Goal: Task Accomplishment & Management: Complete application form

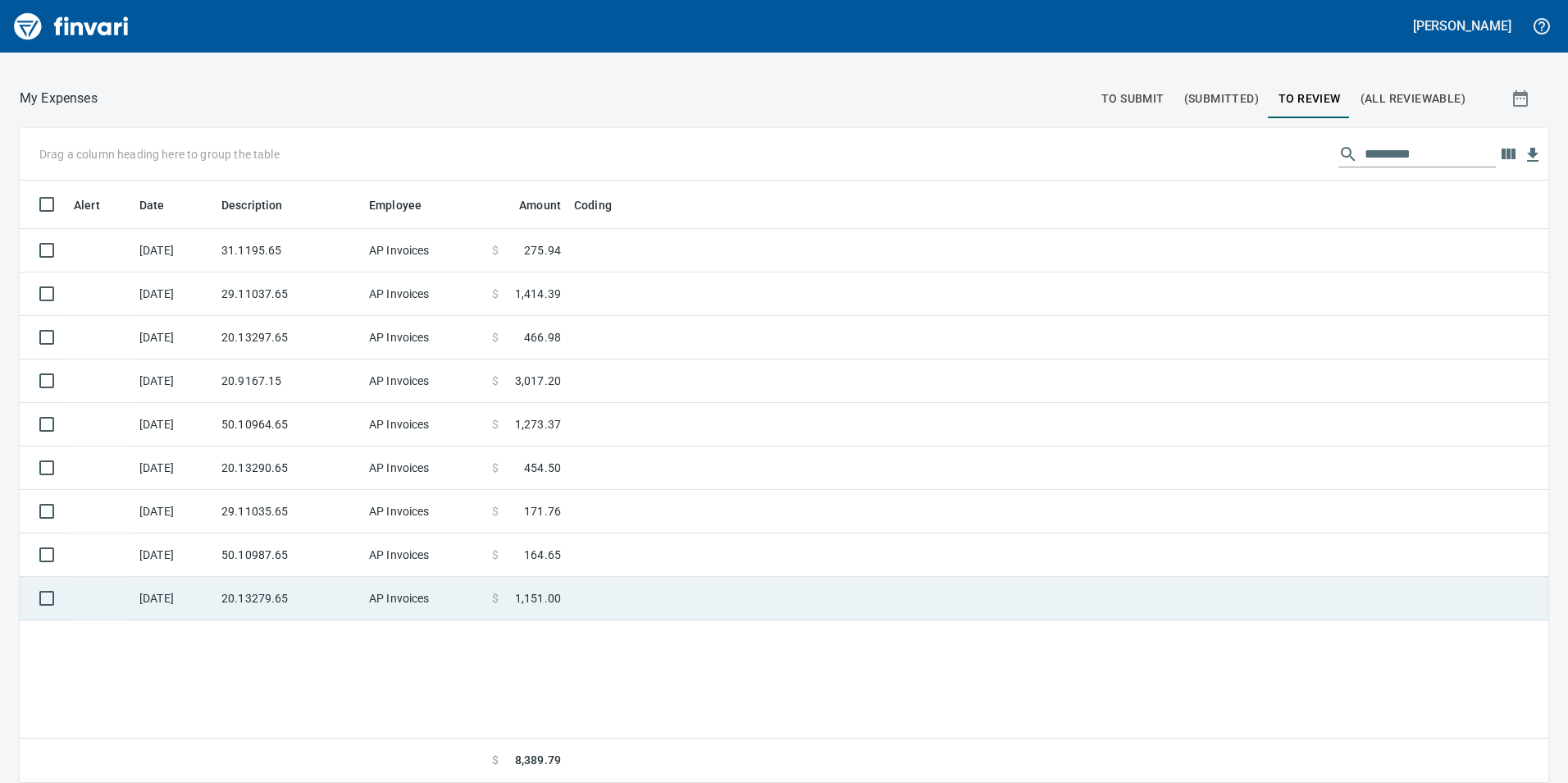
click at [520, 592] on span "1,151.00" at bounding box center [538, 598] width 46 height 17
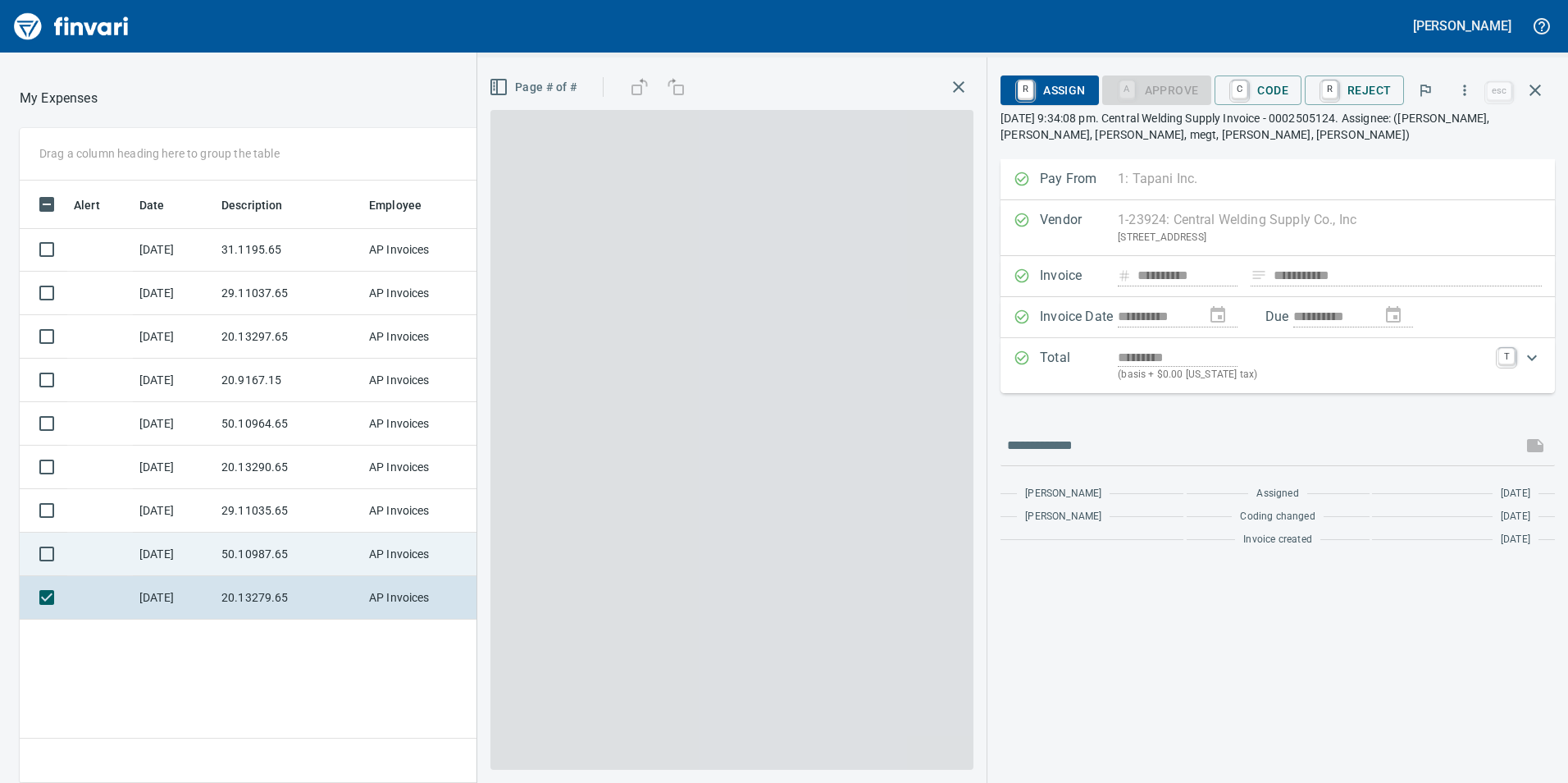
scroll to position [590, 1094]
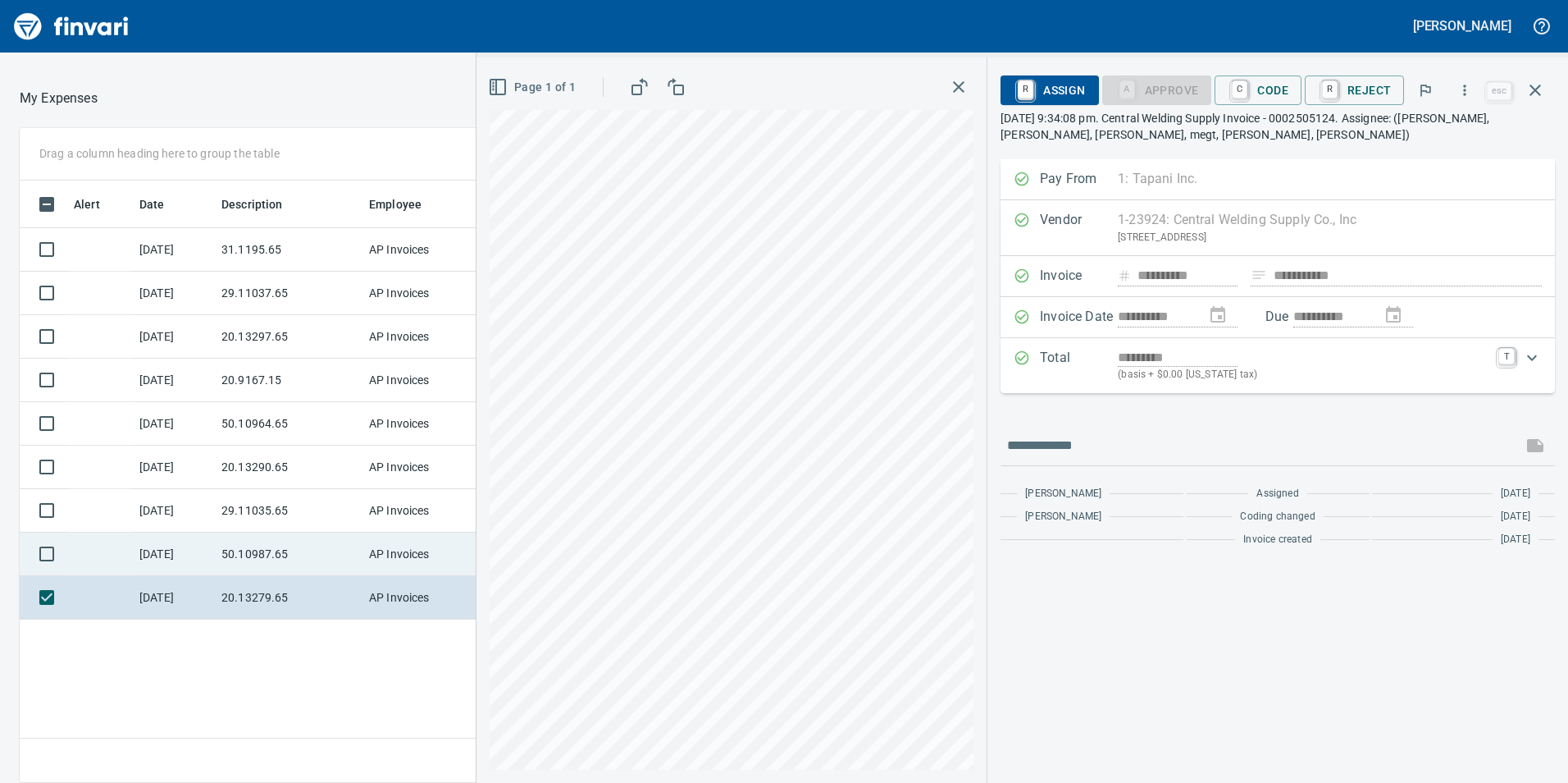
click at [291, 559] on td "50.10987.65" at bounding box center [289, 554] width 148 height 44
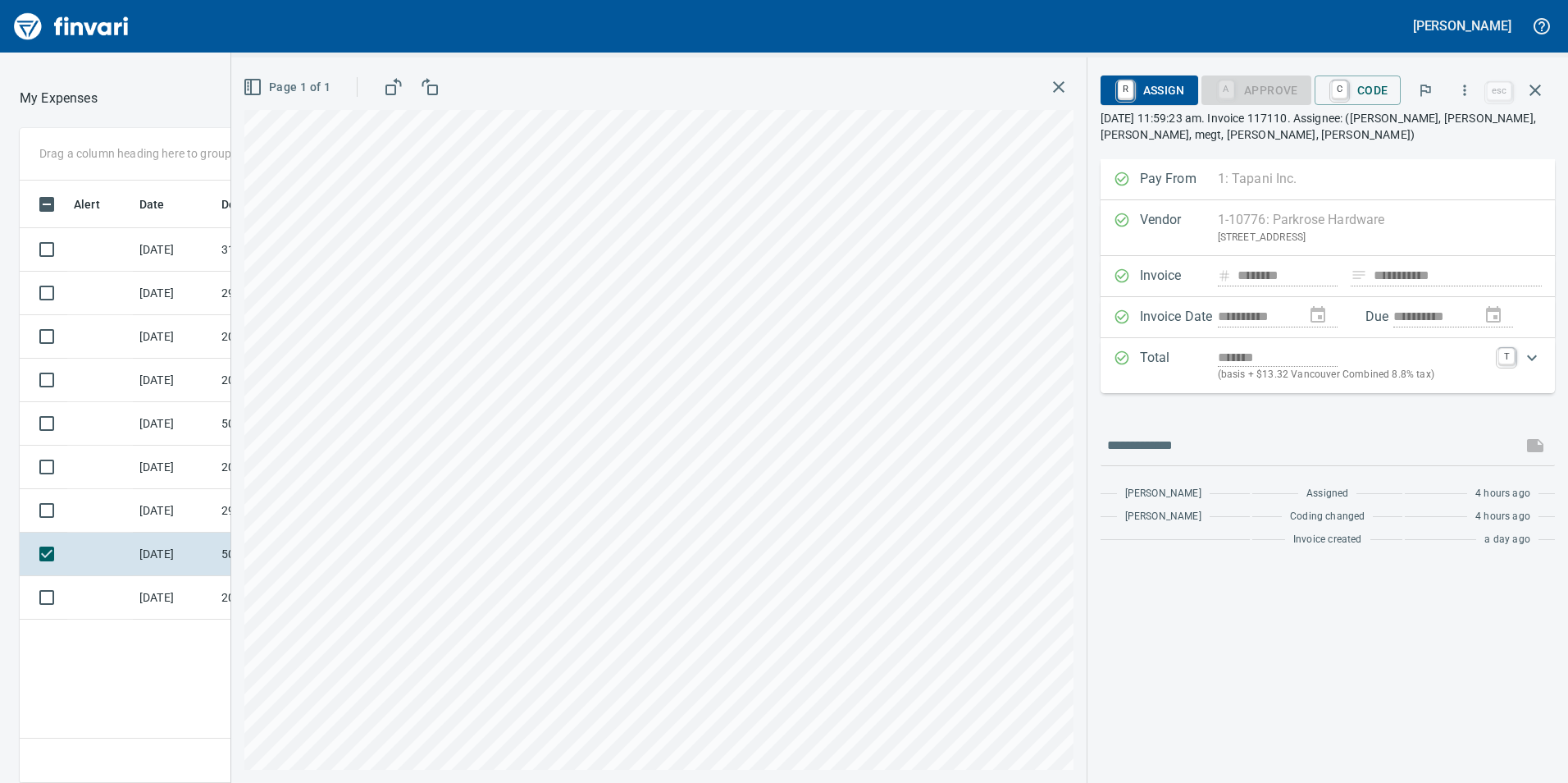
click at [1372, 89] on span "C Code" at bounding box center [1358, 89] width 60 height 28
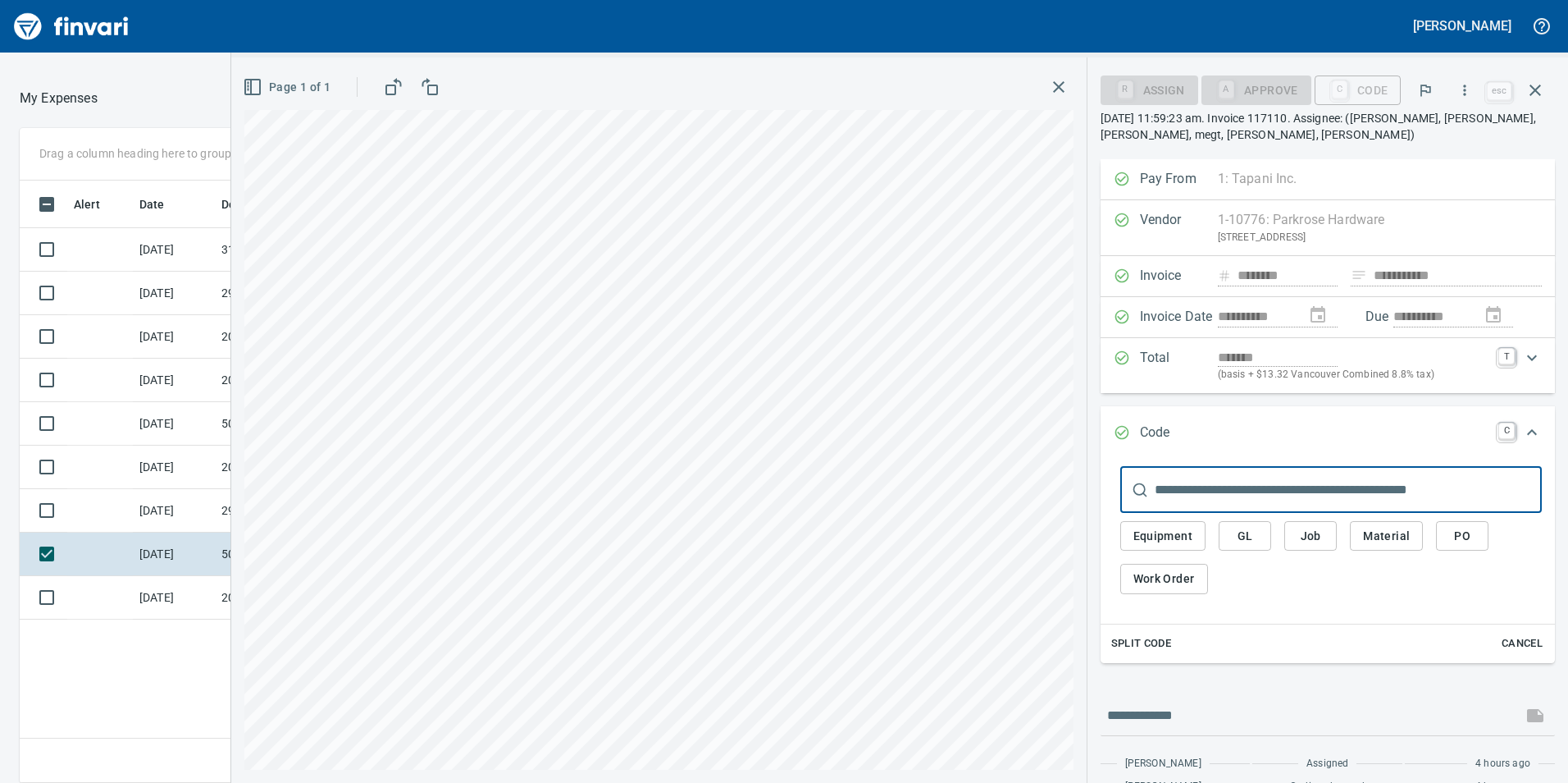
scroll to position [590, 1094]
click at [1227, 552] on div "Equipment GL Job Material PO Work Order" at bounding box center [1331, 561] width 422 height 97
click at [1238, 532] on span "GL" at bounding box center [1244, 536] width 26 height 20
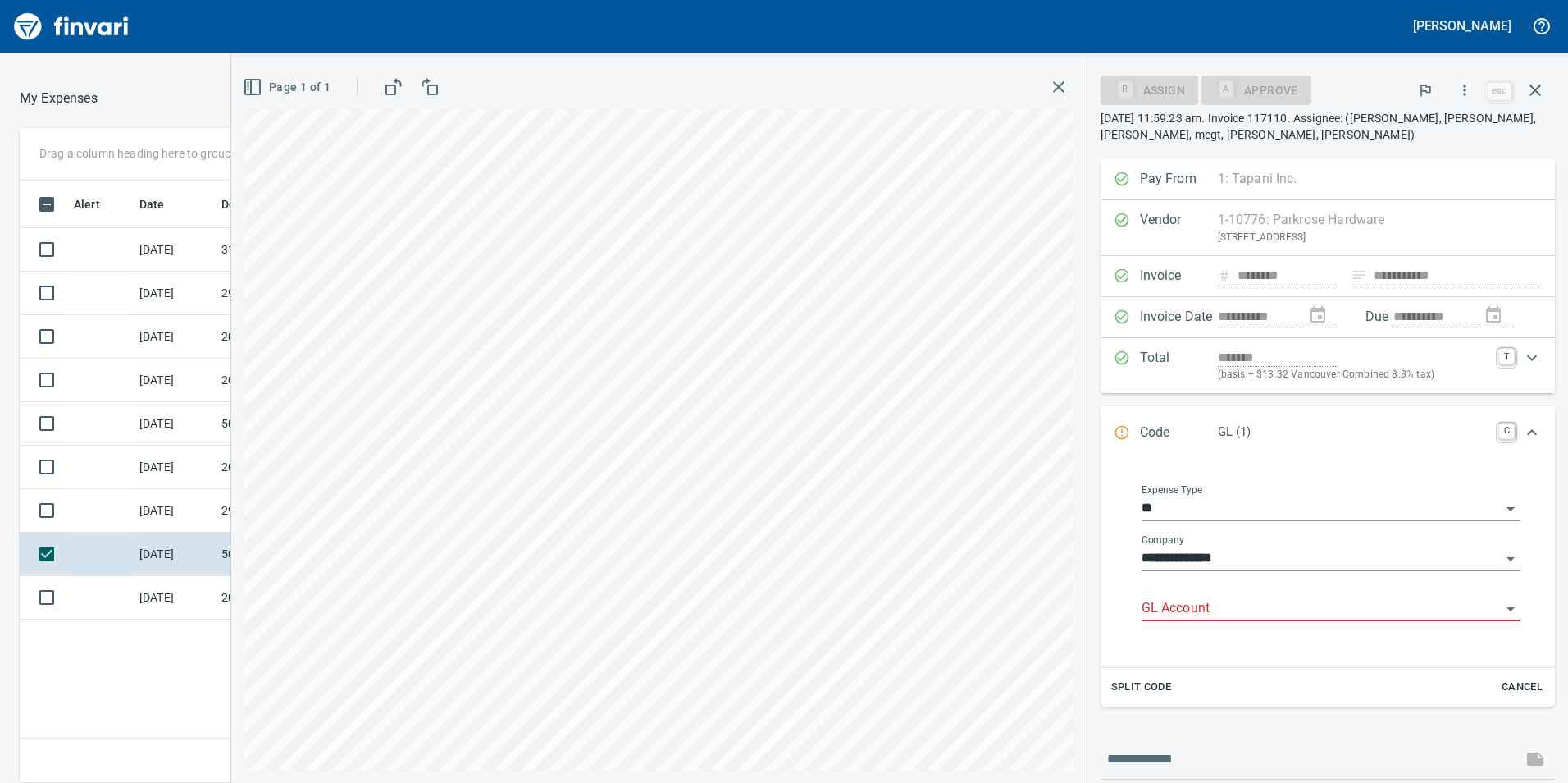
click at [1251, 601] on input "GL Account" at bounding box center [1321, 609] width 360 height 23
click at [1253, 639] on li "6050.65.10: SMTC Repair" at bounding box center [1323, 651] width 366 height 39
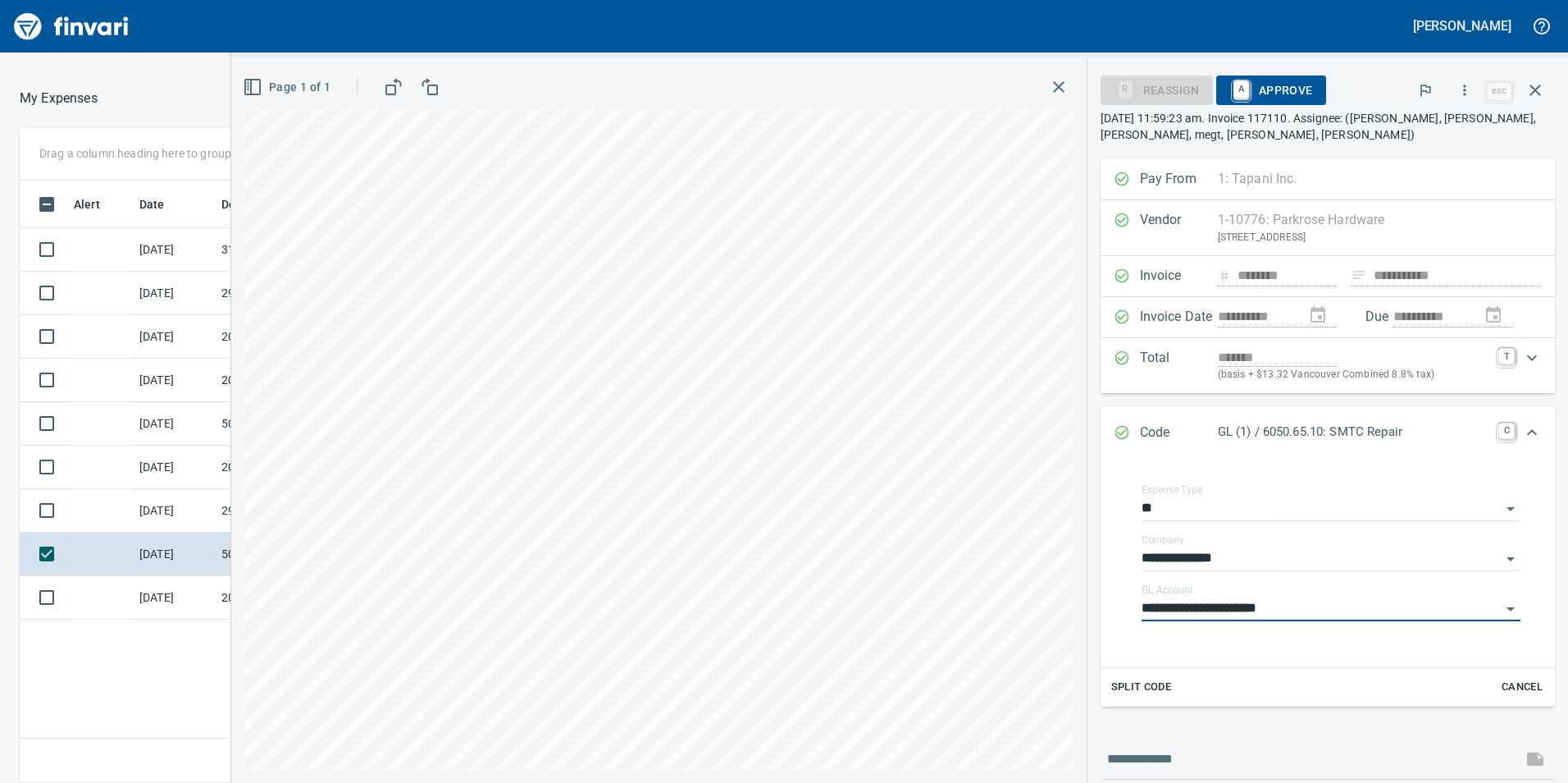
type input "**********"
click at [1271, 97] on span "A Approve" at bounding box center [1272, 89] width 84 height 28
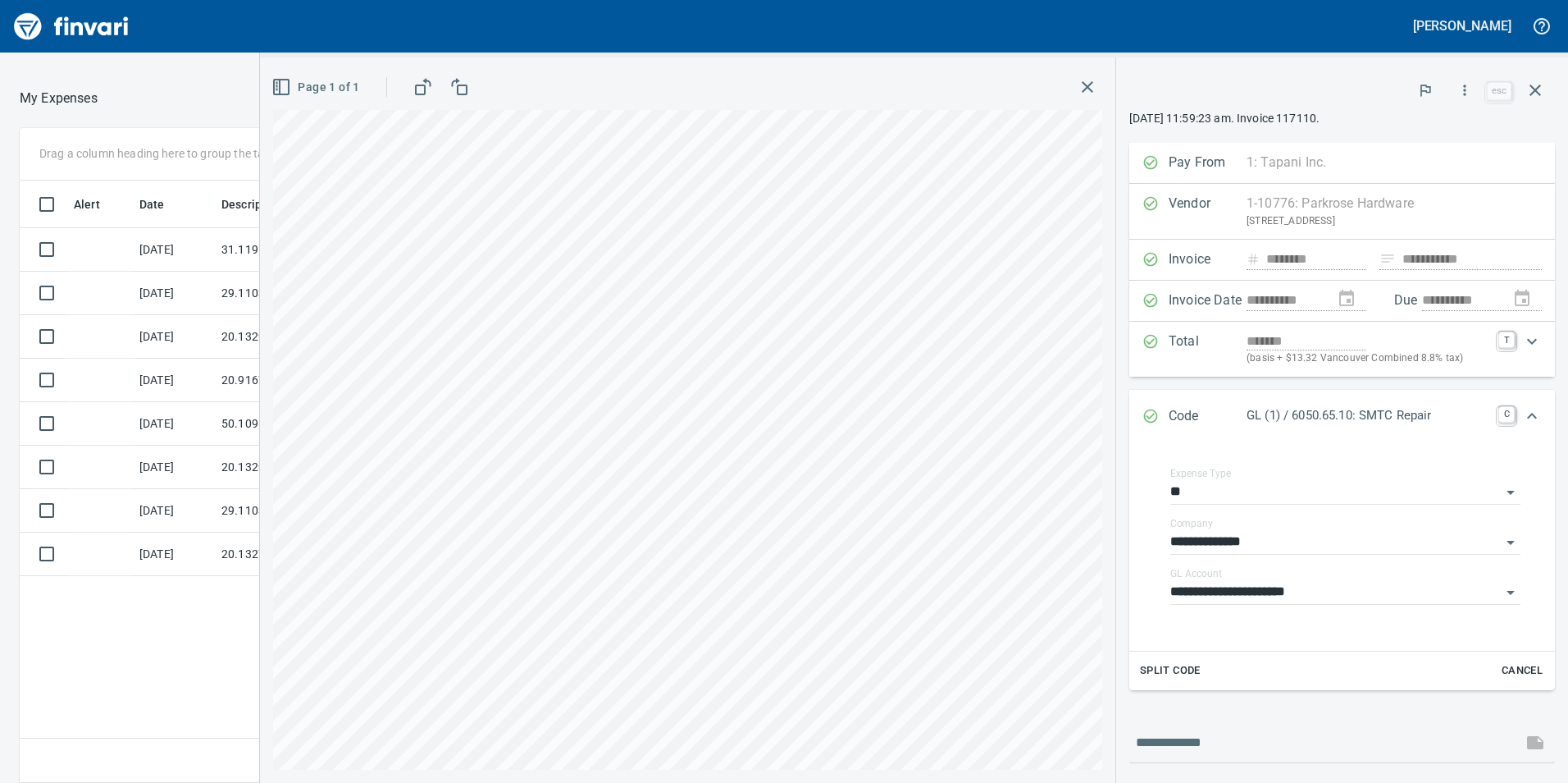
click at [1064, 71] on div "Page 1 of 1" at bounding box center [687, 88] width 829 height 33
click at [1078, 86] on icon "button" at bounding box center [1088, 87] width 19 height 19
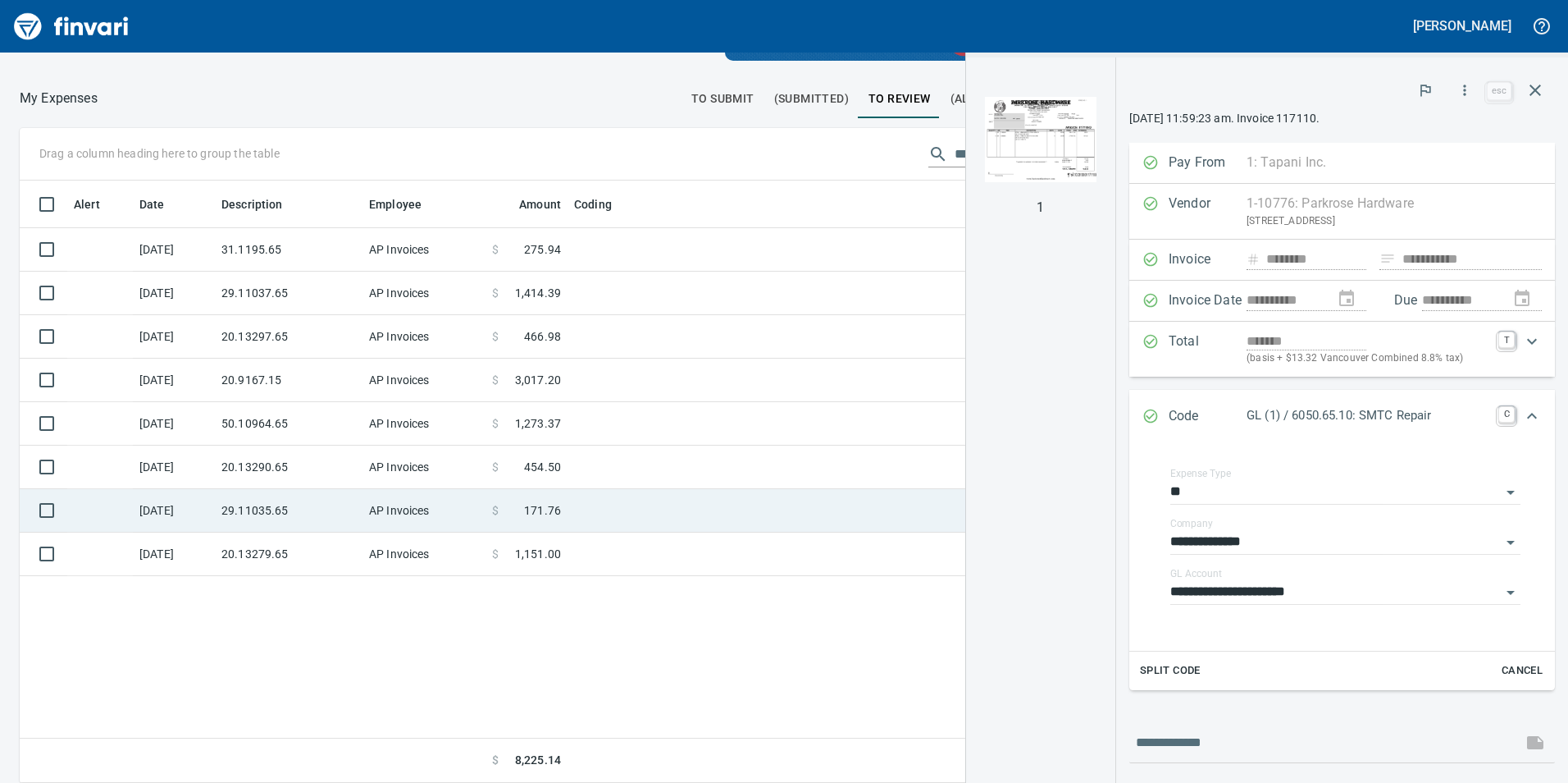
click at [443, 491] on td "AP Invoices" at bounding box center [424, 511] width 123 height 44
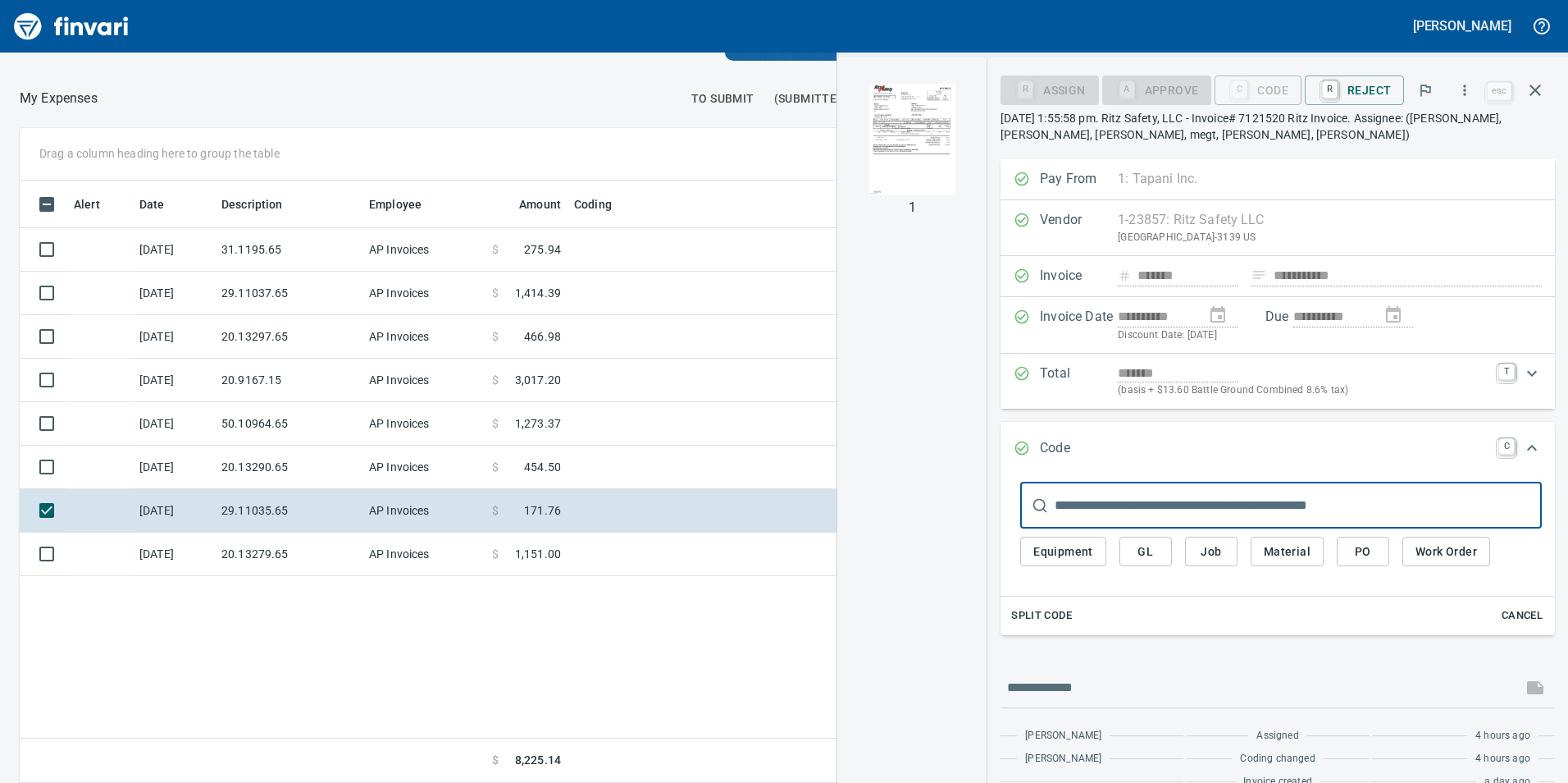
click at [904, 139] on img "button" at bounding box center [912, 139] width 112 height 112
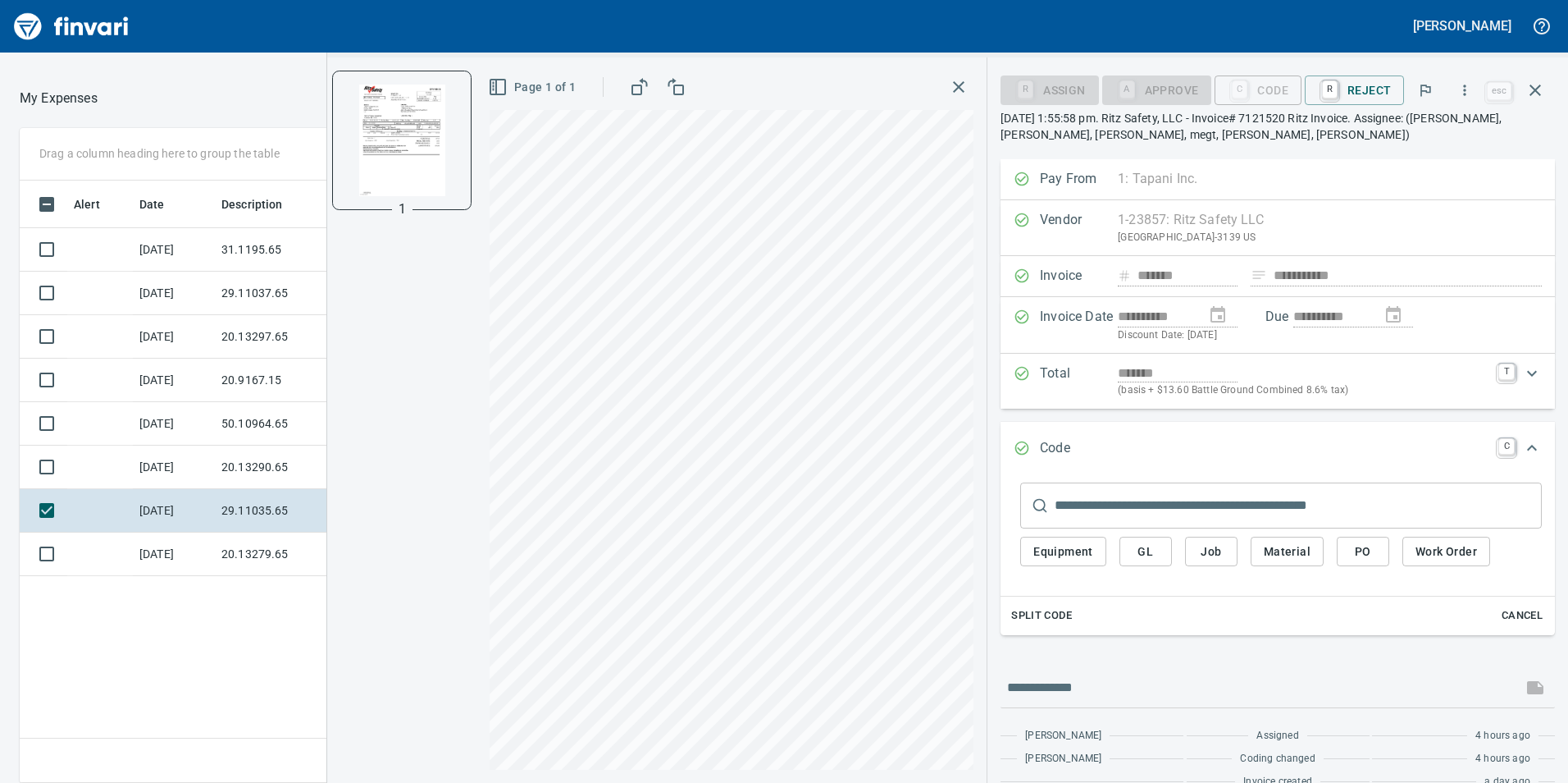
click at [1157, 559] on span "GL" at bounding box center [1145, 552] width 26 height 20
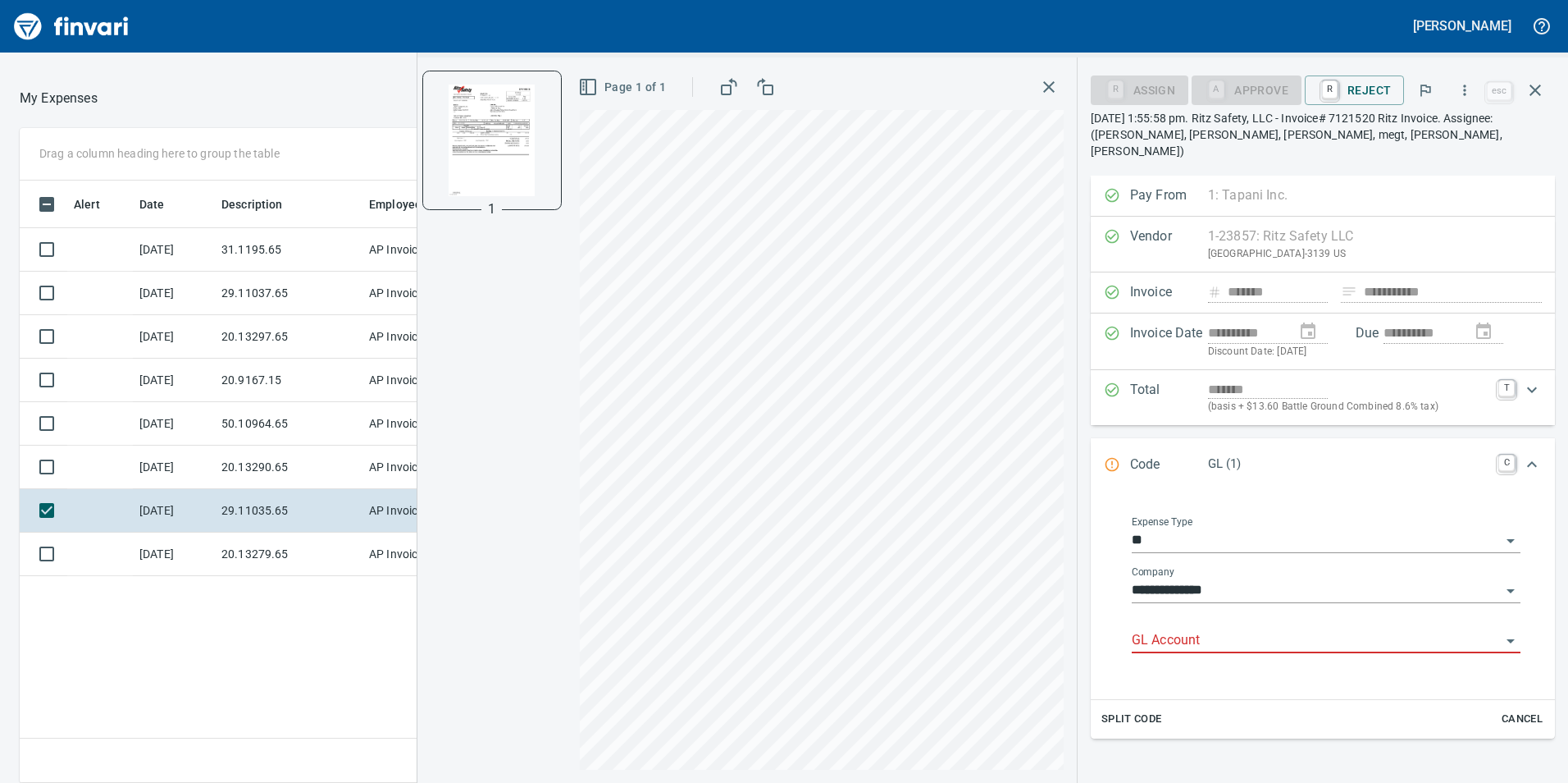
click at [1213, 630] on input "GL Account" at bounding box center [1316, 641] width 369 height 23
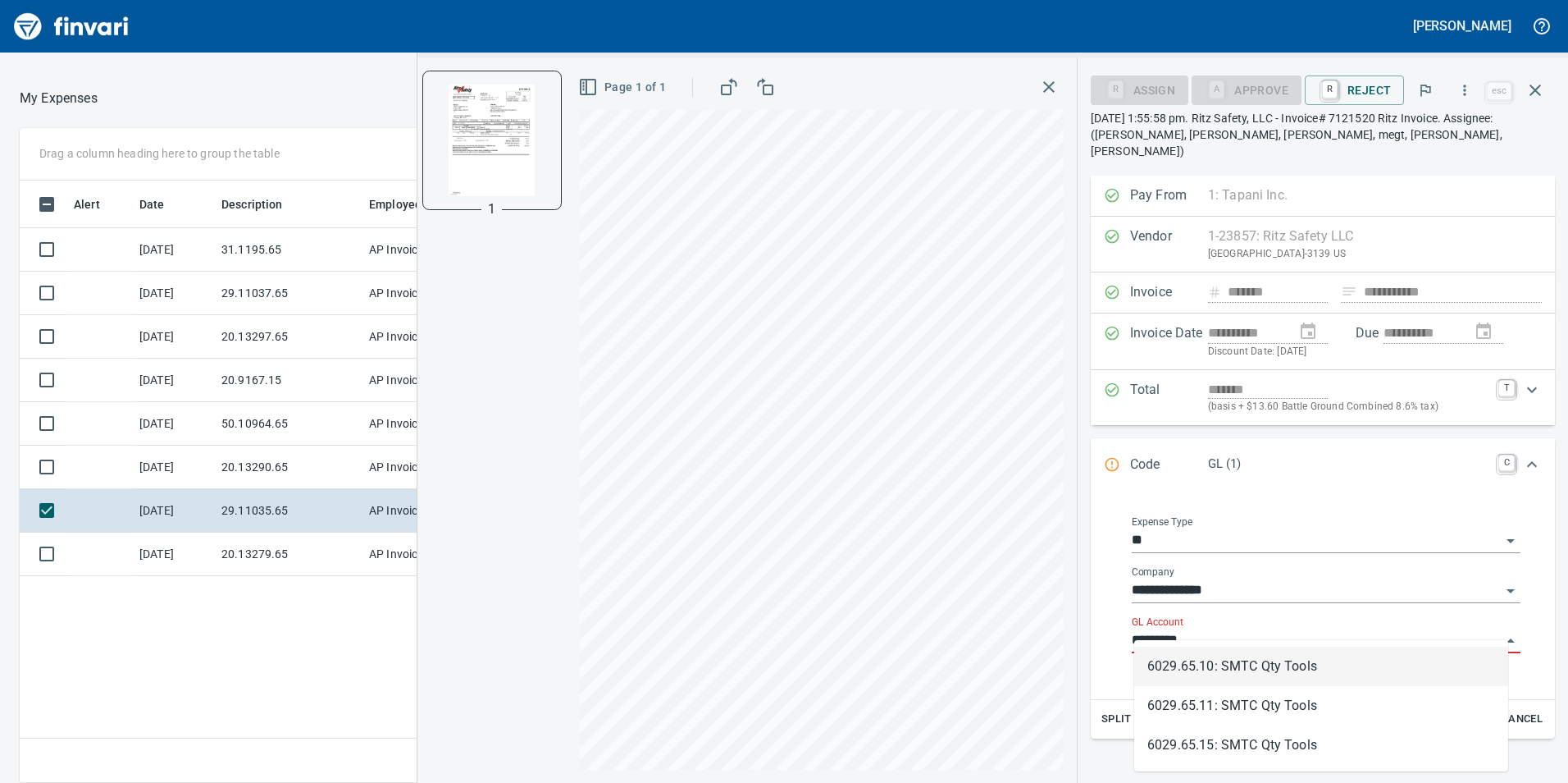
scroll to position [590, 1094]
click at [1231, 658] on li "6029.65.10: SMTC Qty Tools" at bounding box center [1321, 666] width 374 height 39
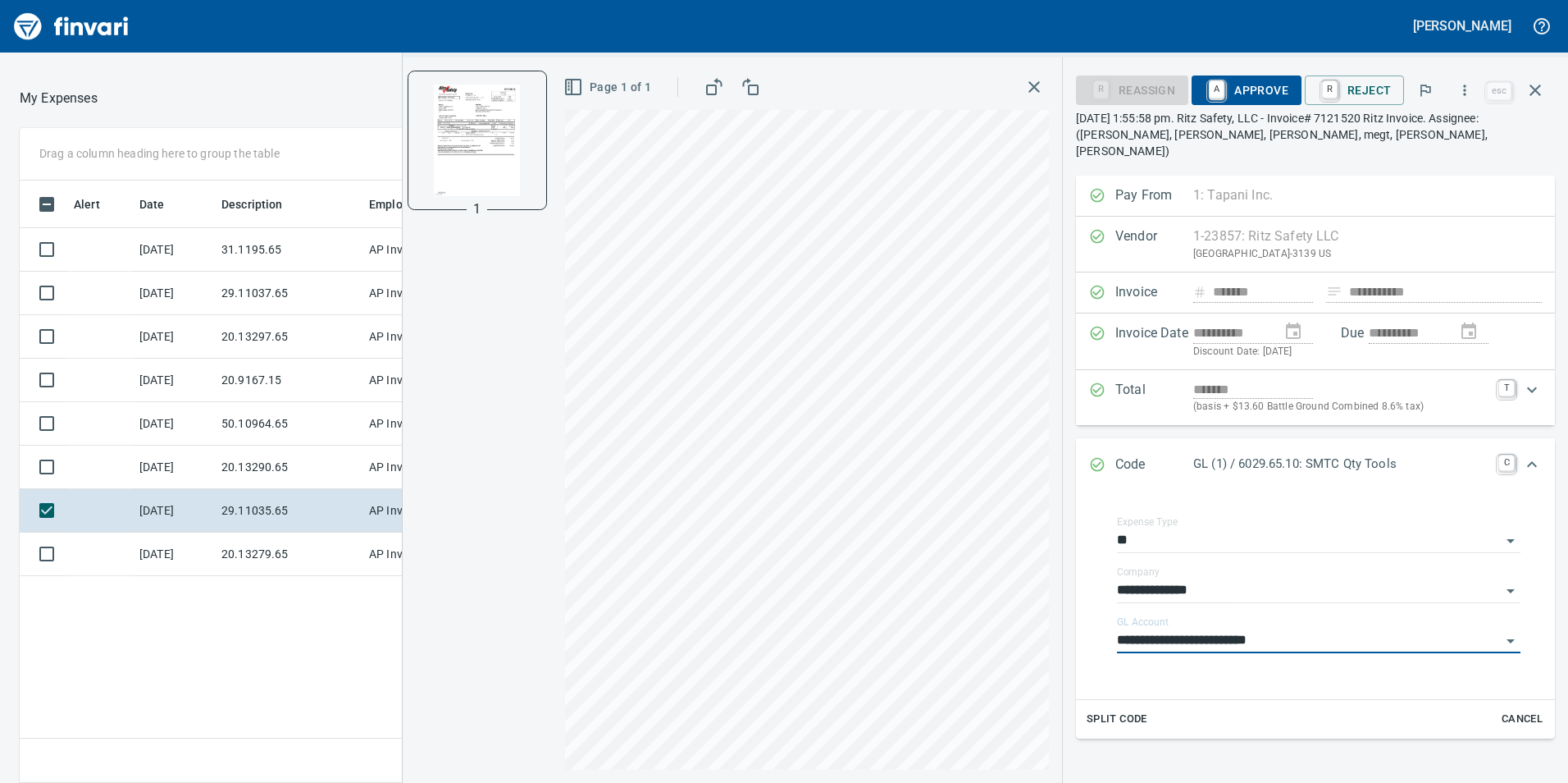
type input "**********"
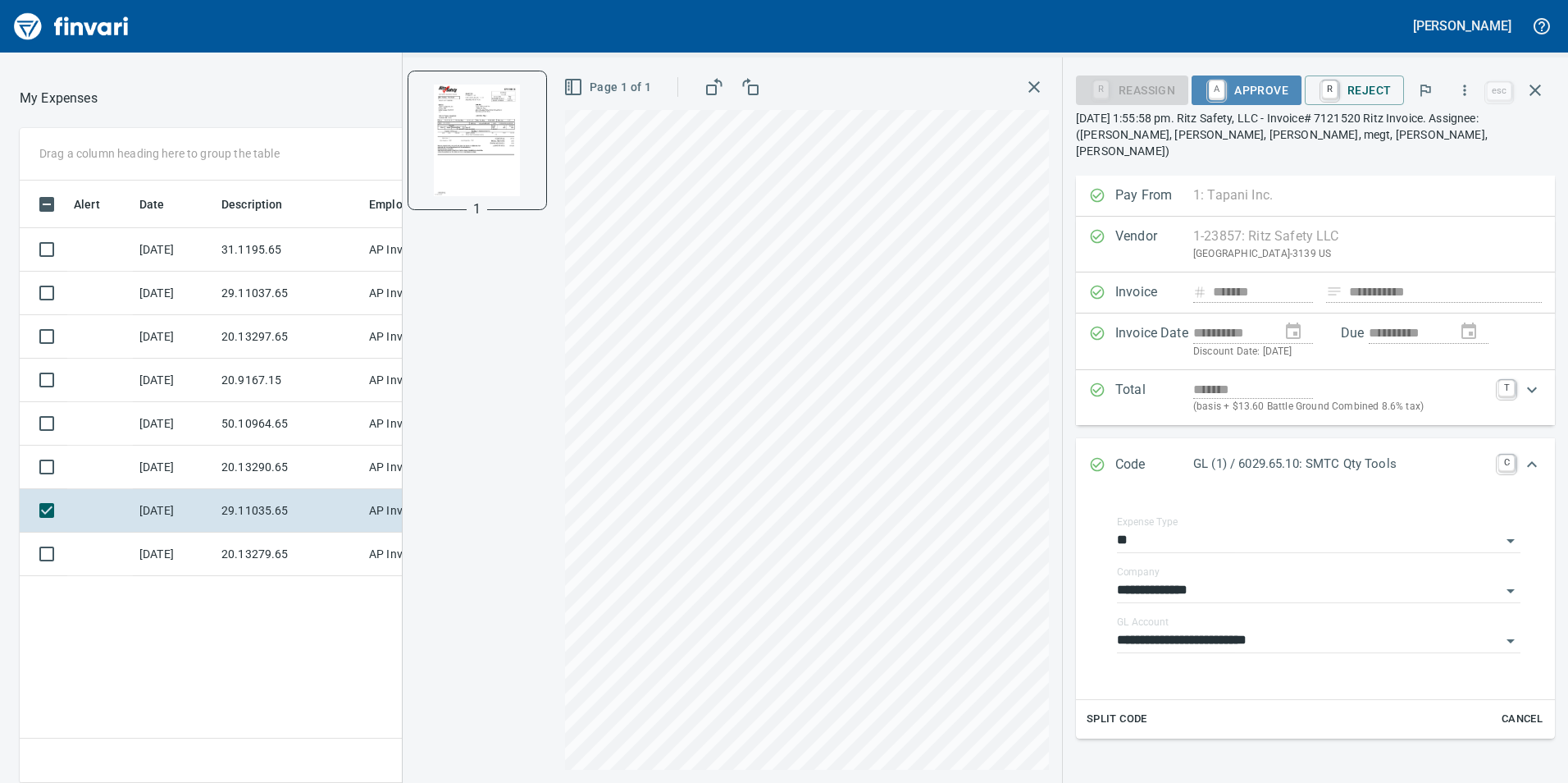
click at [1246, 80] on span "A Approve" at bounding box center [1246, 89] width 84 height 28
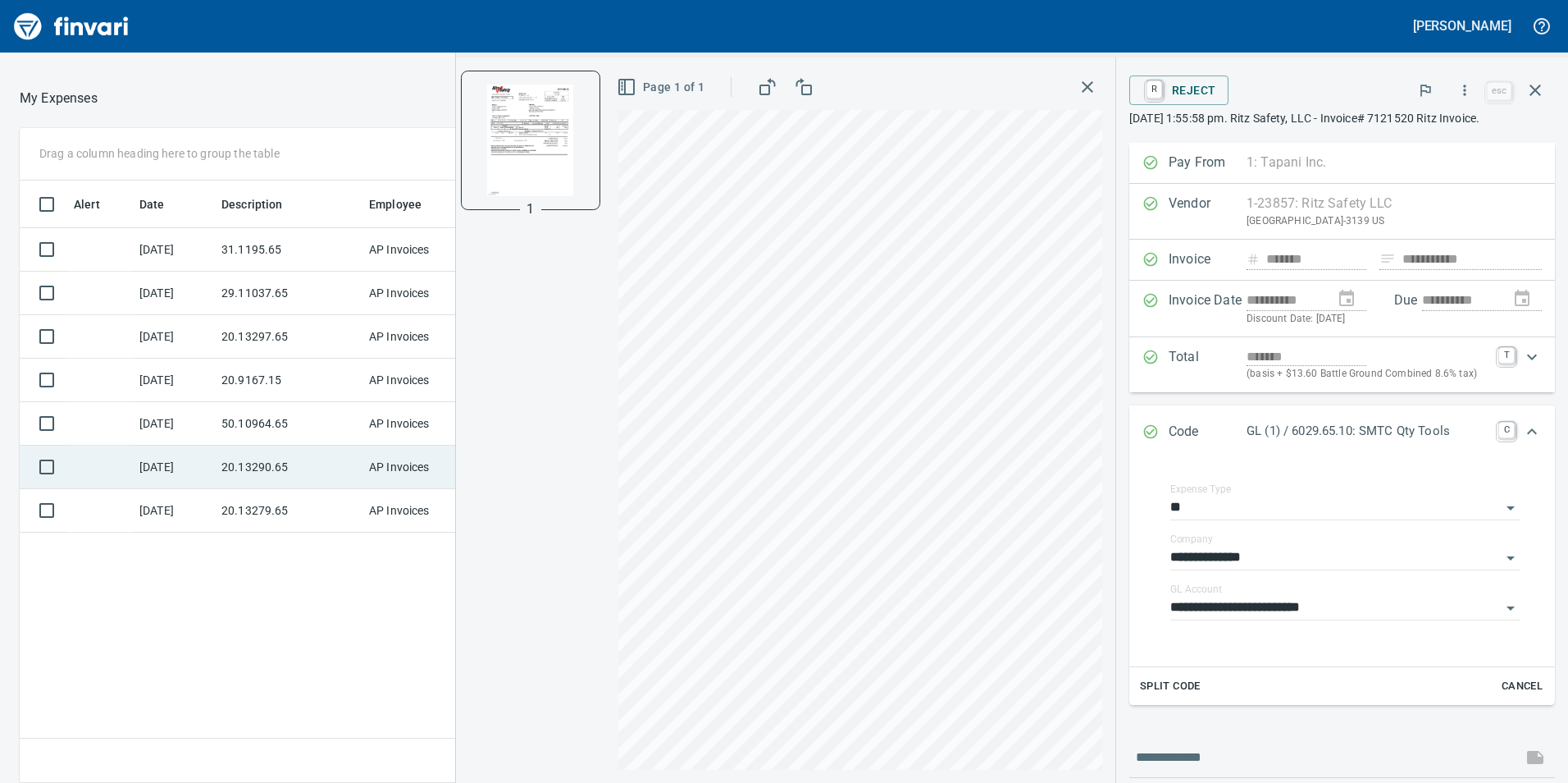
click at [258, 464] on td "20.13290.65" at bounding box center [289, 467] width 148 height 44
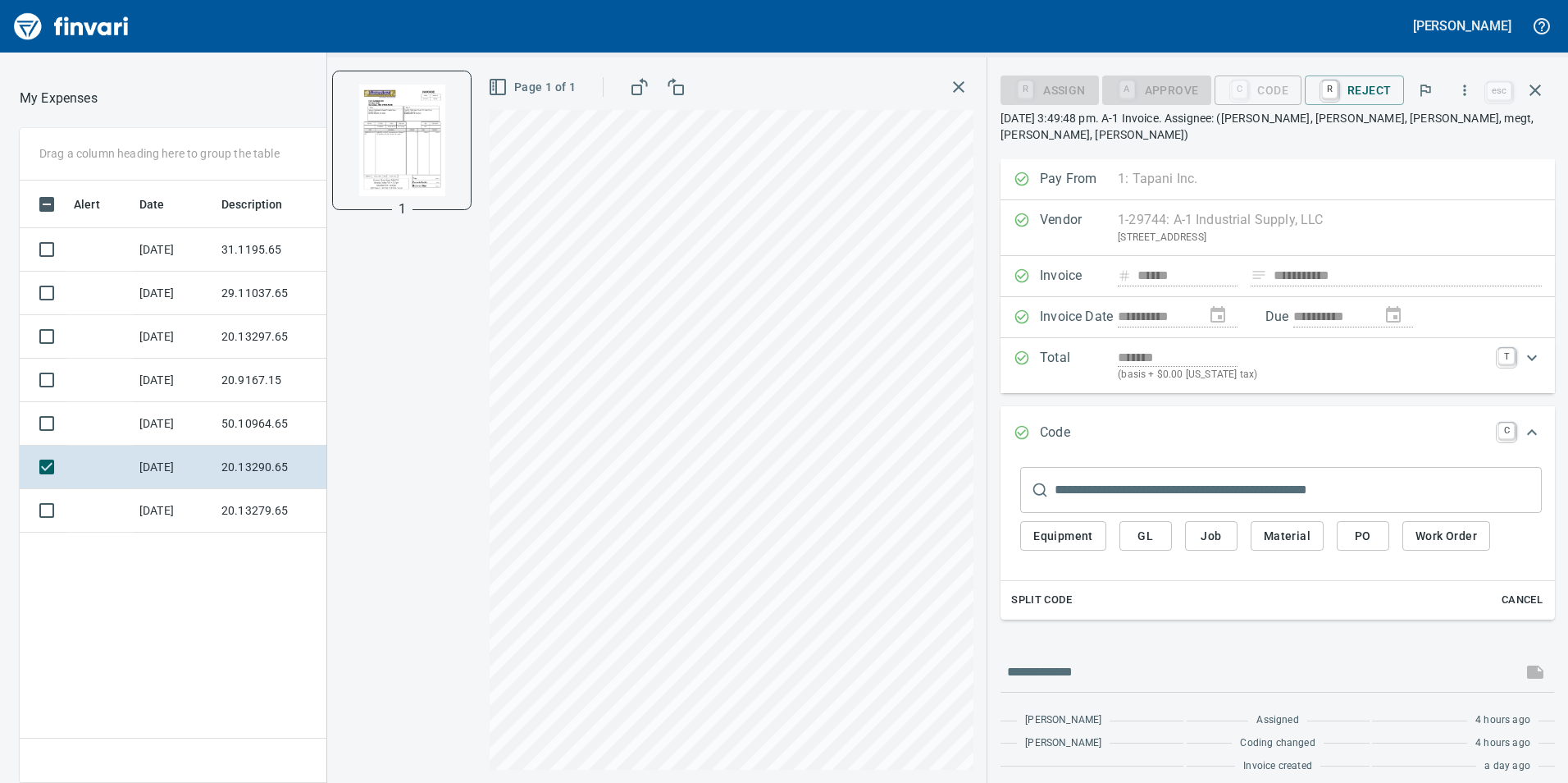
click at [1156, 527] on span "GL" at bounding box center [1145, 536] width 26 height 20
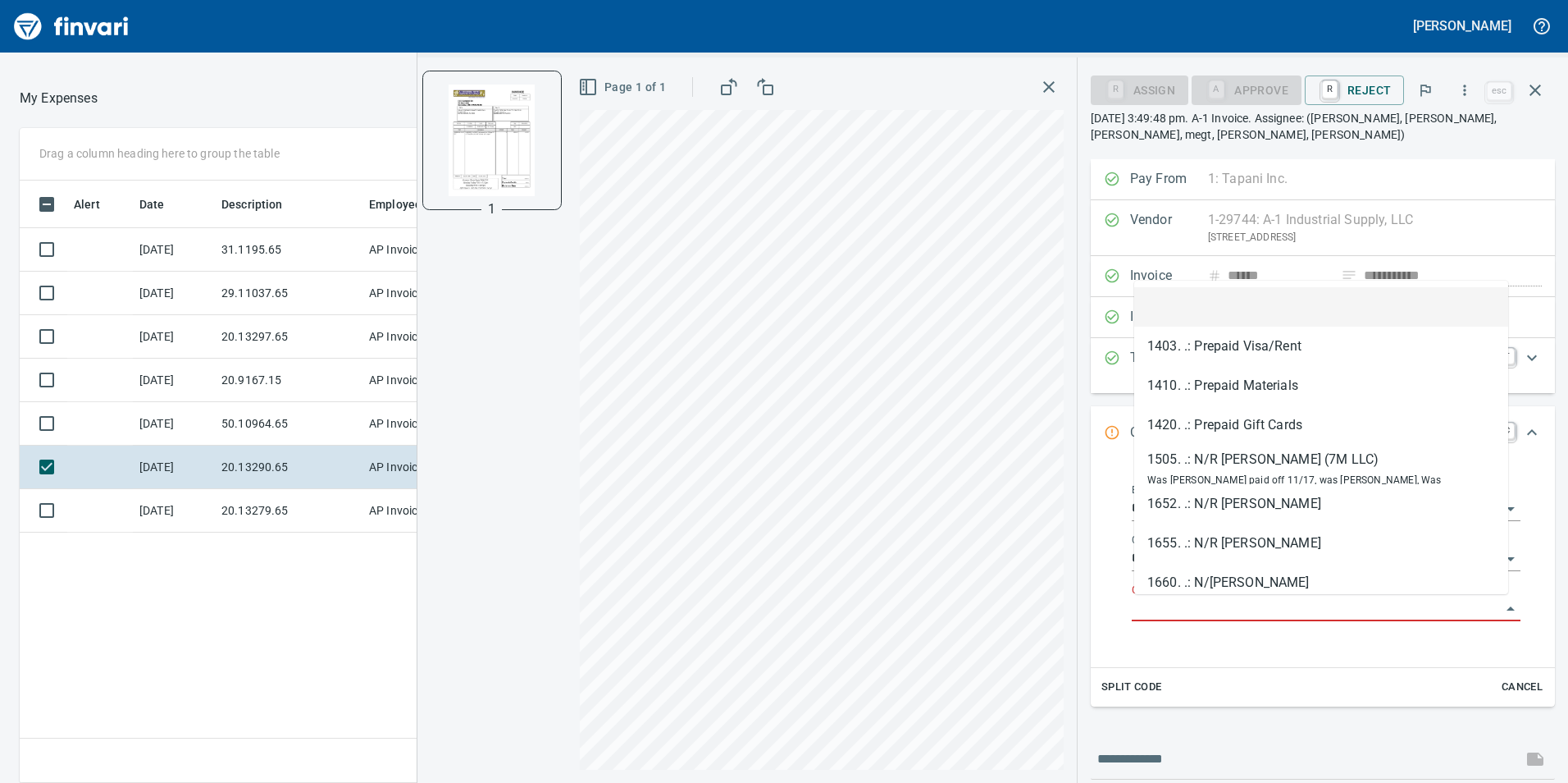
click at [1215, 617] on input "GL Account" at bounding box center [1316, 609] width 369 height 23
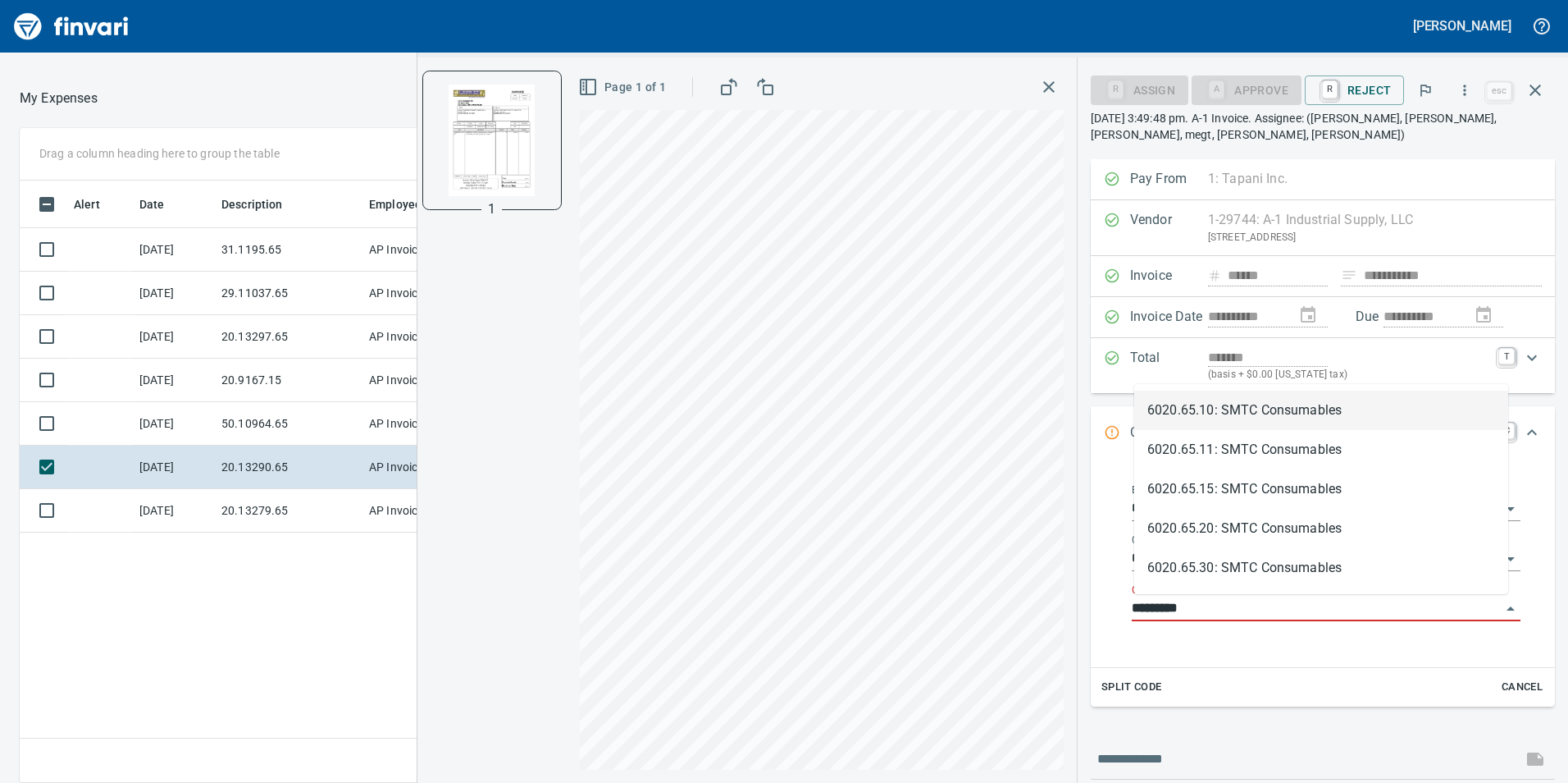
scroll to position [590, 1094]
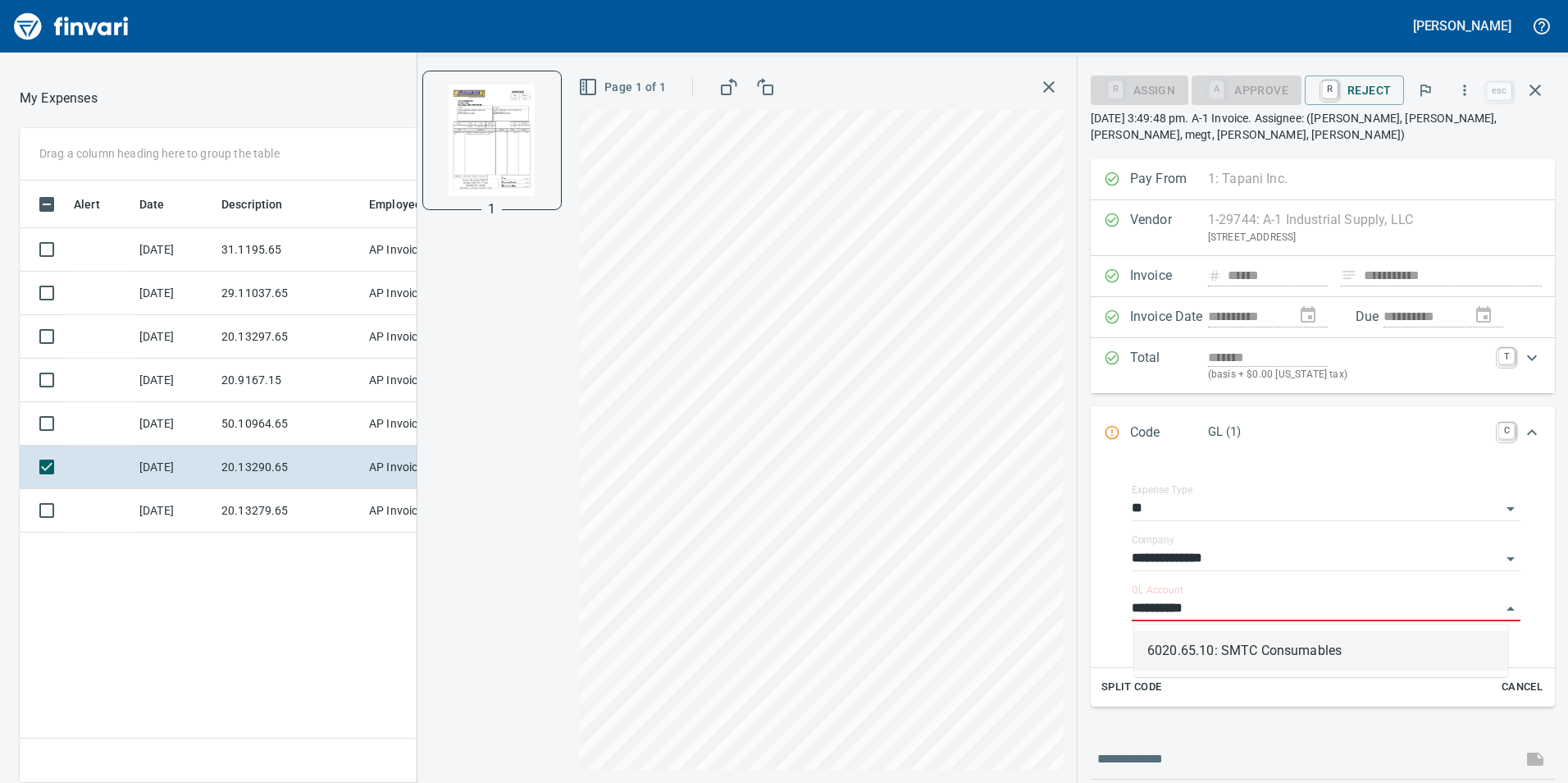
click at [1251, 643] on li "6020.65.10: SMTC Consumables" at bounding box center [1321, 651] width 374 height 39
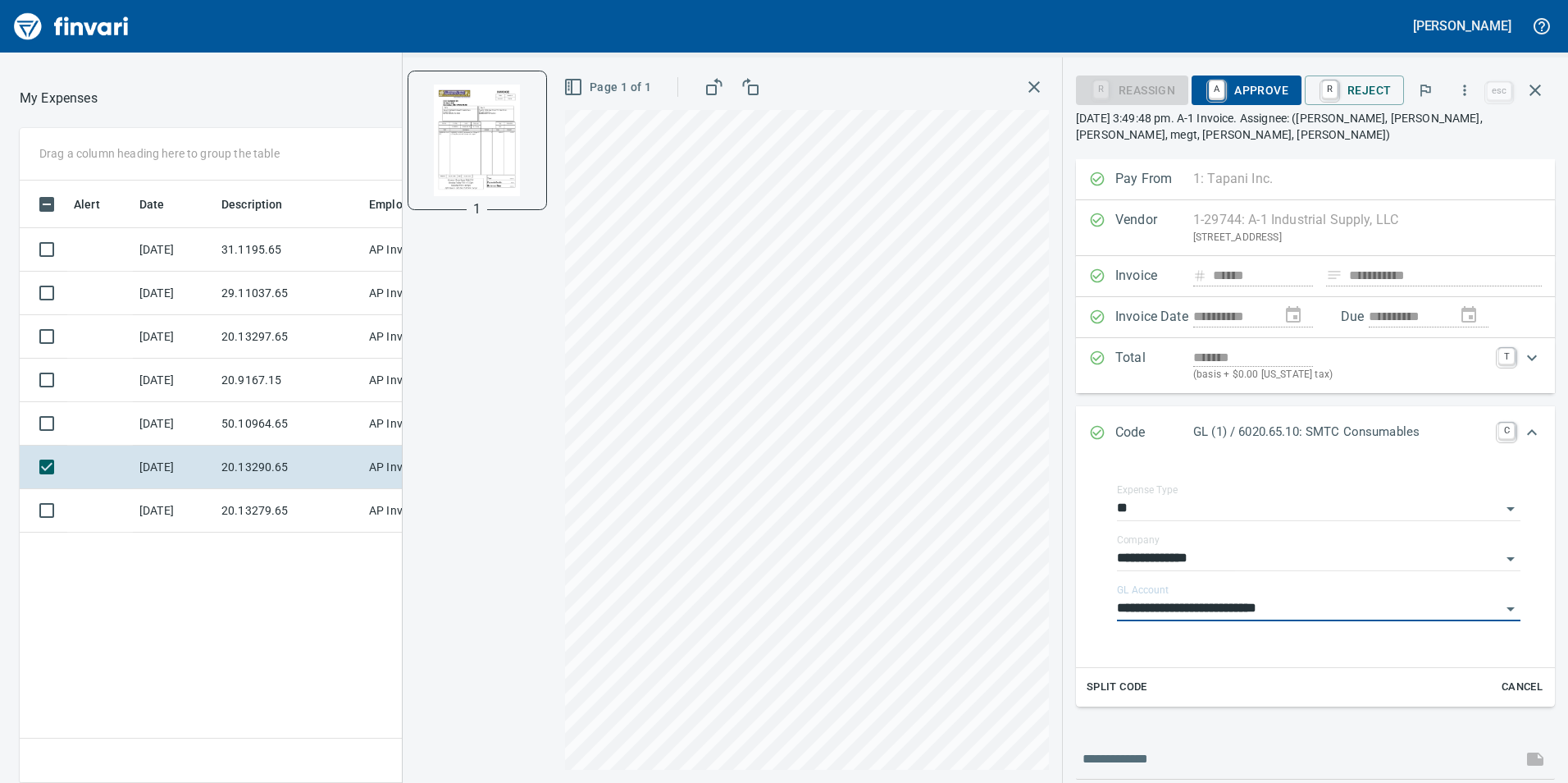
type input "**********"
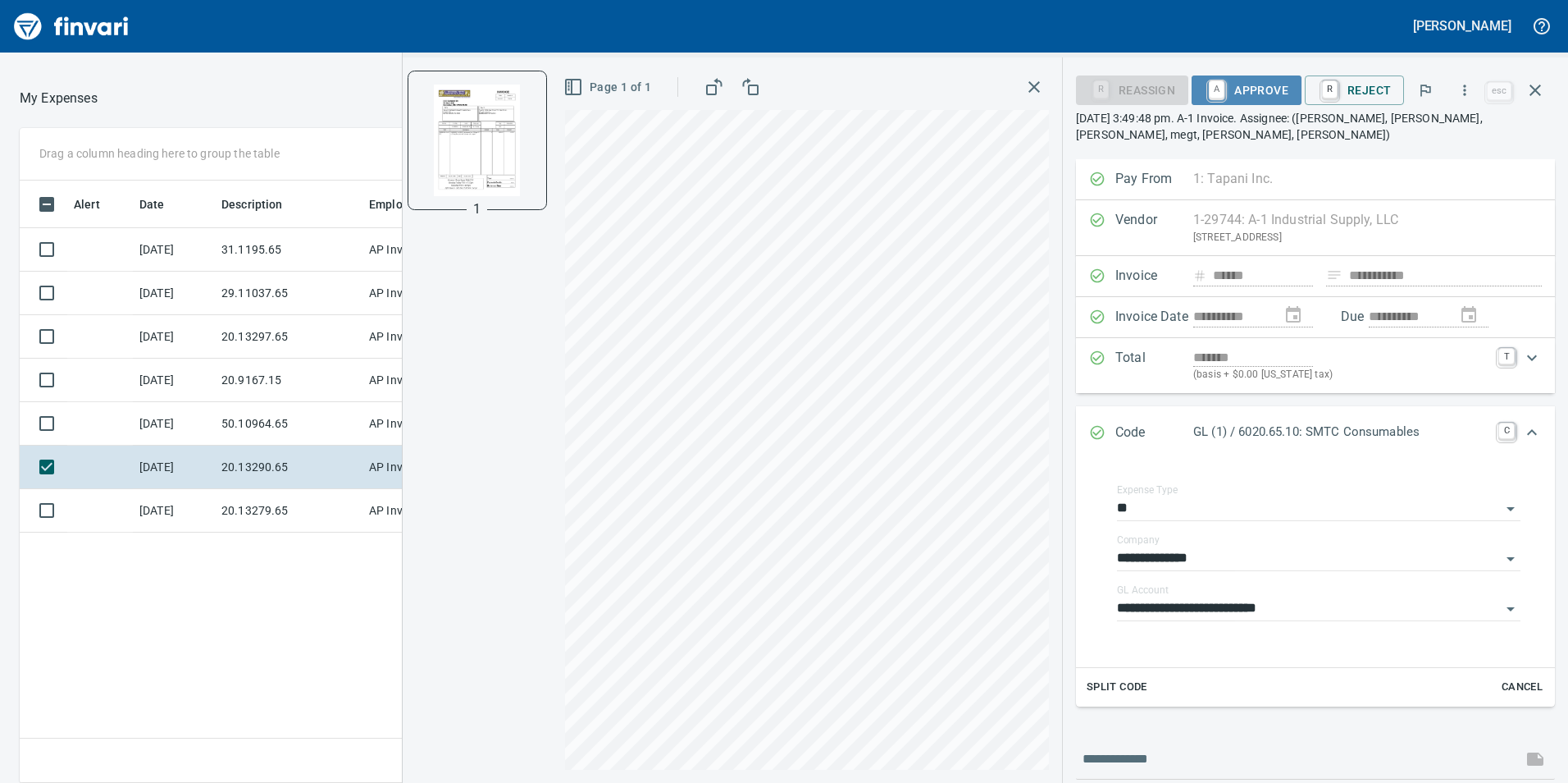
click at [1216, 78] on span "A Approve" at bounding box center [1246, 89] width 84 height 28
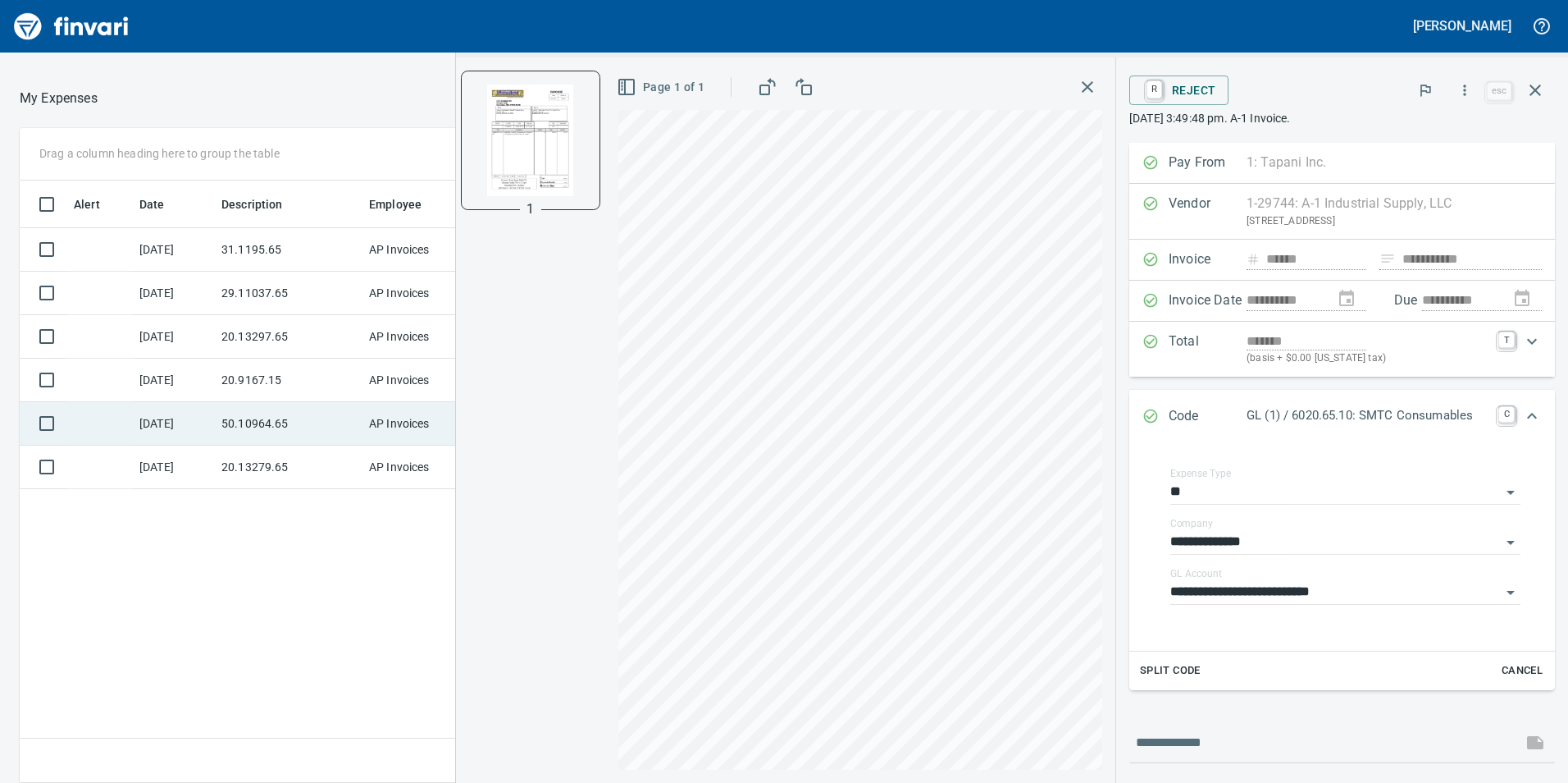
click at [257, 430] on td "50.10964.65" at bounding box center [289, 423] width 148 height 44
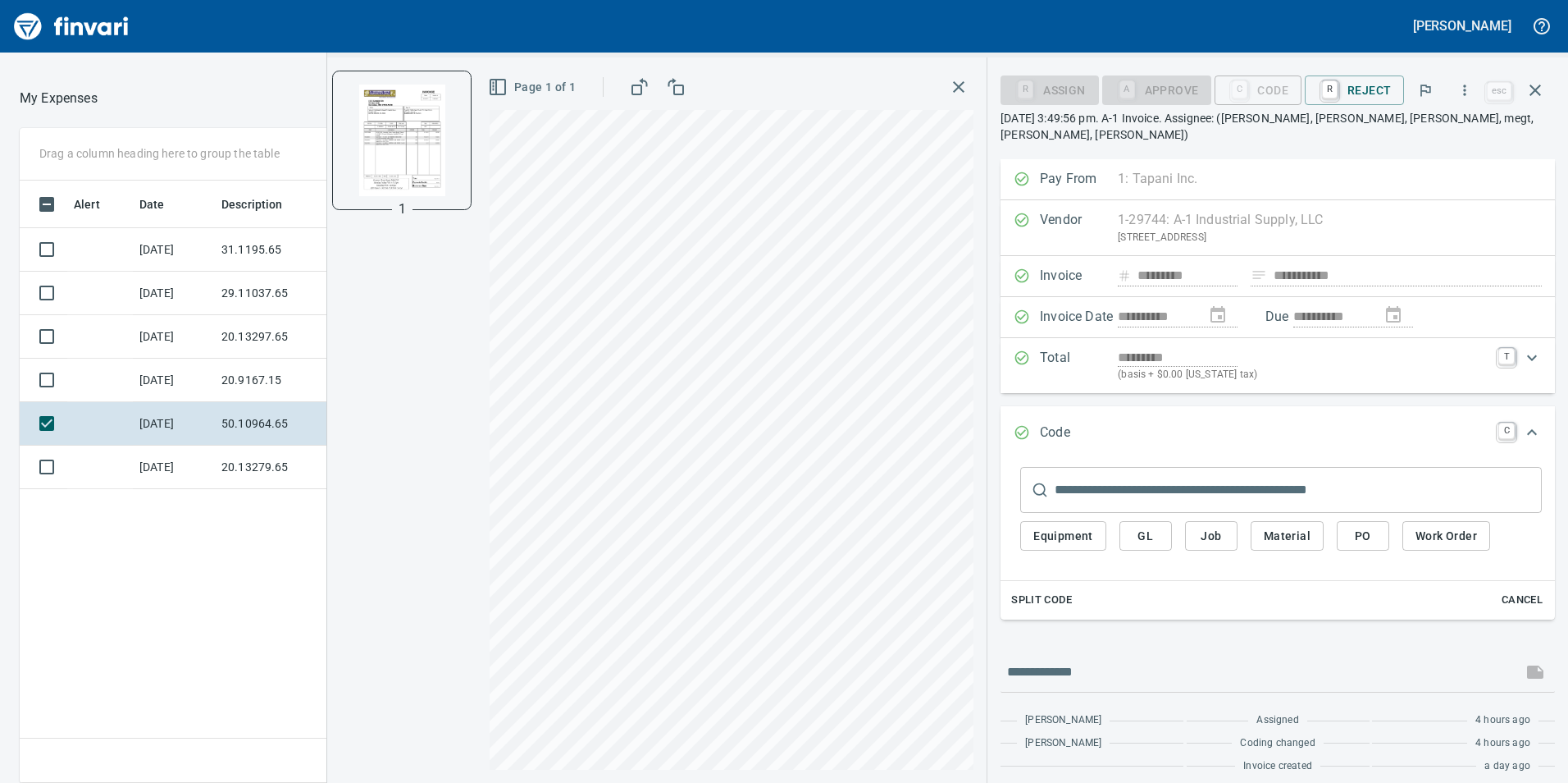
click at [1161, 521] on button "GL" at bounding box center [1146, 536] width 52 height 30
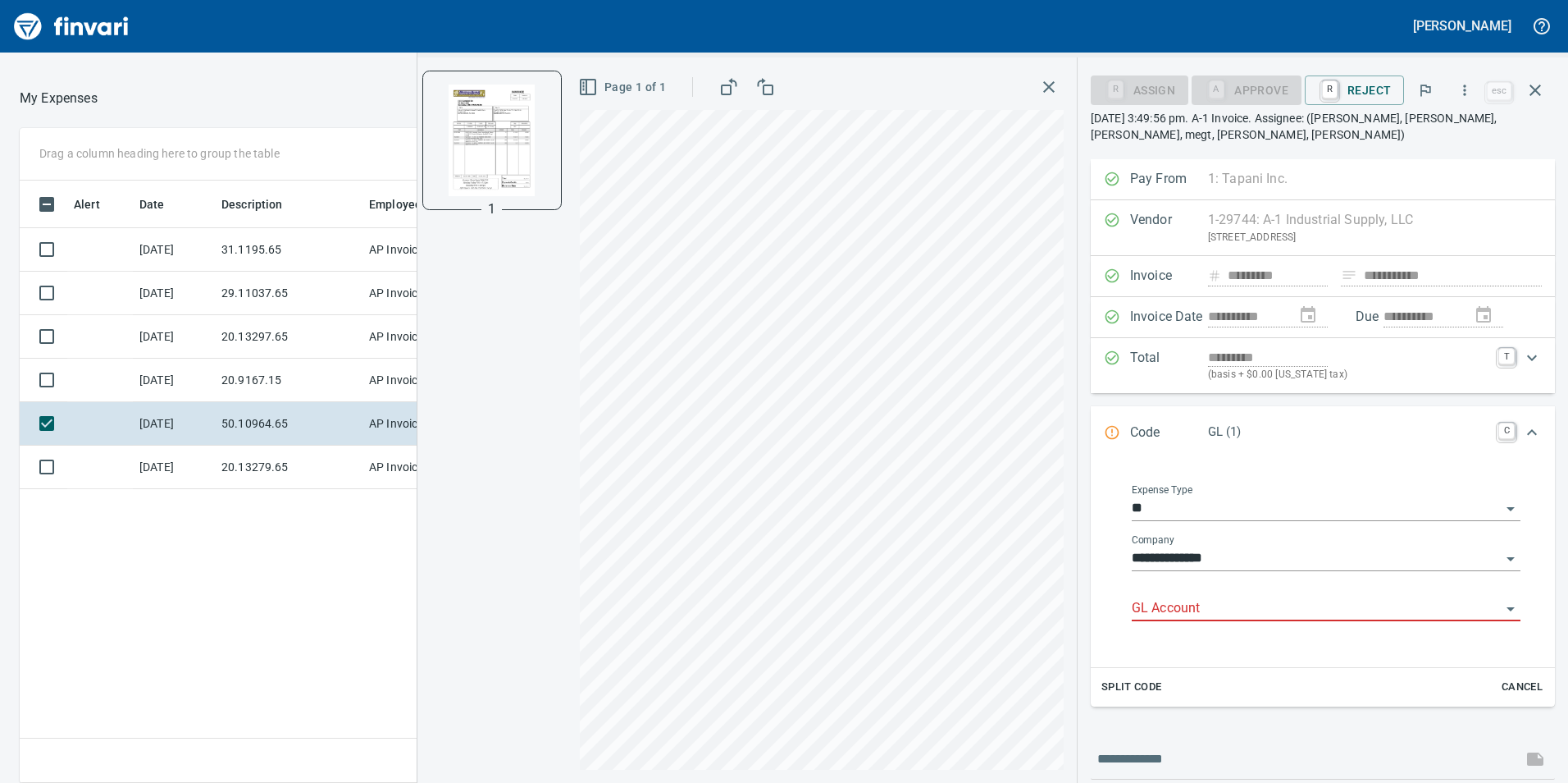
click at [1161, 600] on input "GL Account" at bounding box center [1316, 609] width 369 height 23
click at [1214, 646] on li "6050.65.10: SMTC Repair" at bounding box center [1321, 651] width 374 height 39
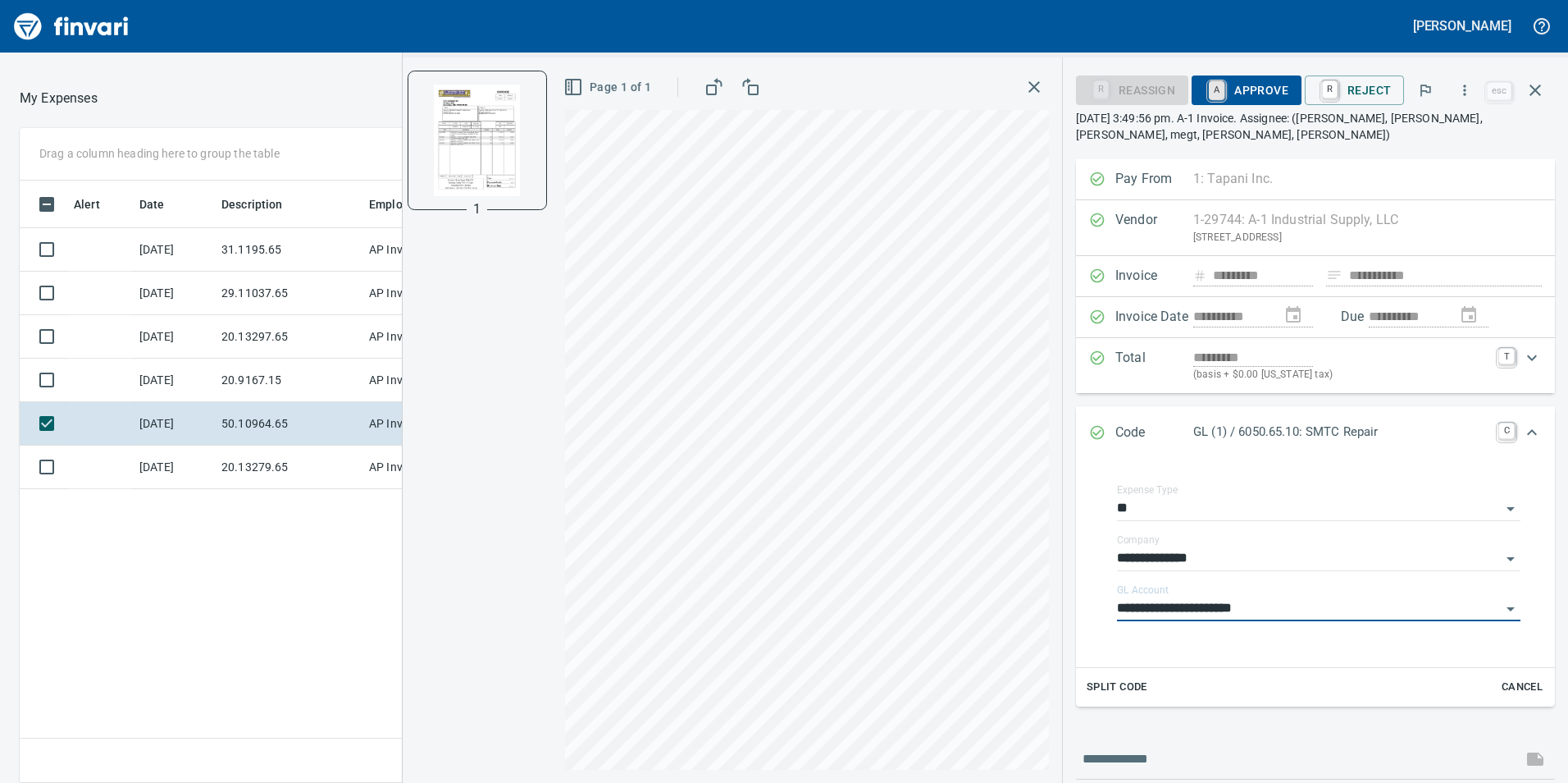
type input "**********"
click at [1225, 86] on link "A" at bounding box center [1216, 90] width 16 height 18
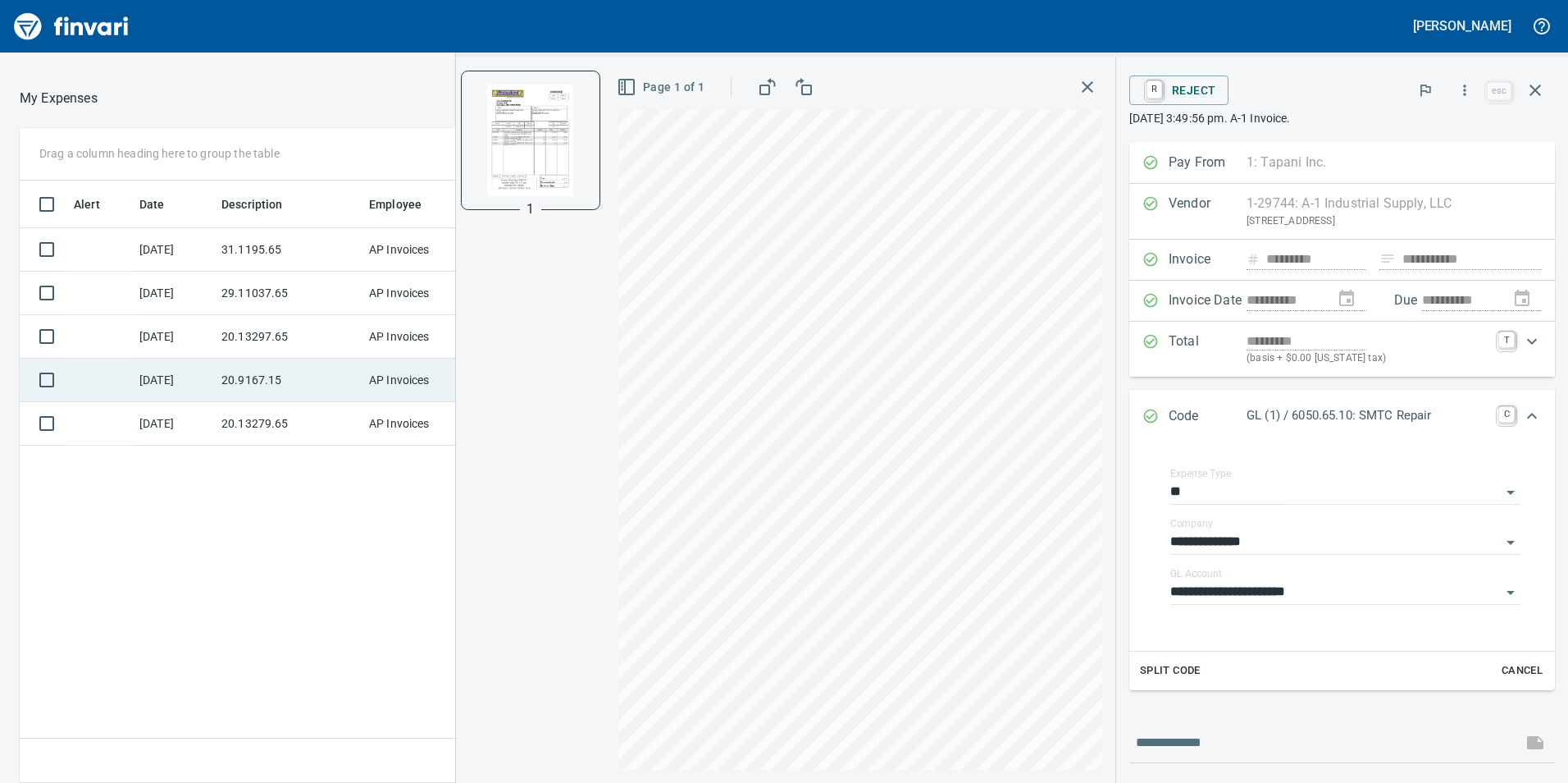
click at [271, 379] on td "20.9167.15" at bounding box center [289, 380] width 148 height 44
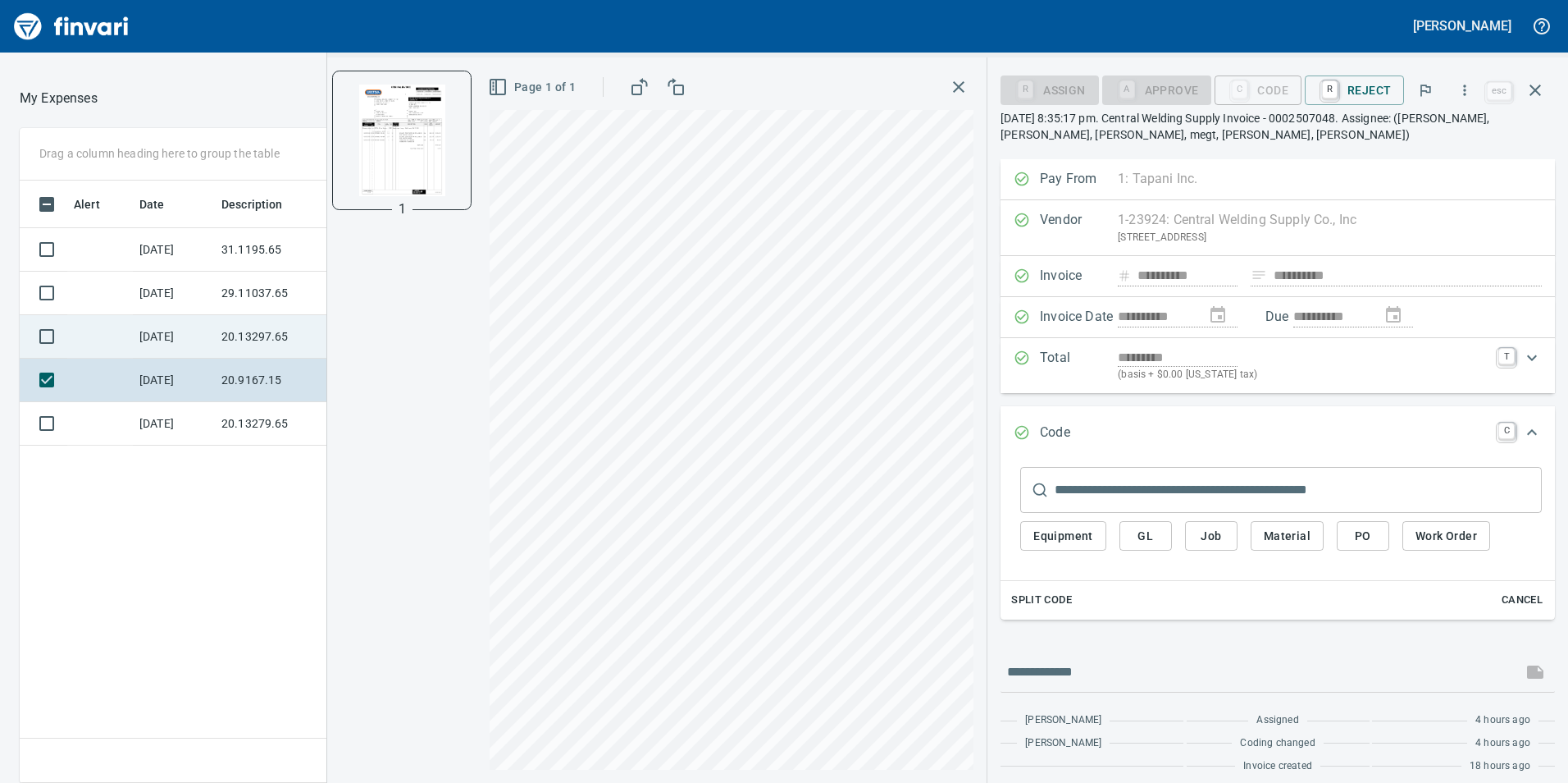
click at [270, 348] on td "20.13297.65" at bounding box center [289, 337] width 148 height 44
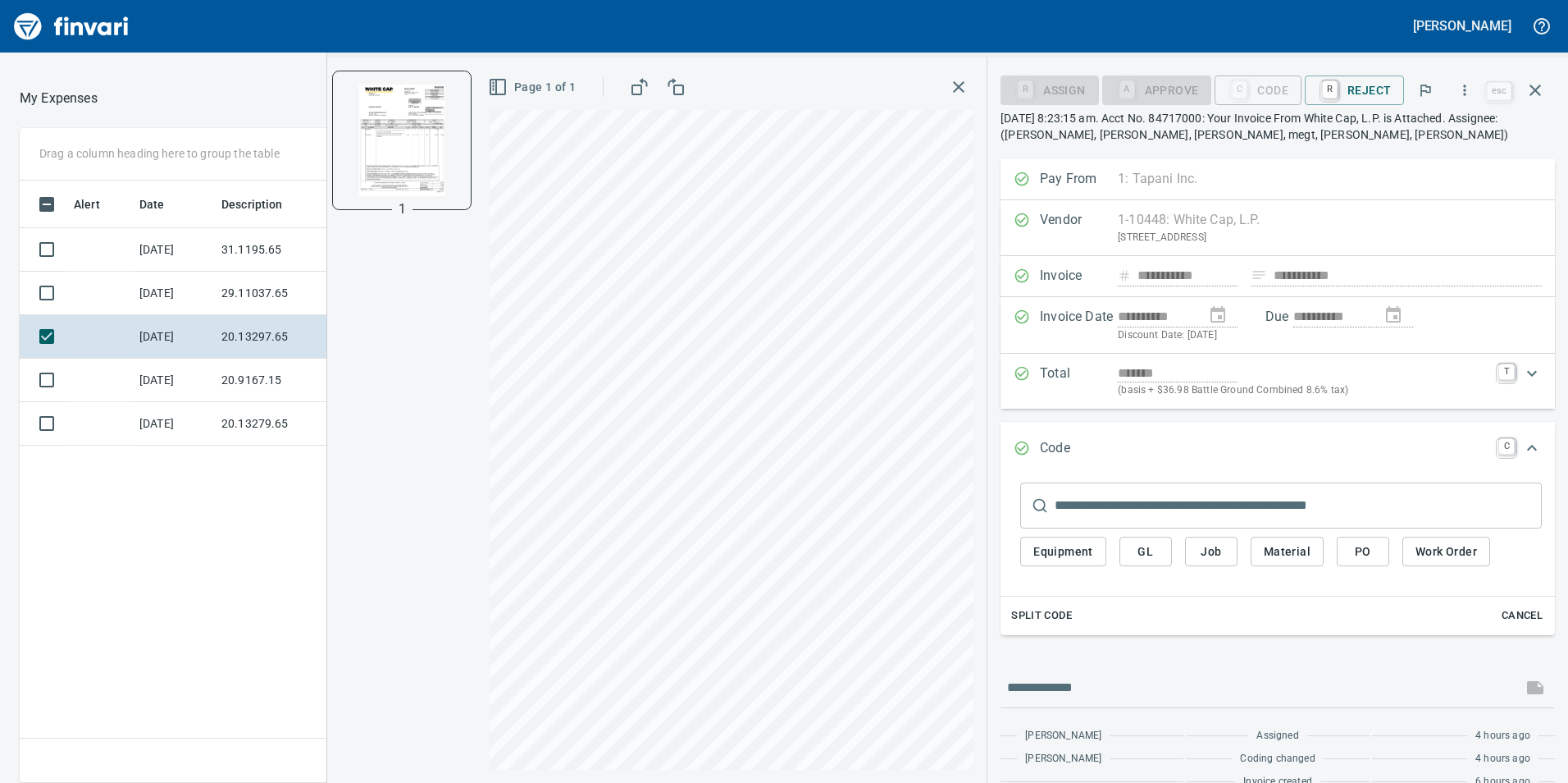
click at [1132, 535] on div "Equipment GL Job Material PO Work Order" at bounding box center [1280, 555] width 522 height 55
click at [1161, 555] on button "GL" at bounding box center [1146, 552] width 52 height 30
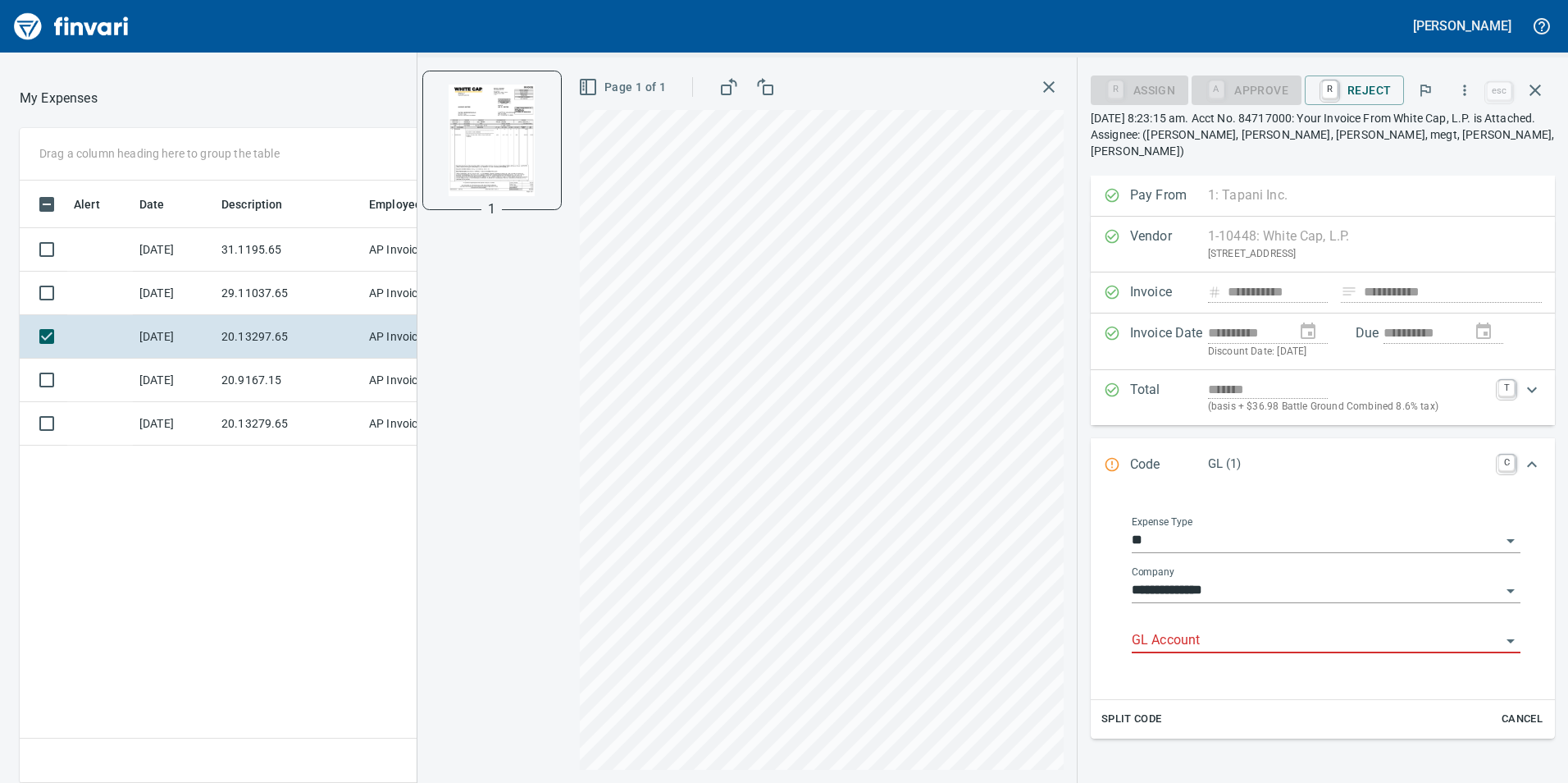
click at [1185, 633] on input "GL Account" at bounding box center [1316, 641] width 369 height 23
click at [1203, 661] on li "6020.65.10: SMTC Consumables" at bounding box center [1321, 666] width 374 height 39
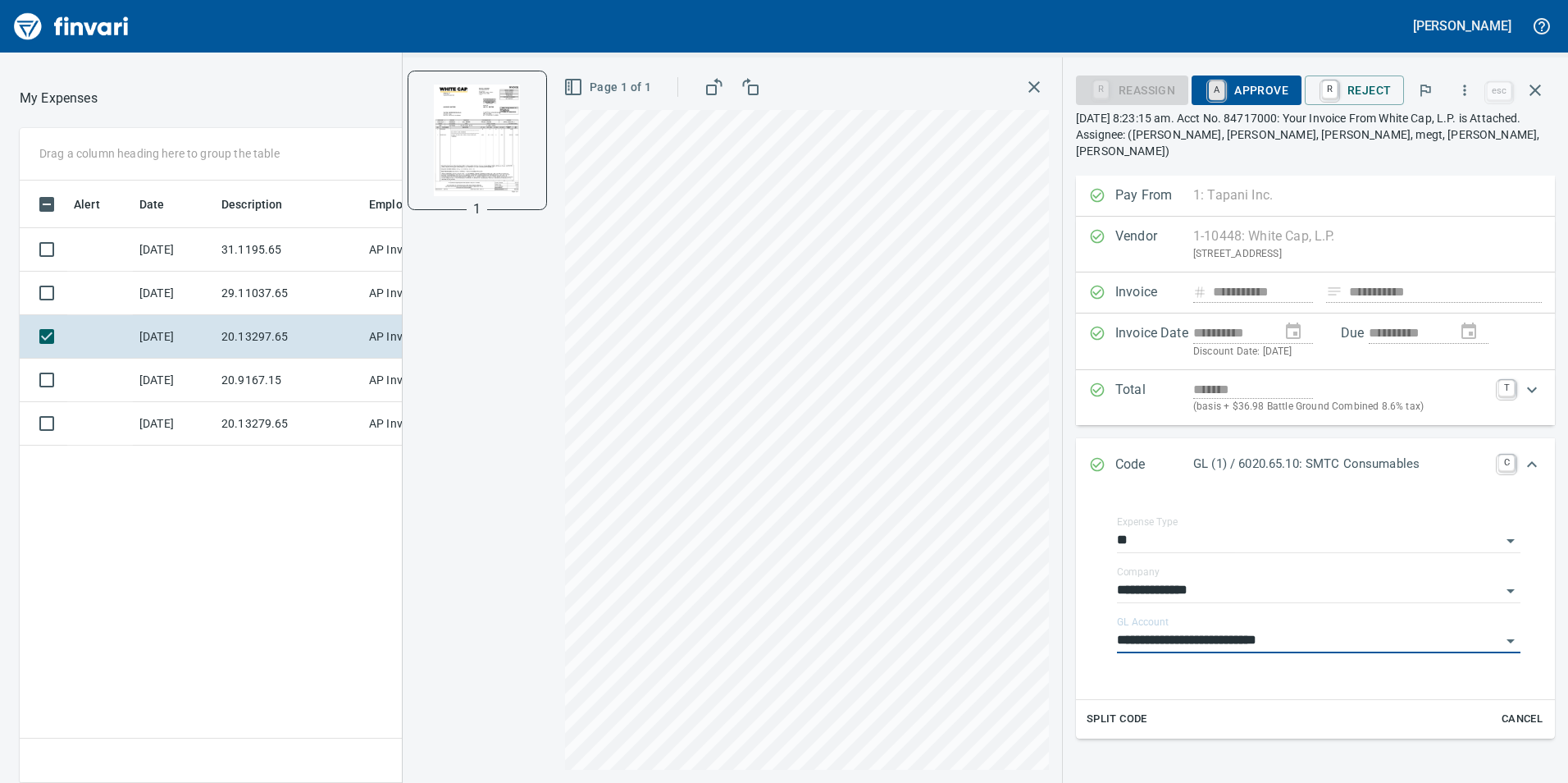
type input "**********"
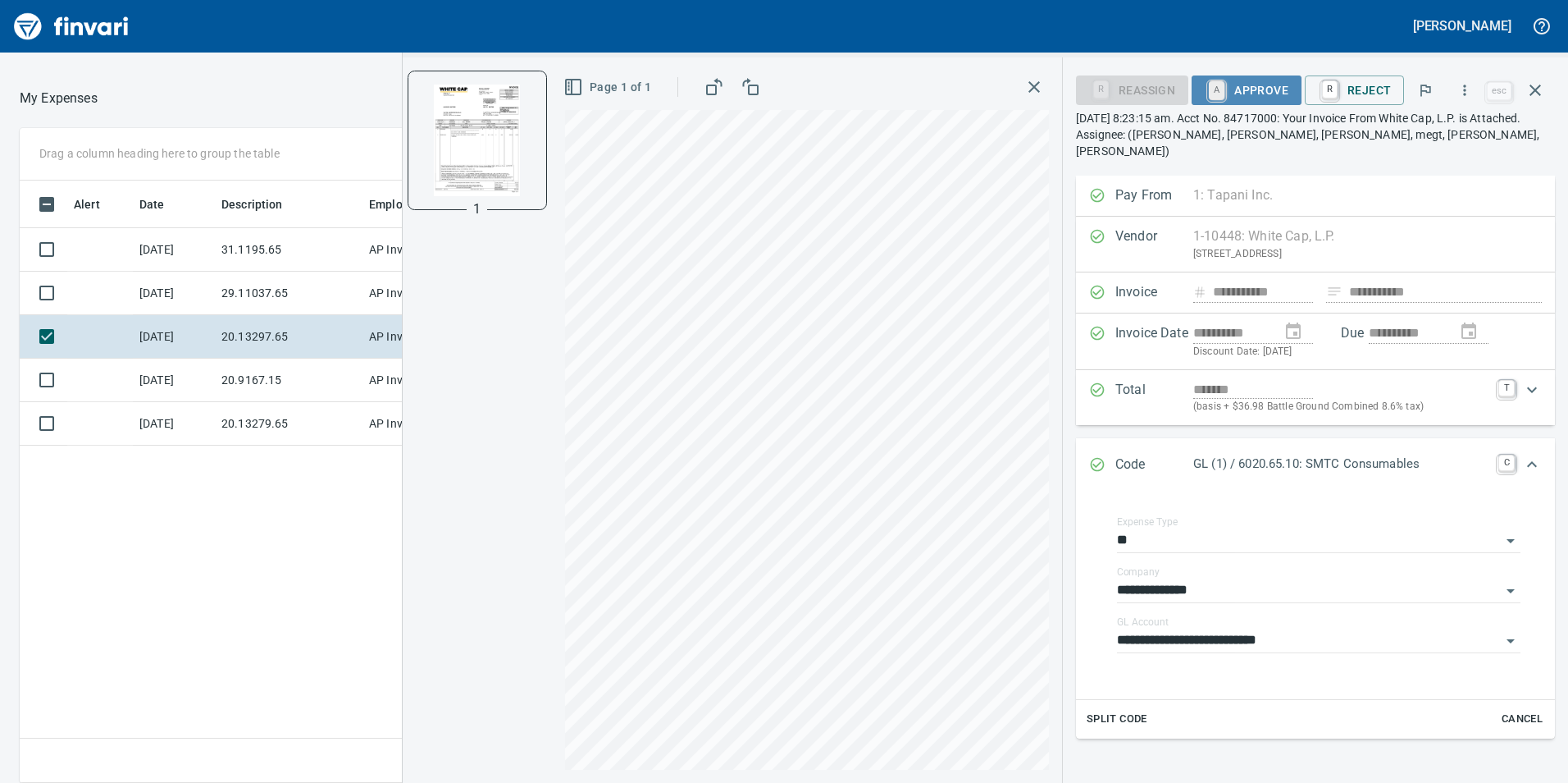
click at [1225, 88] on link "A" at bounding box center [1216, 90] width 16 height 18
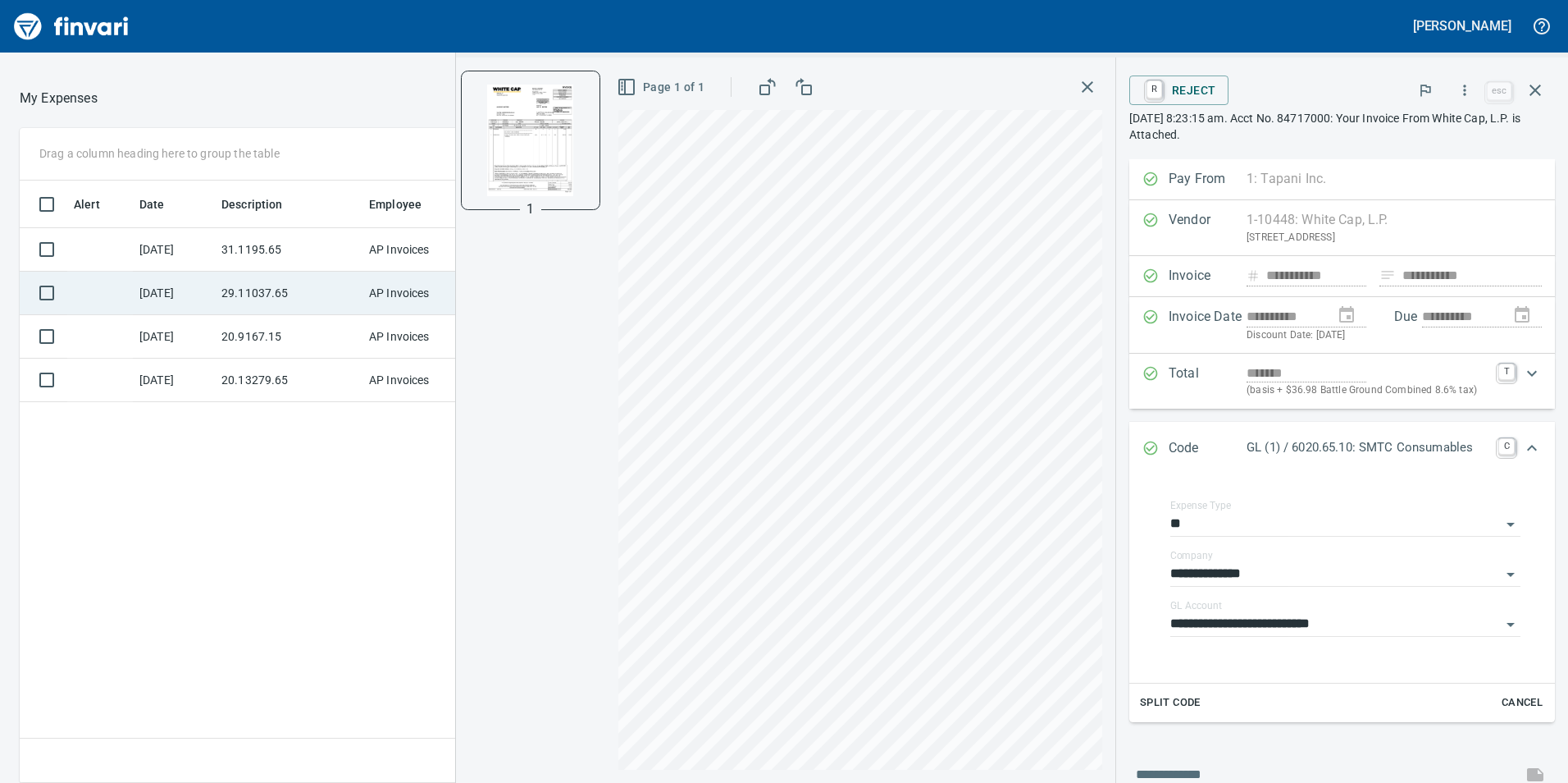
click at [250, 299] on td "29.11037.65" at bounding box center [289, 293] width 148 height 44
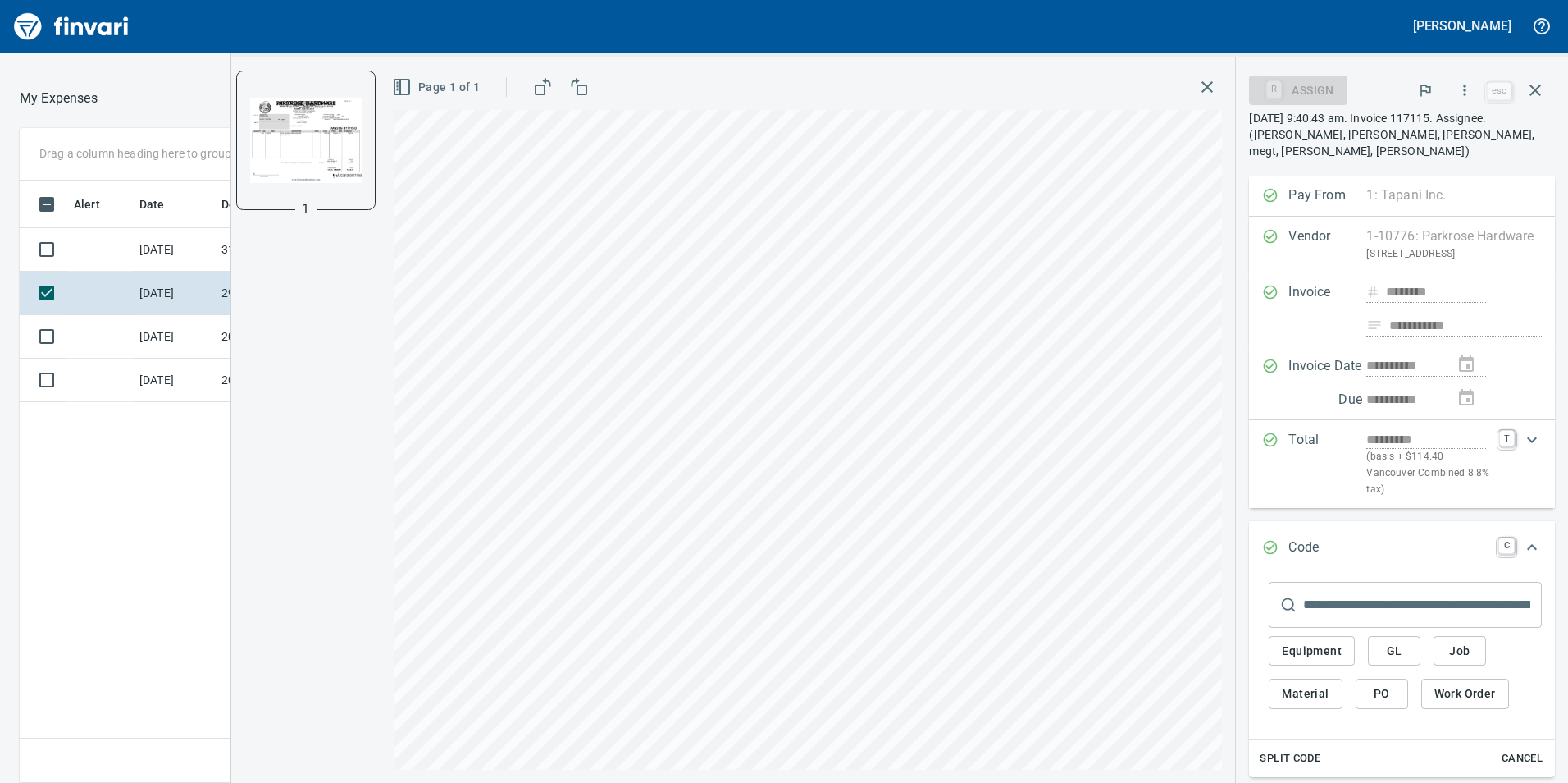
click at [1385, 655] on span "GL" at bounding box center [1394, 651] width 26 height 20
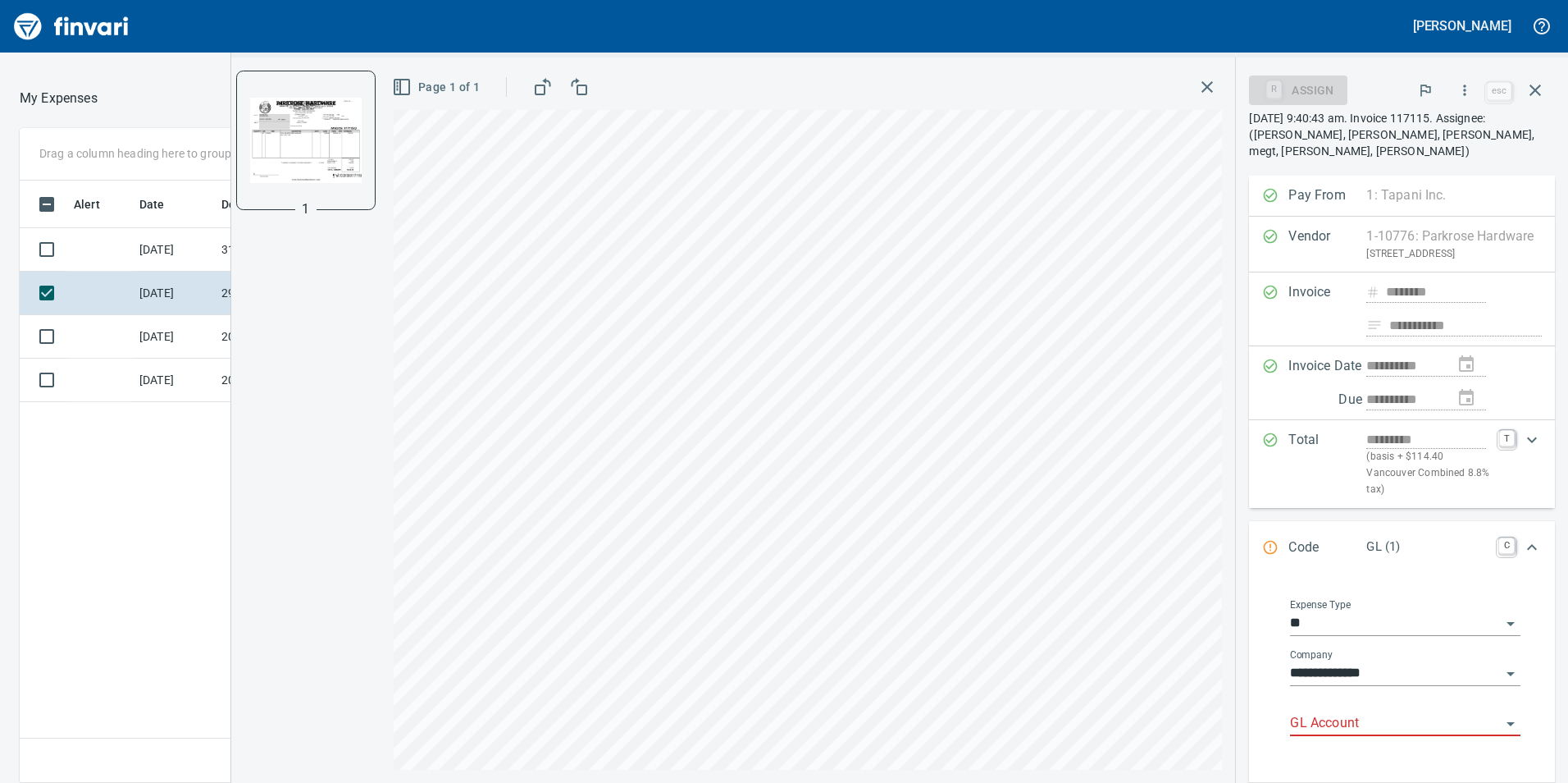
click at [1333, 725] on input "GL Account" at bounding box center [1395, 724] width 211 height 23
click at [1362, 685] on li "6029.65.10: SMTC Qty Tools" at bounding box center [1399, 686] width 218 height 39
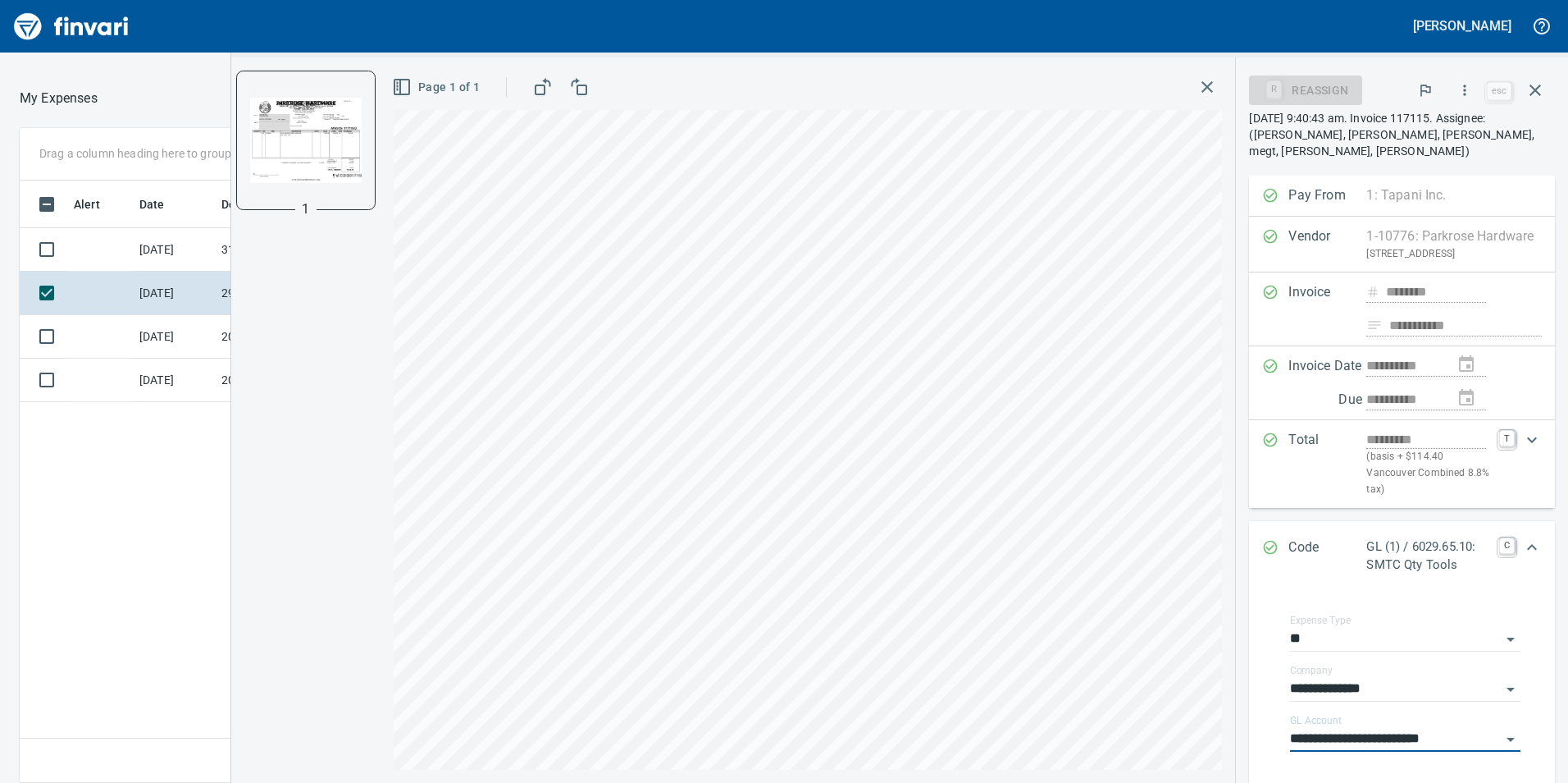
type input "**********"
click at [1221, 78] on div "Page 1 of 1" at bounding box center [808, 88] width 828 height 33
click at [1212, 82] on icon "button" at bounding box center [1207, 88] width 12 height 12
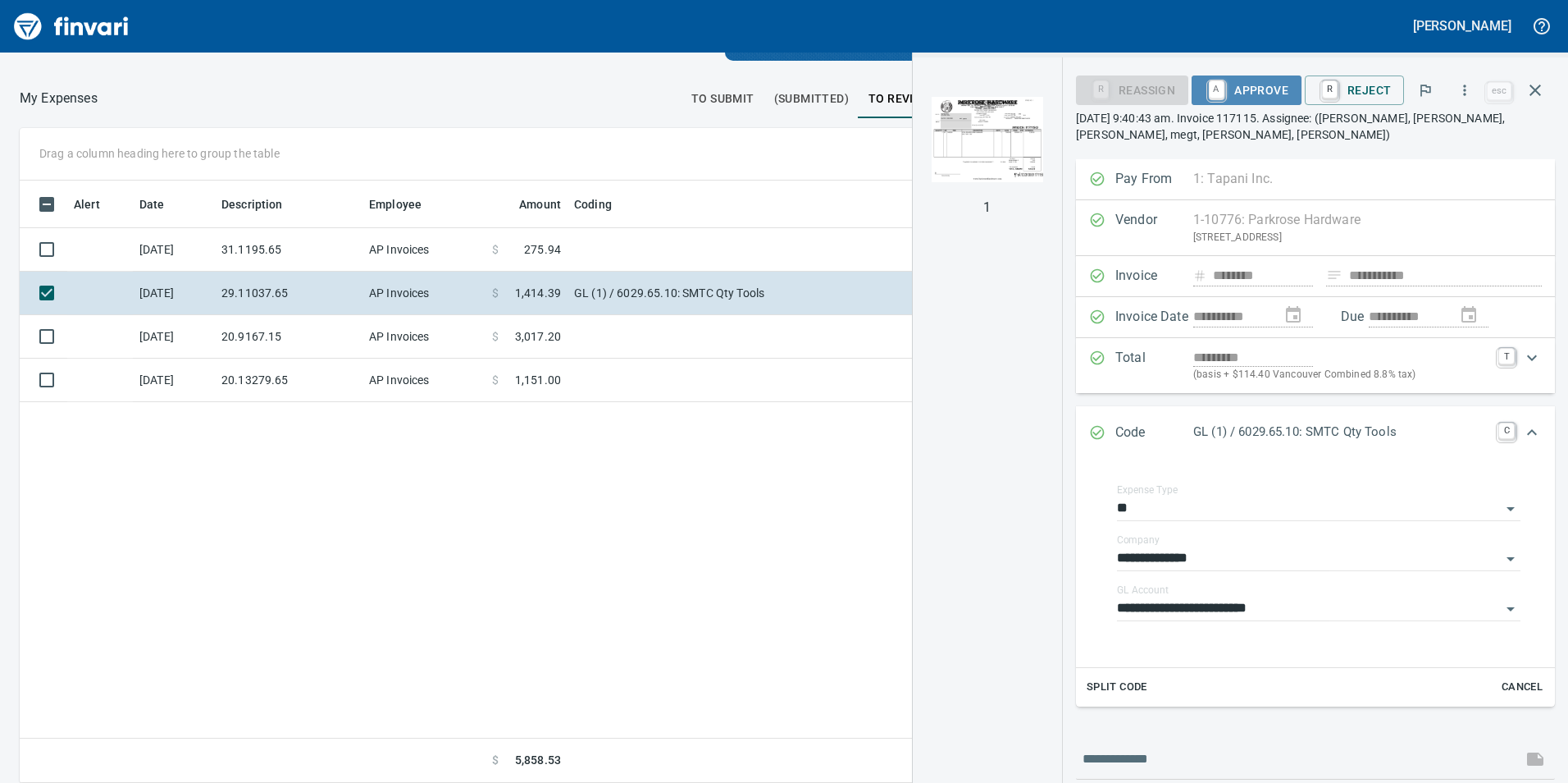
click at [1277, 90] on span "A Approve" at bounding box center [1246, 89] width 84 height 28
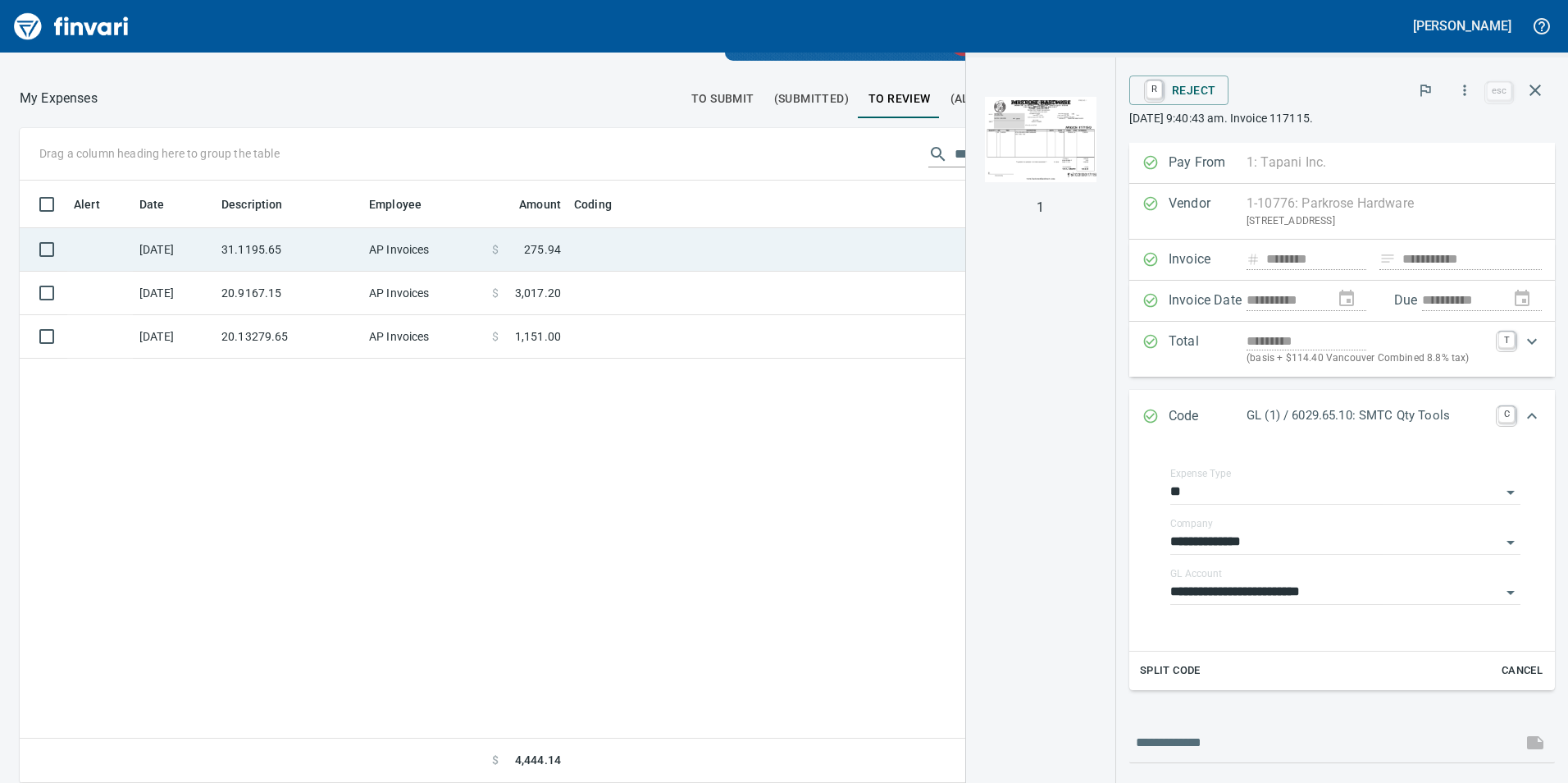
click at [495, 246] on span "$" at bounding box center [495, 249] width 7 height 17
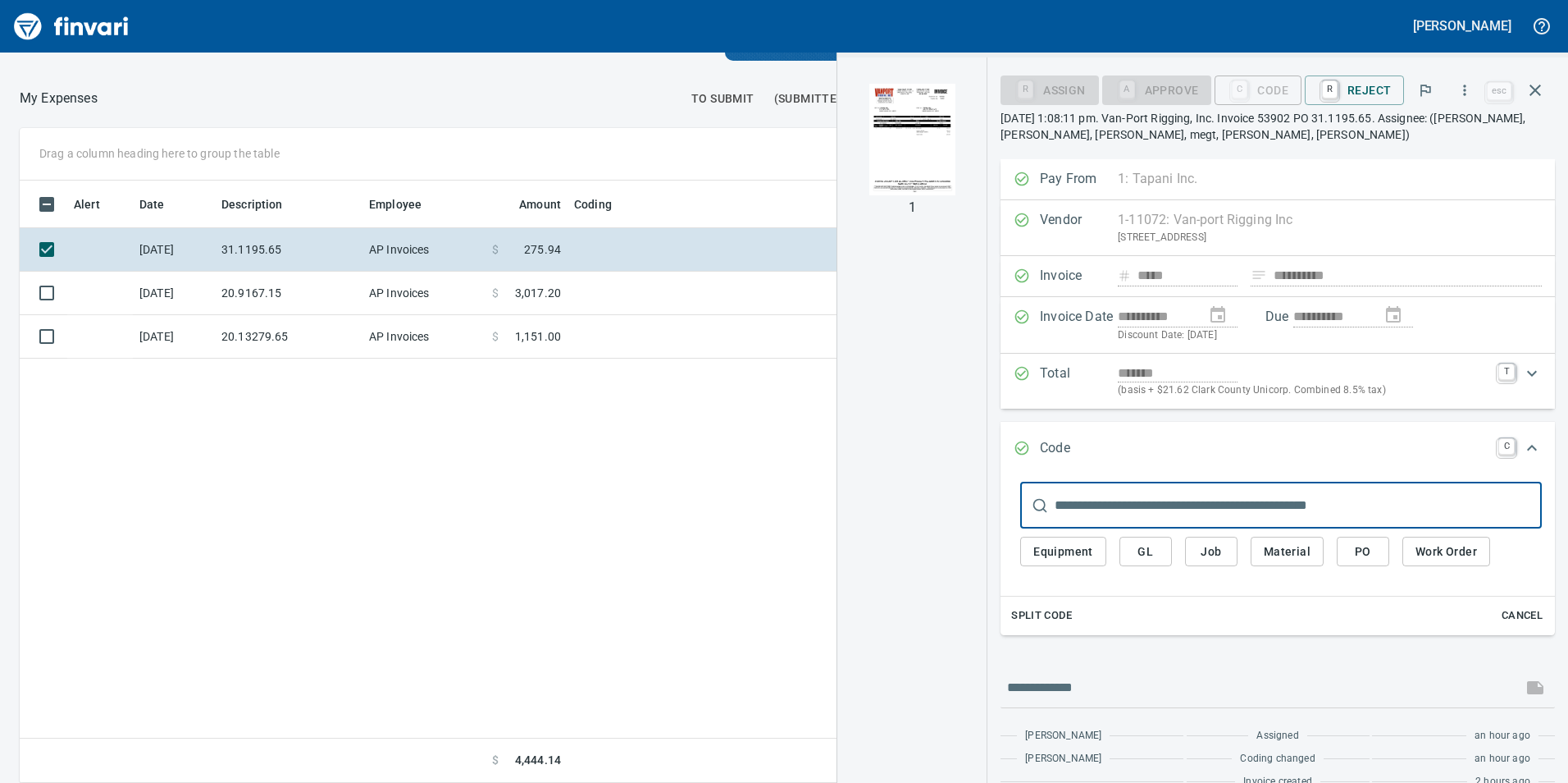
click at [895, 113] on img "button" at bounding box center [912, 139] width 112 height 112
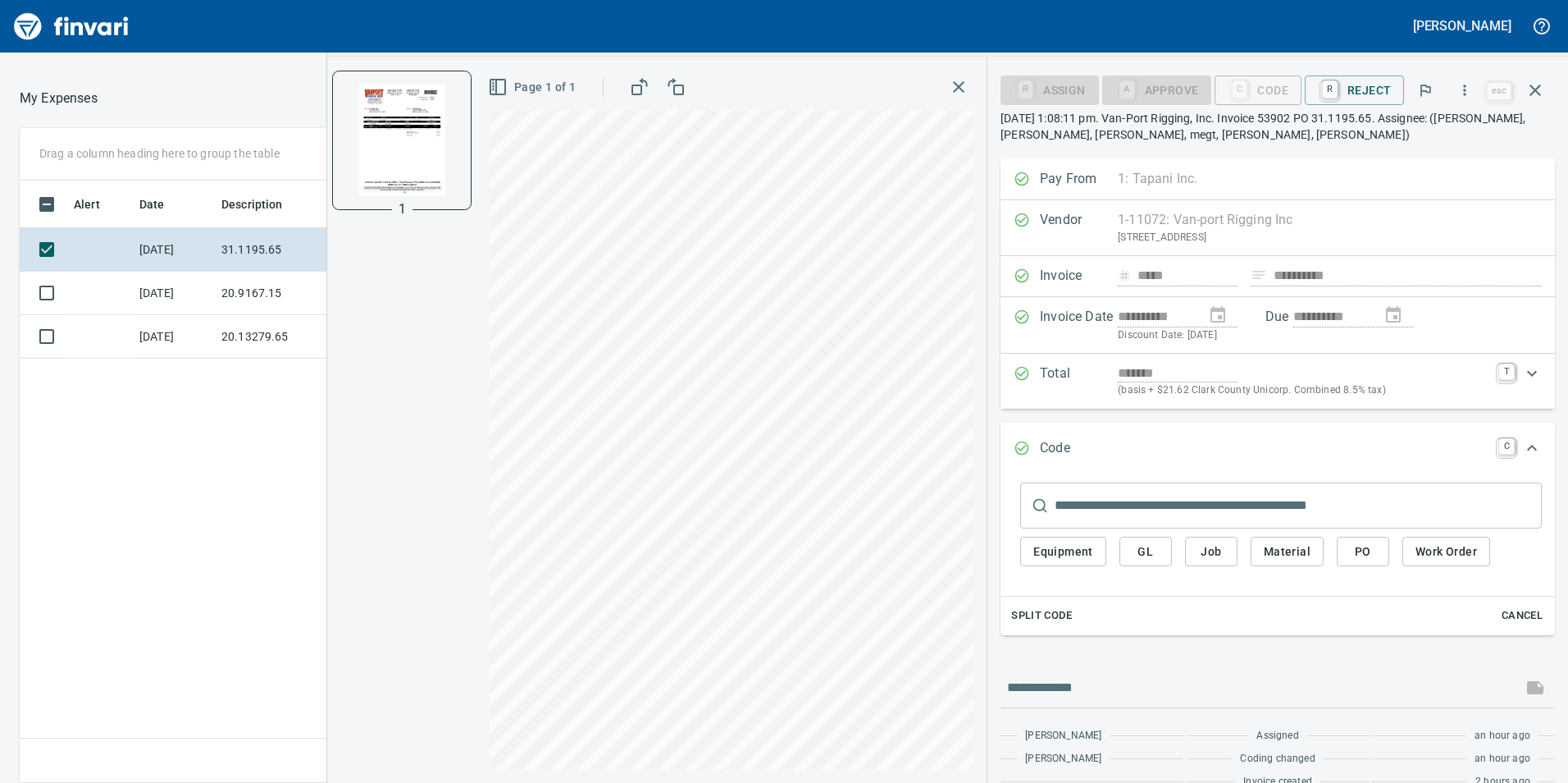
click at [1129, 555] on button "GL" at bounding box center [1146, 552] width 52 height 30
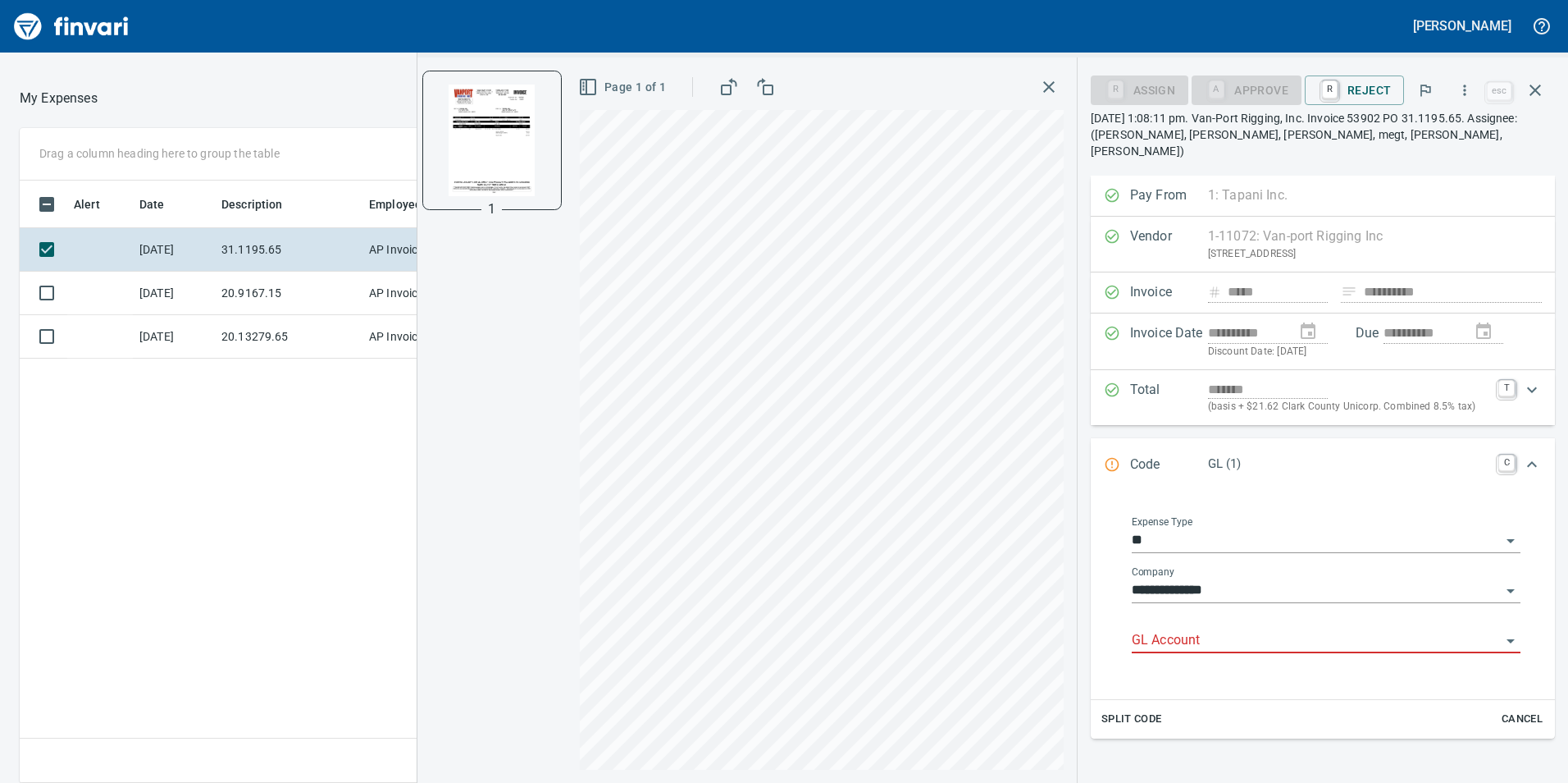
click at [1226, 617] on div "GL Account" at bounding box center [1326, 635] width 389 height 37
click at [1226, 629] on input "GL Account" at bounding box center [1316, 641] width 369 height 23
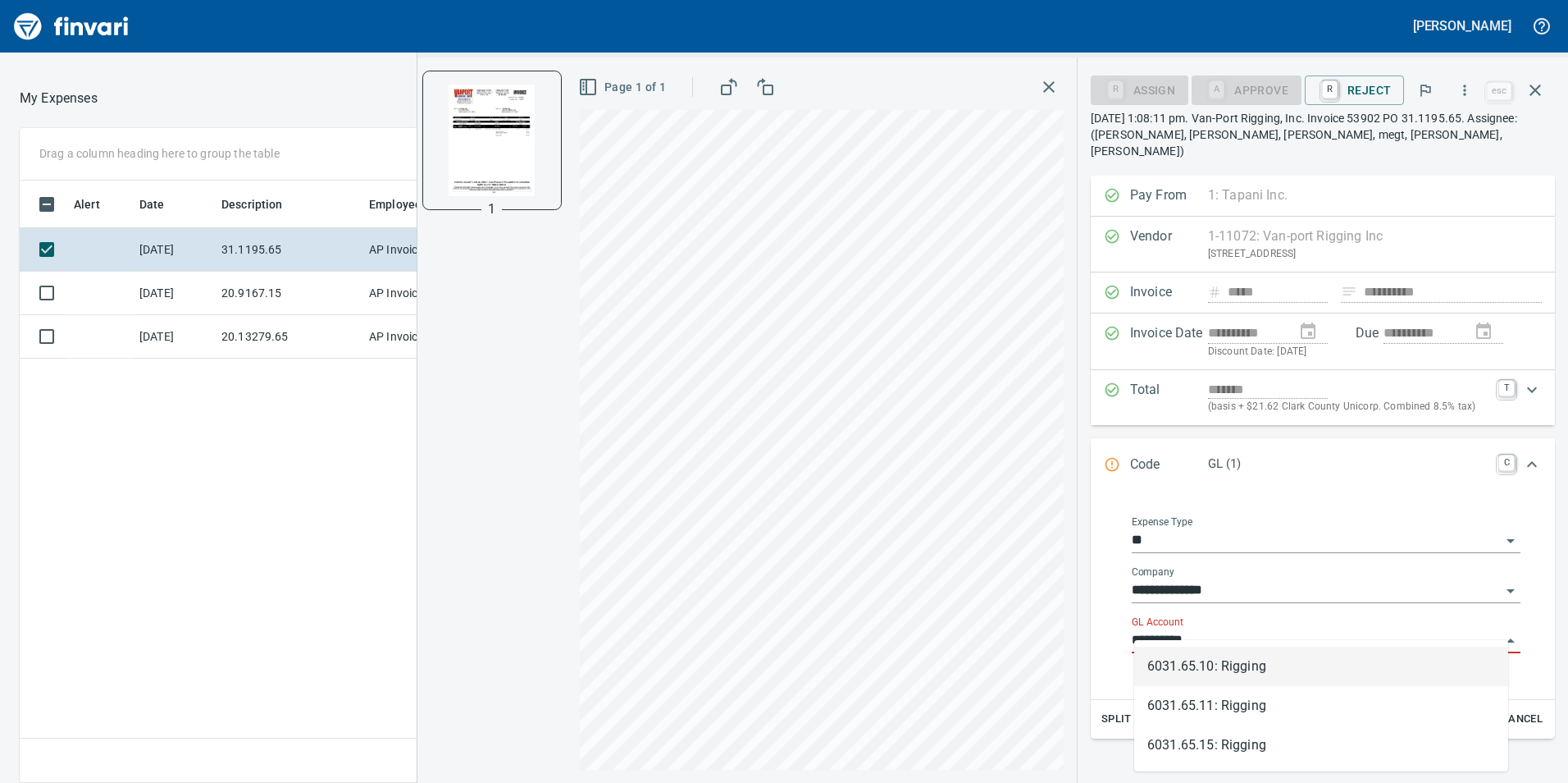
scroll to position [590, 1094]
click at [1192, 645] on div "6031.65.10: Rigging" at bounding box center [1321, 666] width 374 height 53
click at [1202, 656] on li "6031.65.10: Rigging" at bounding box center [1321, 666] width 374 height 39
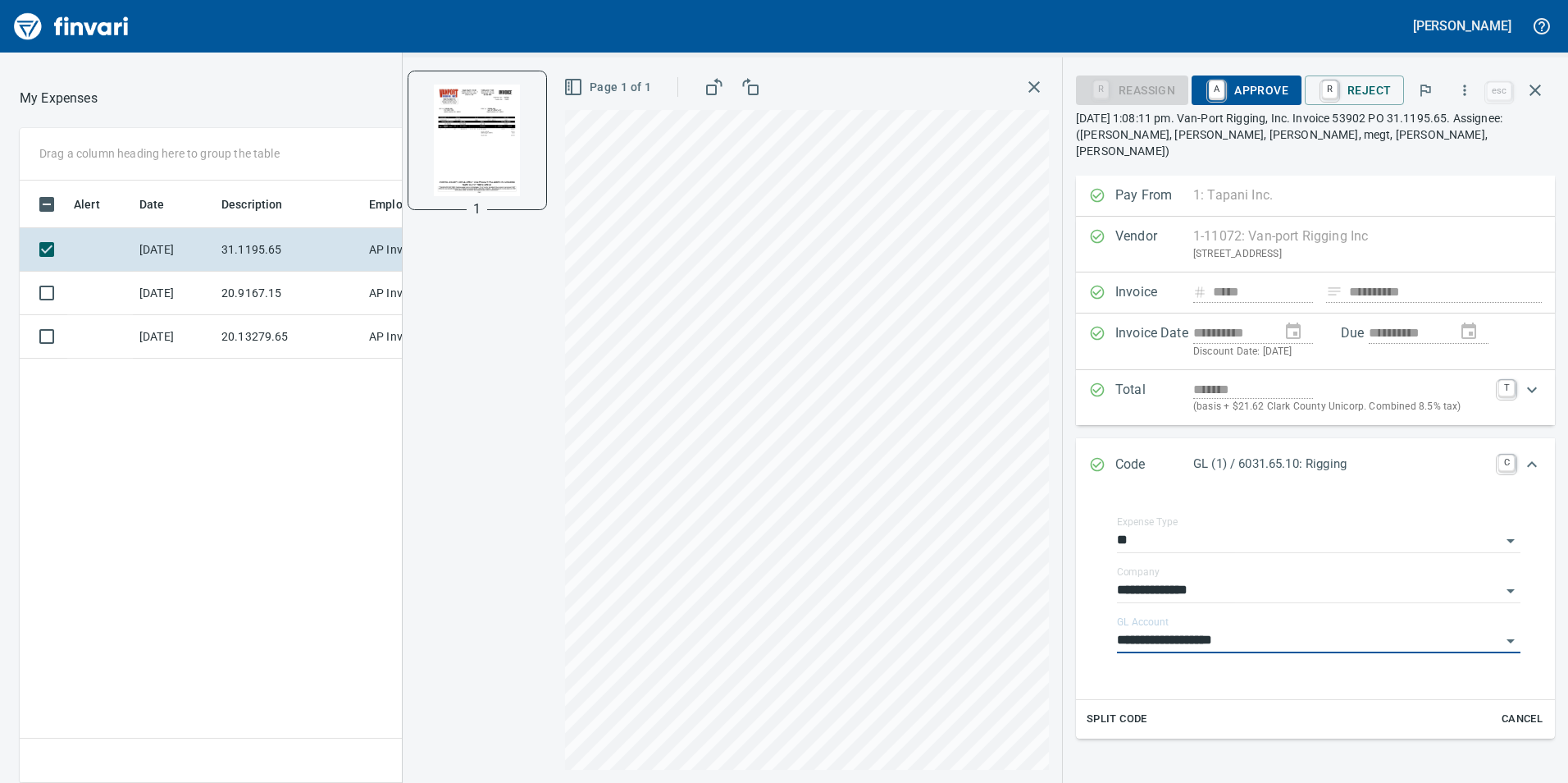
type input "**********"
click at [1268, 90] on span "A Approve" at bounding box center [1246, 89] width 84 height 28
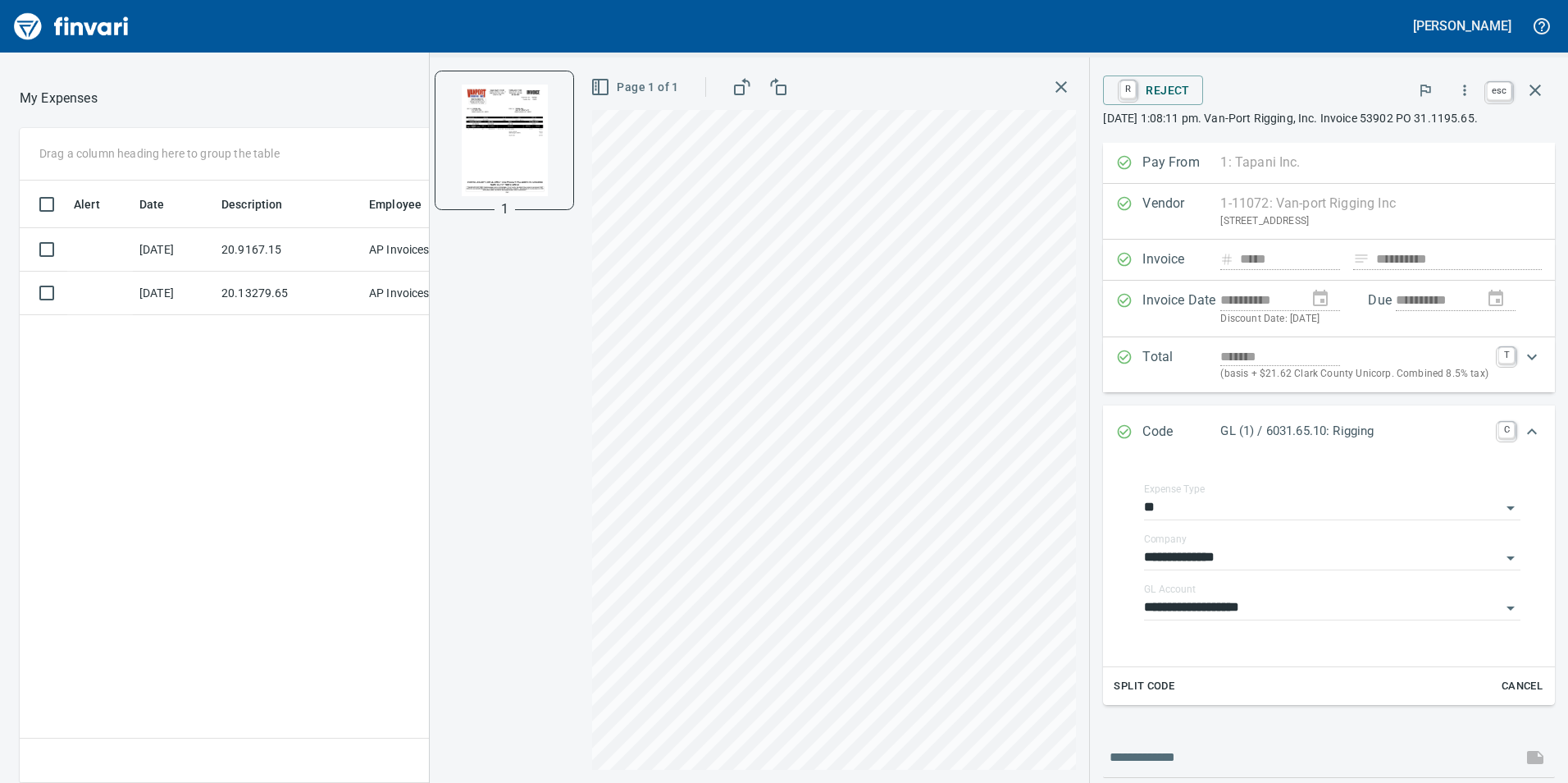
click at [1539, 103] on button "button" at bounding box center [1535, 90] width 39 height 39
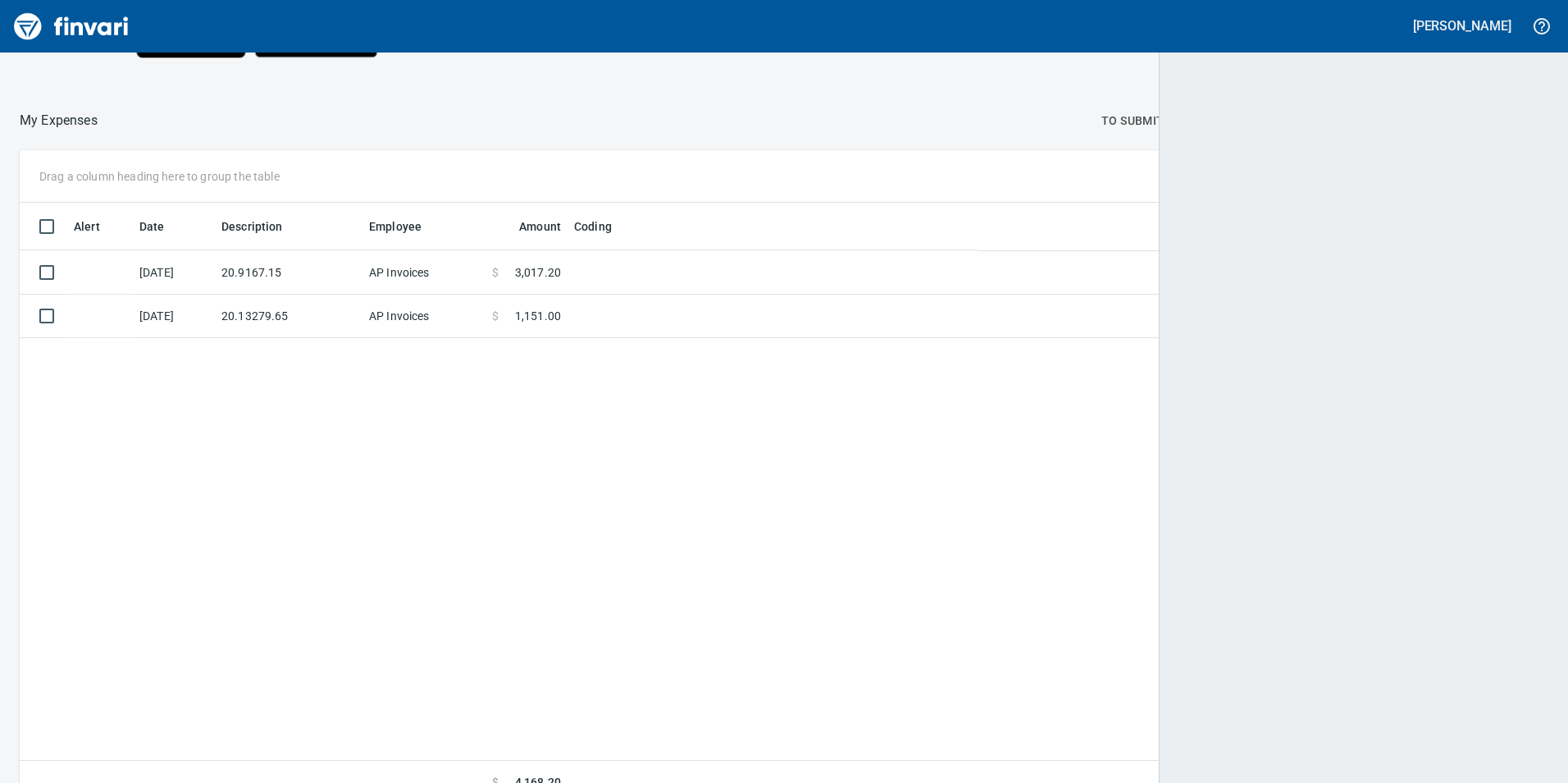
scroll to position [590, 1504]
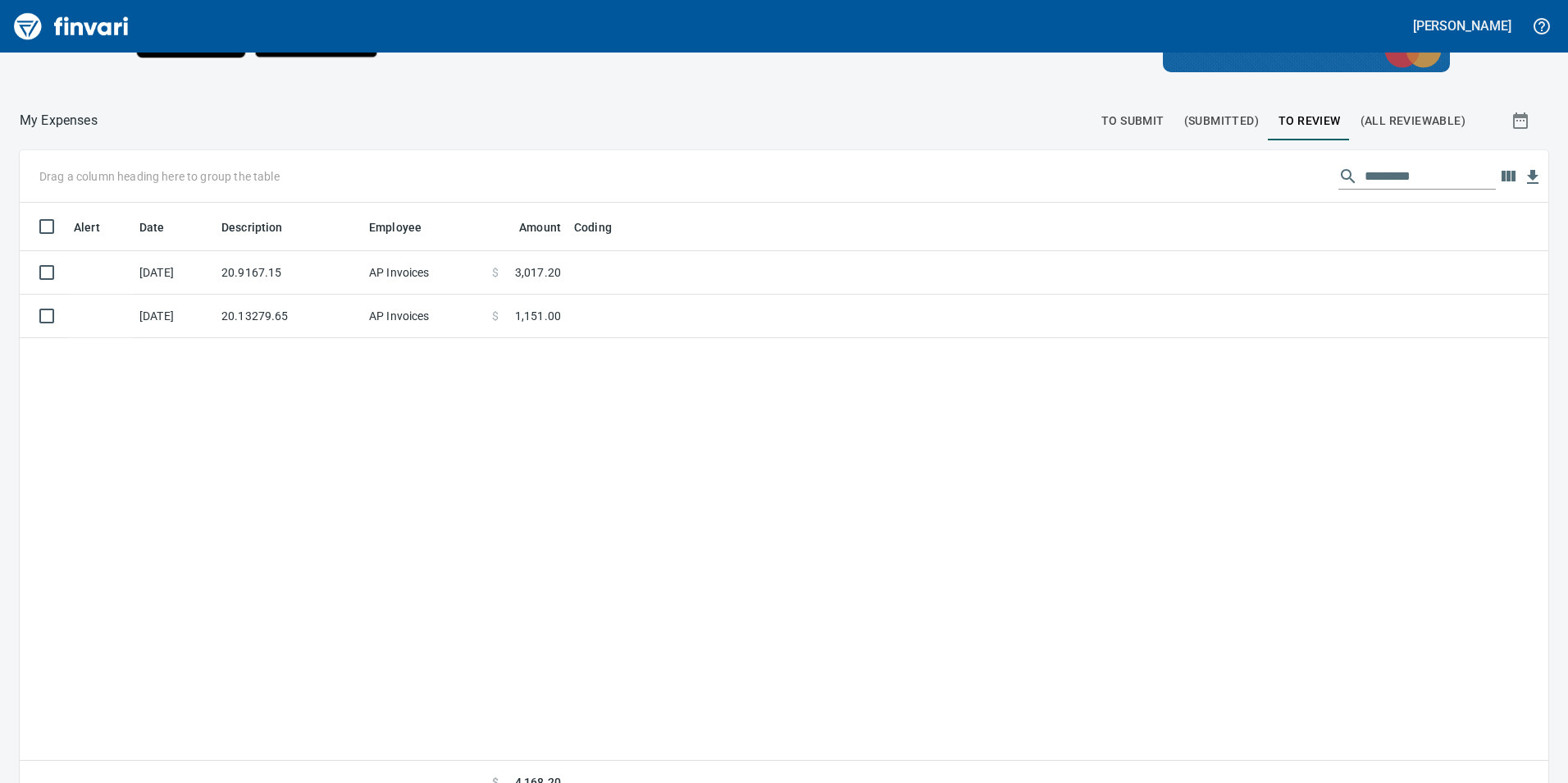
click at [1120, 112] on span "To Submit" at bounding box center [1132, 121] width 63 height 20
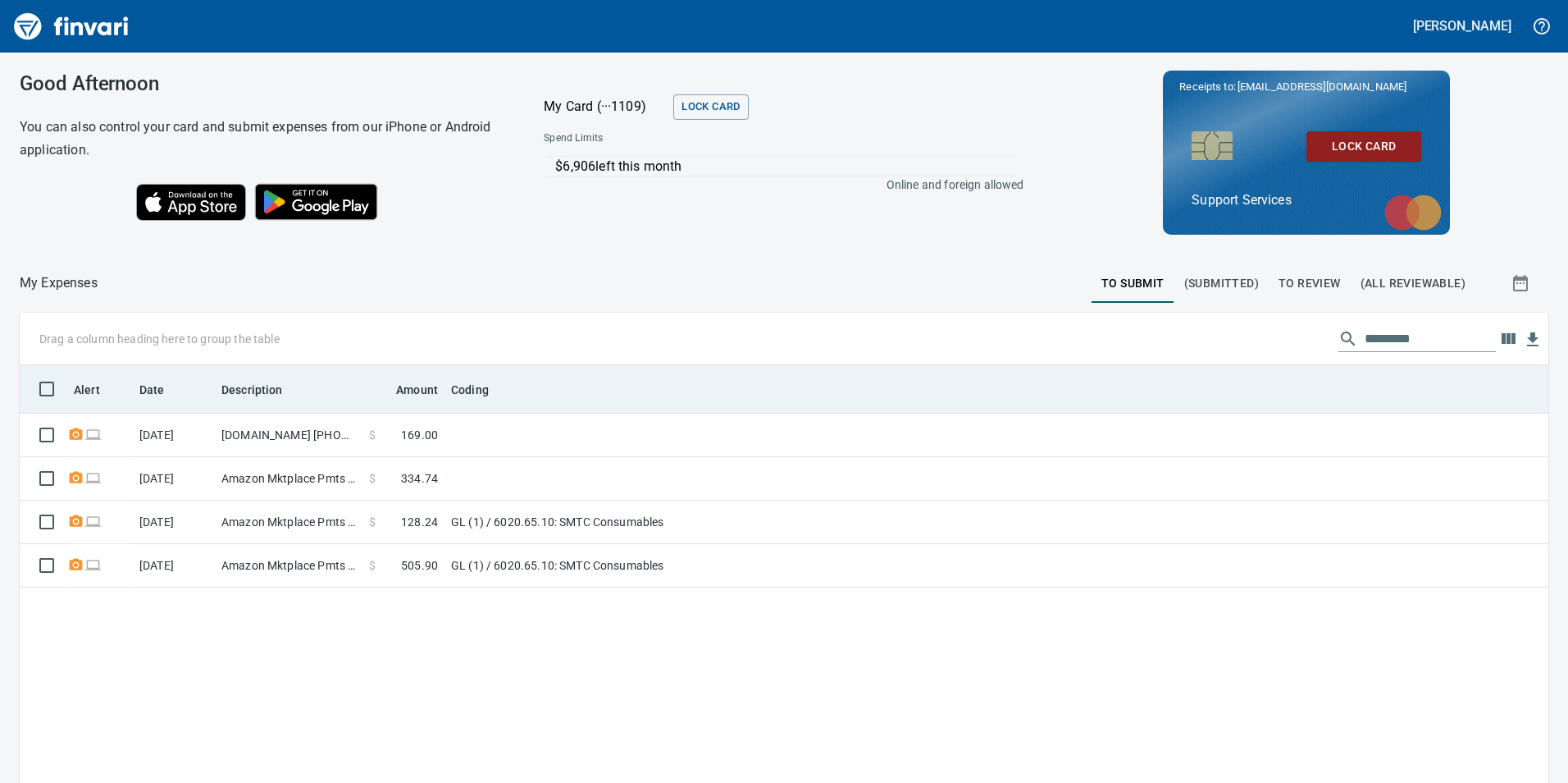
scroll to position [590, 1504]
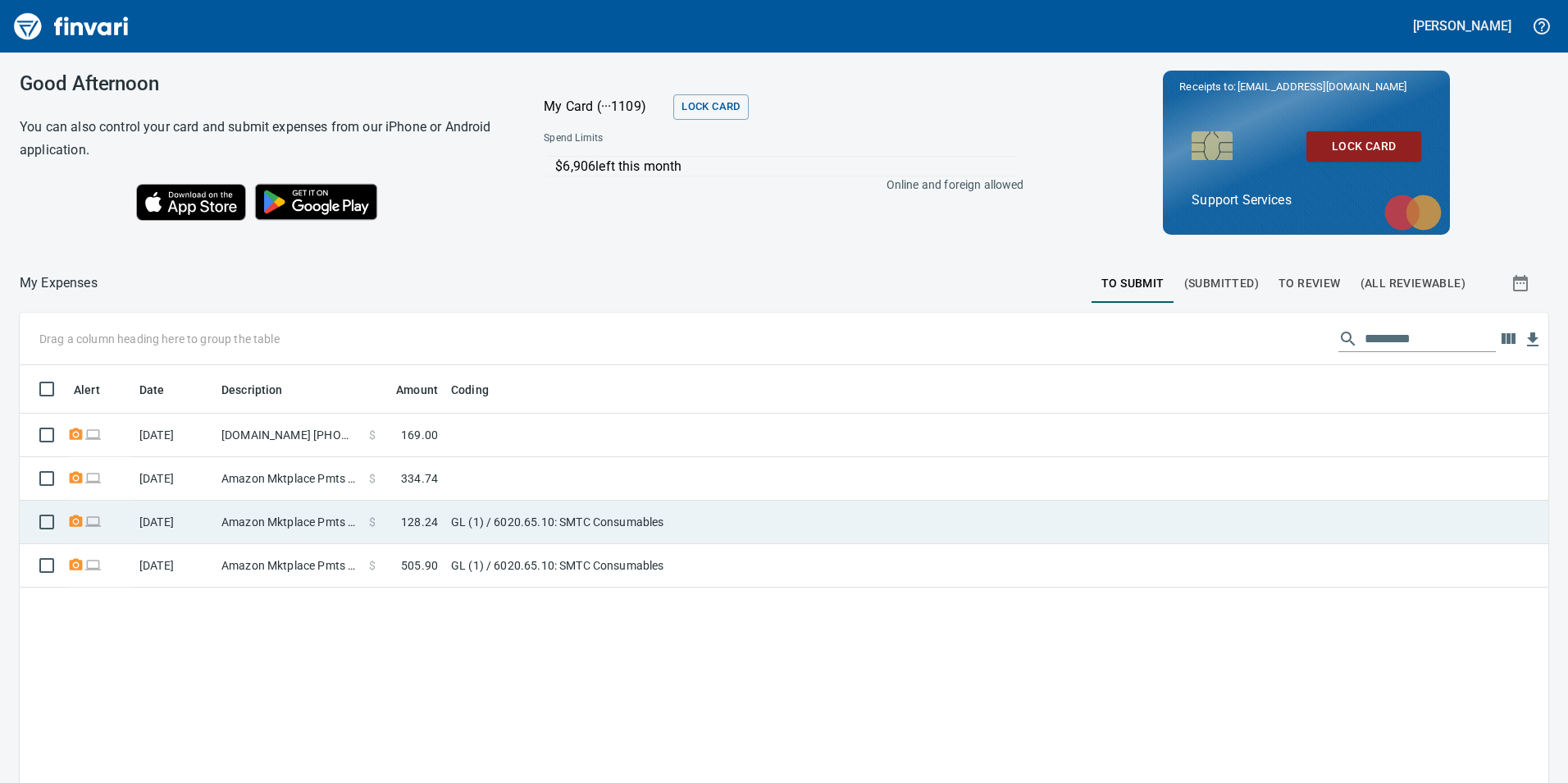
click at [789, 535] on td "GL (1) / 6020.65.10: SMTC Consumables" at bounding box center [649, 522] width 410 height 44
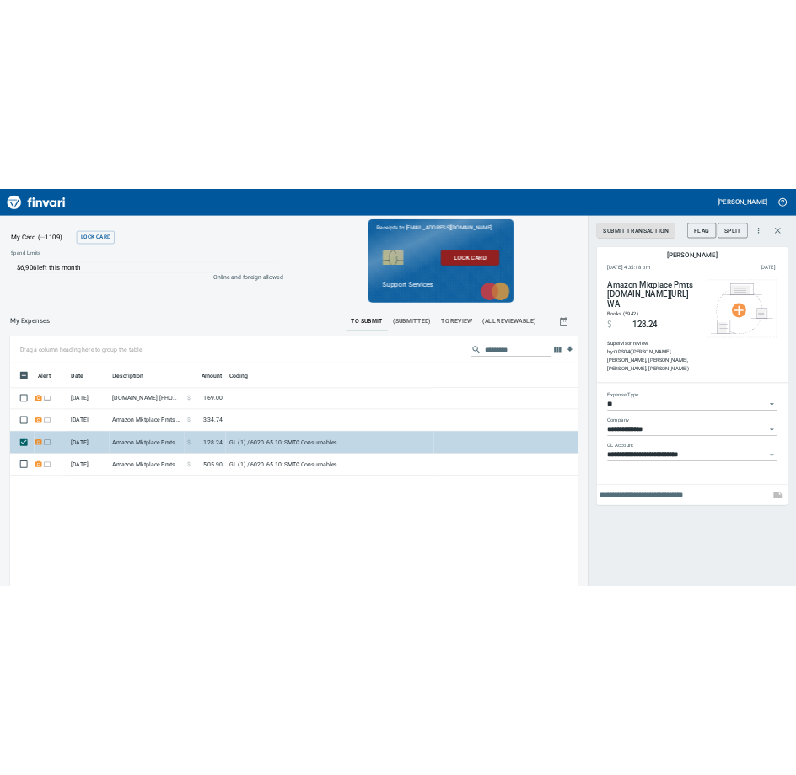
scroll to position [607, 1125]
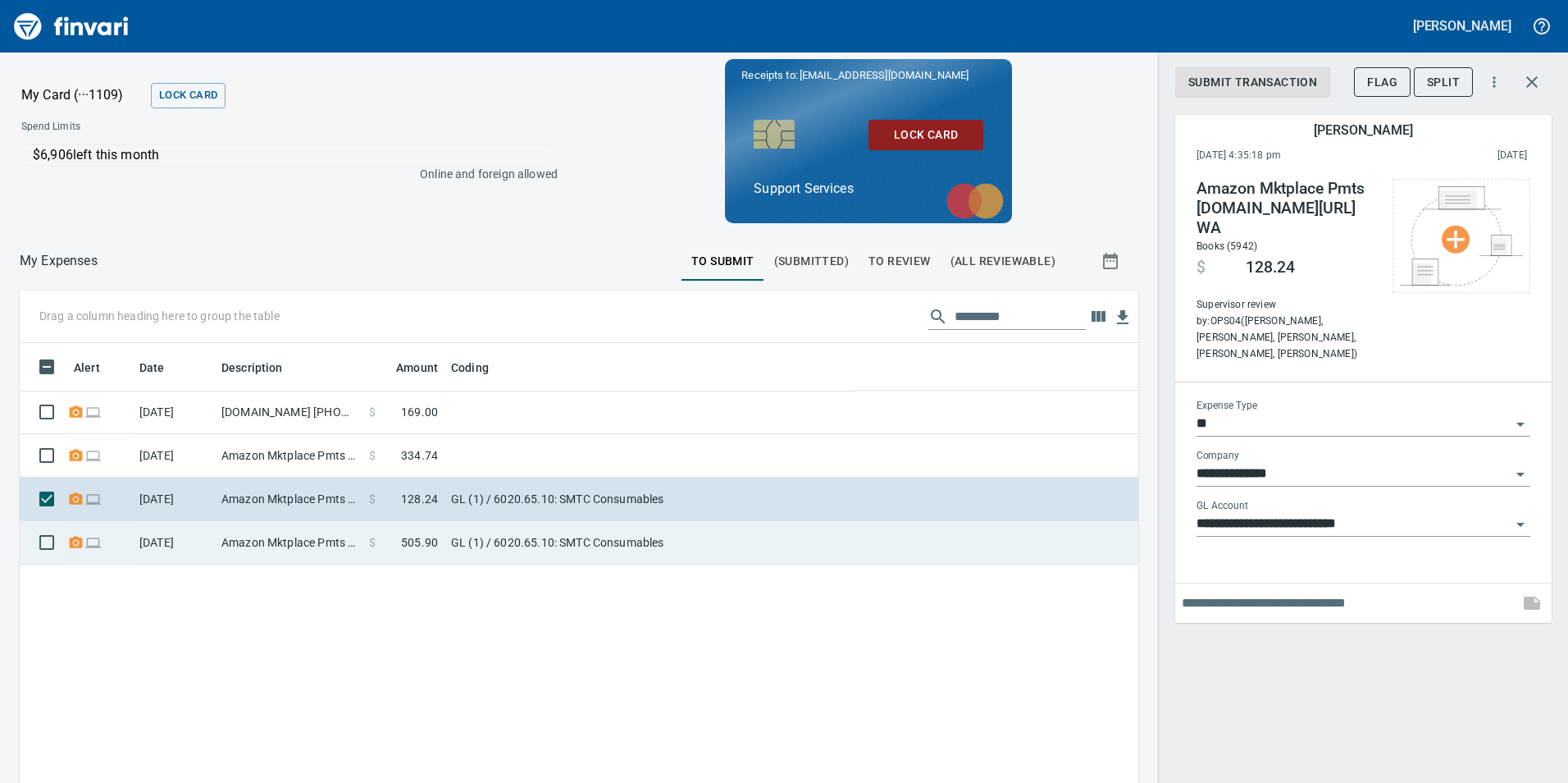
click at [782, 545] on td "GL (1) / 6020.65.10: SMTC Consumables" at bounding box center [649, 543] width 410 height 44
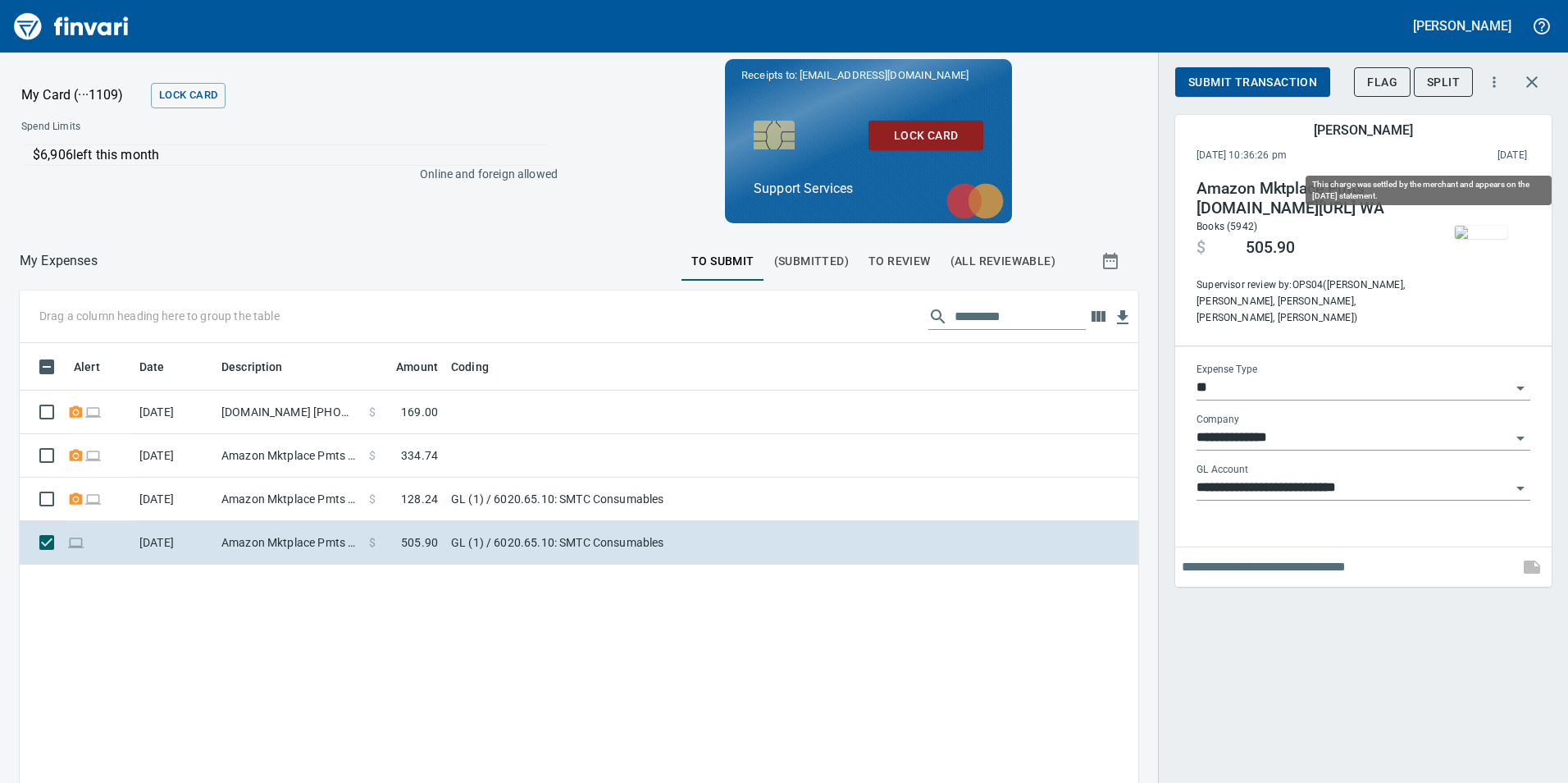
scroll to position [590, 1094]
click at [1254, 553] on input "text" at bounding box center [1347, 566] width 331 height 26
type input "**********"
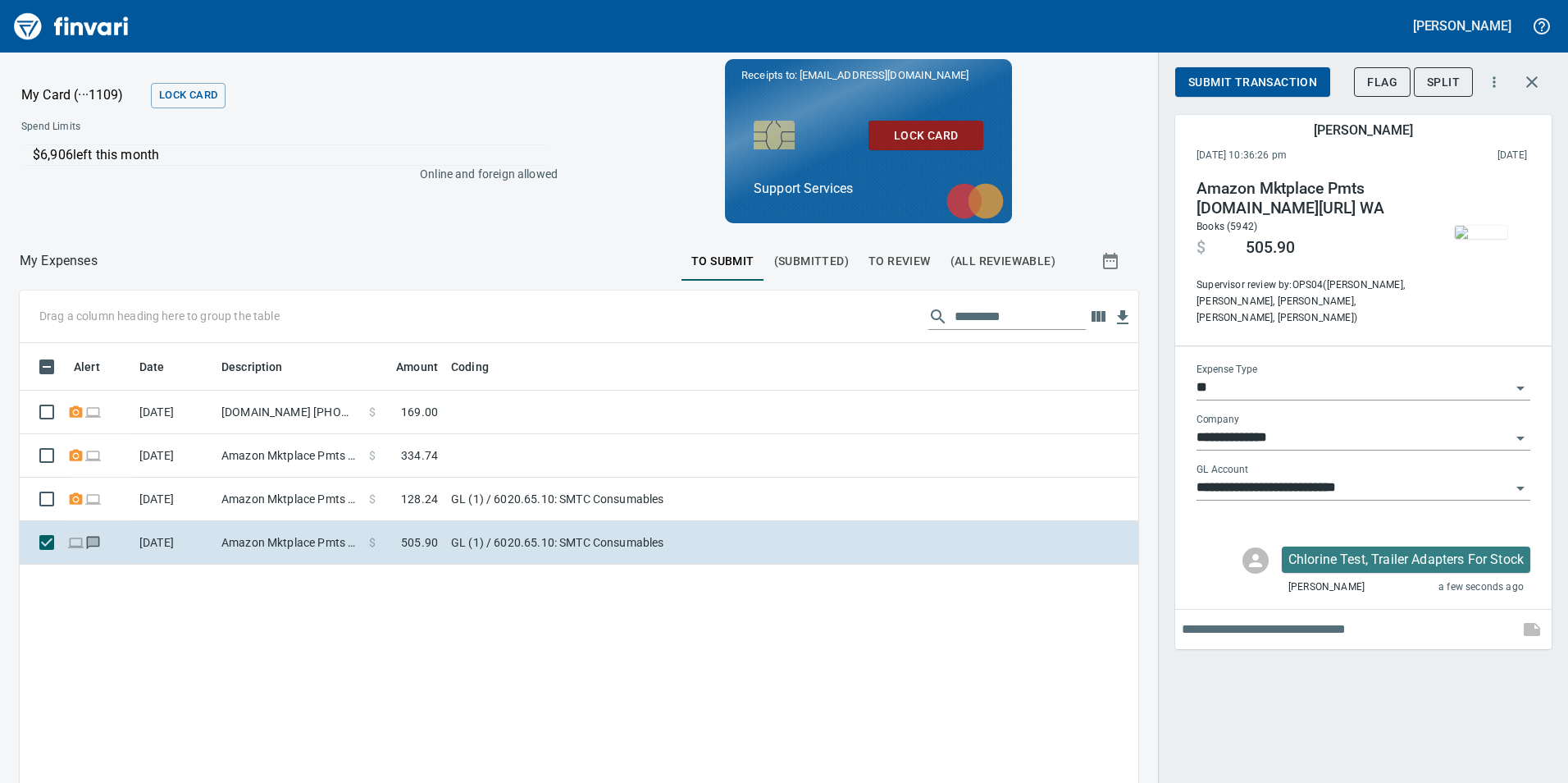
click at [1237, 89] on span "Submit Transaction" at bounding box center [1252, 82] width 128 height 20
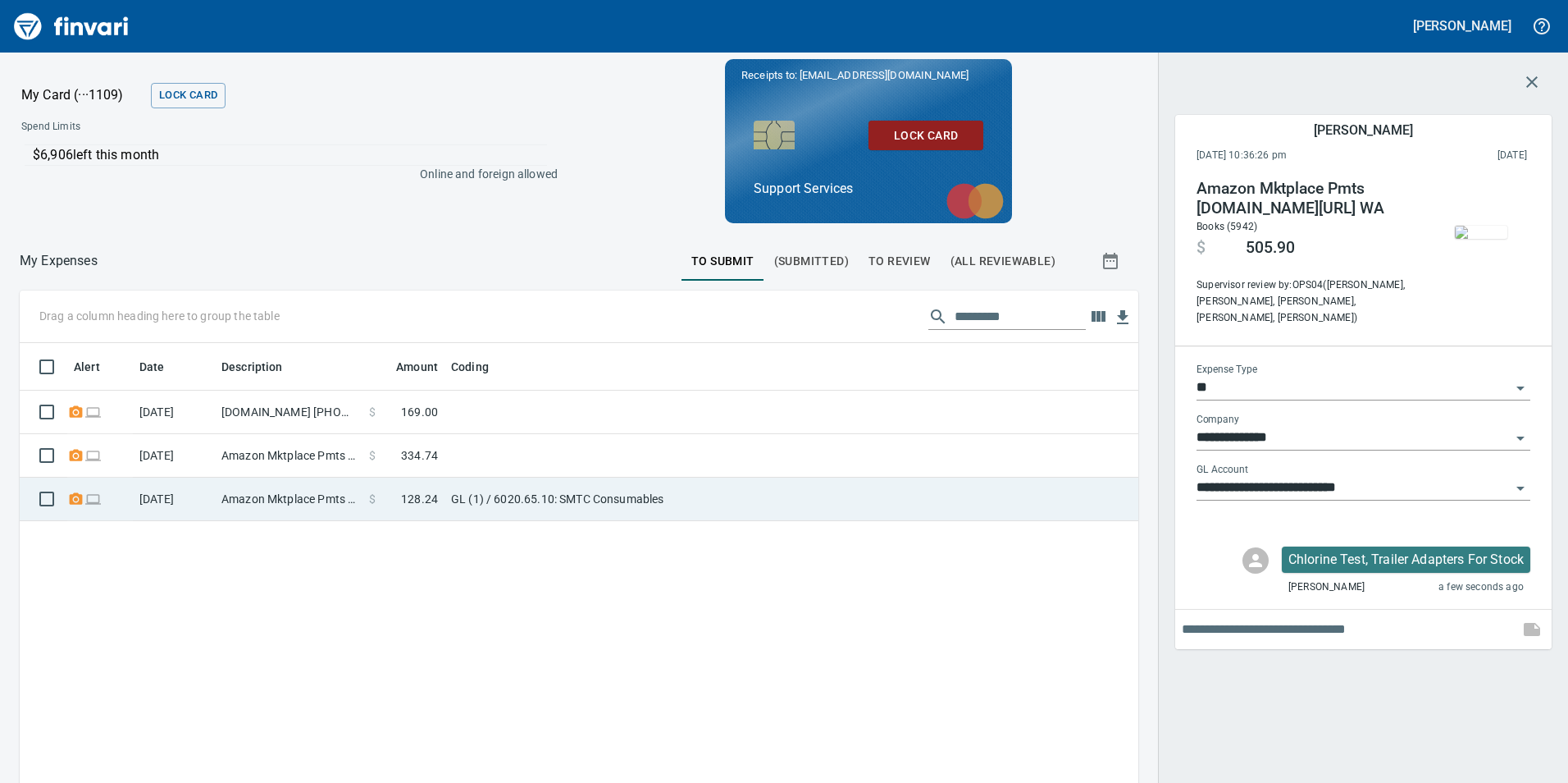
click at [364, 500] on td "$ 128.24" at bounding box center [403, 499] width 82 height 44
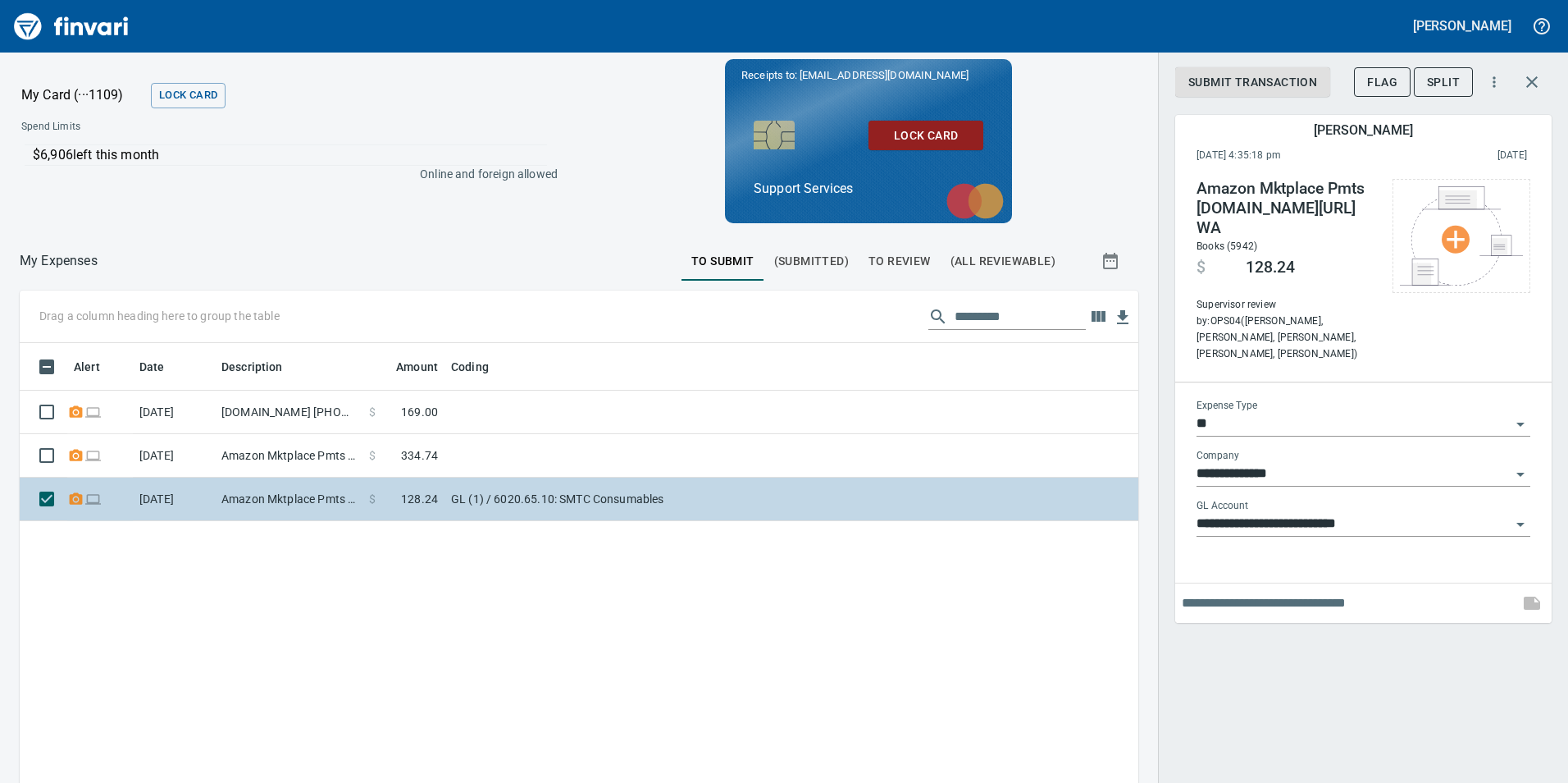
click at [722, 480] on td "GL (1) / 6020.65.10: SMTC Consumables" at bounding box center [649, 499] width 410 height 44
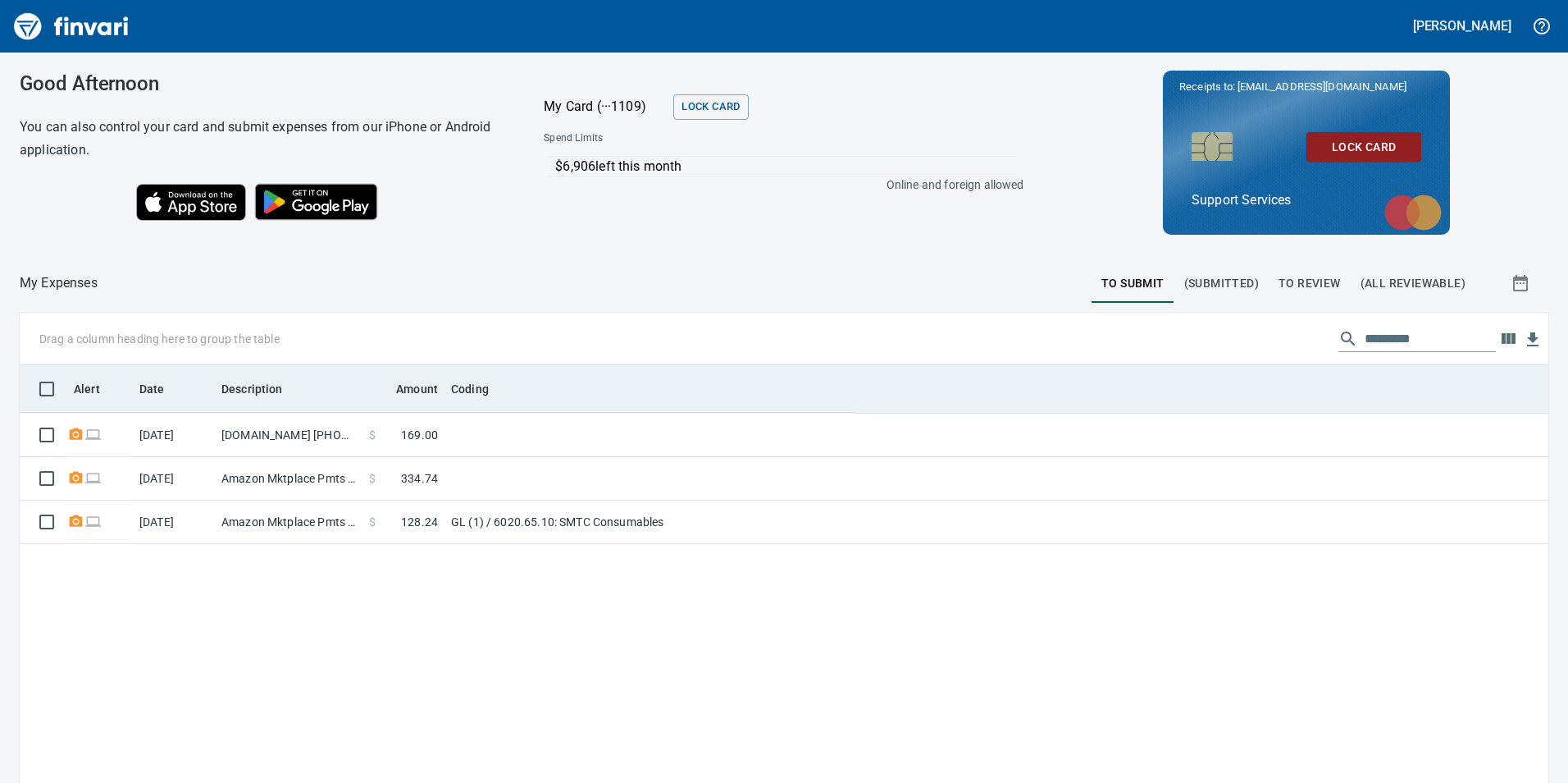
scroll to position [2, 2]
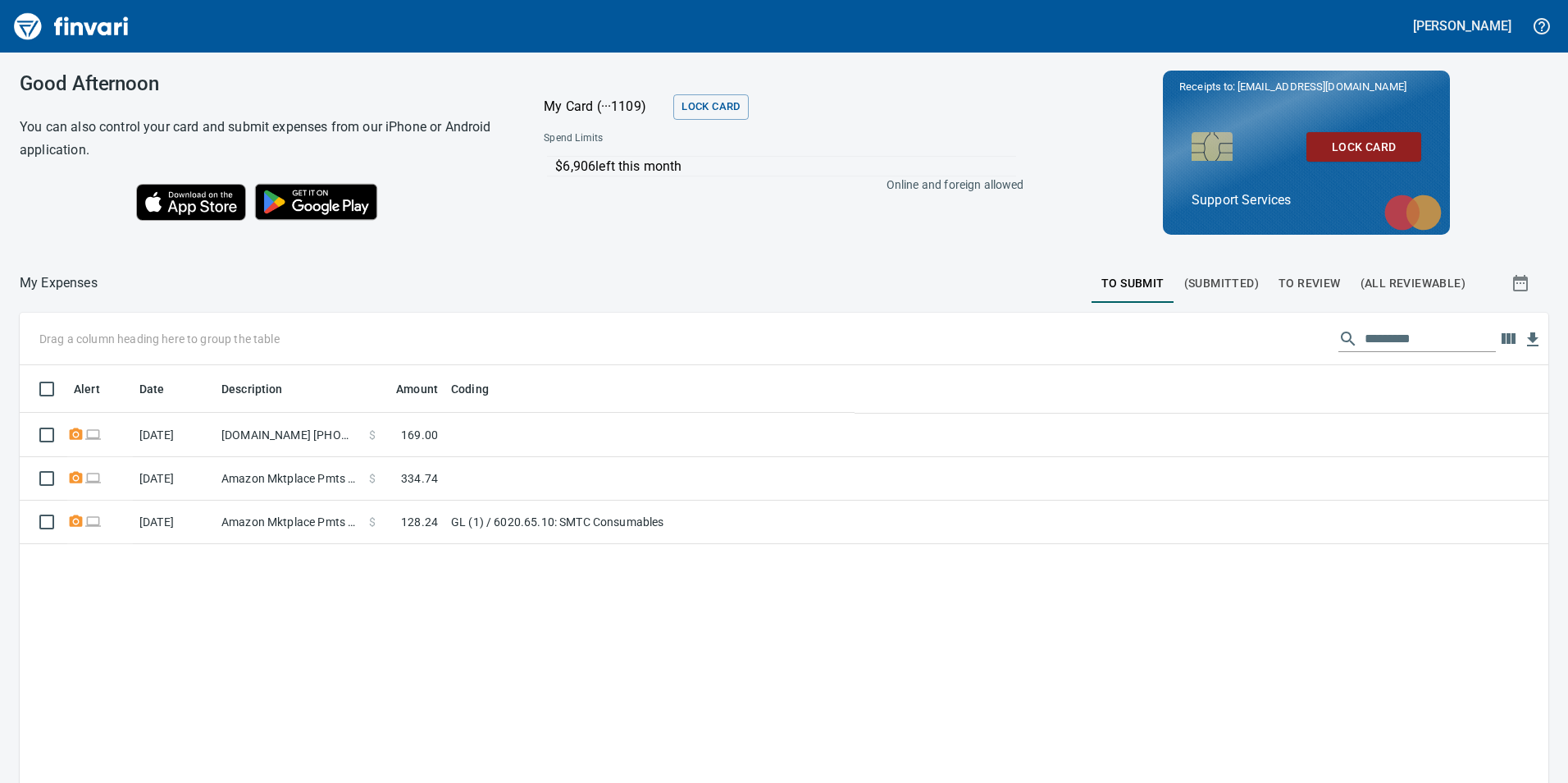
click at [768, 523] on td "GL (1) / 6020.65.10: SMTC Consumables" at bounding box center [649, 522] width 410 height 44
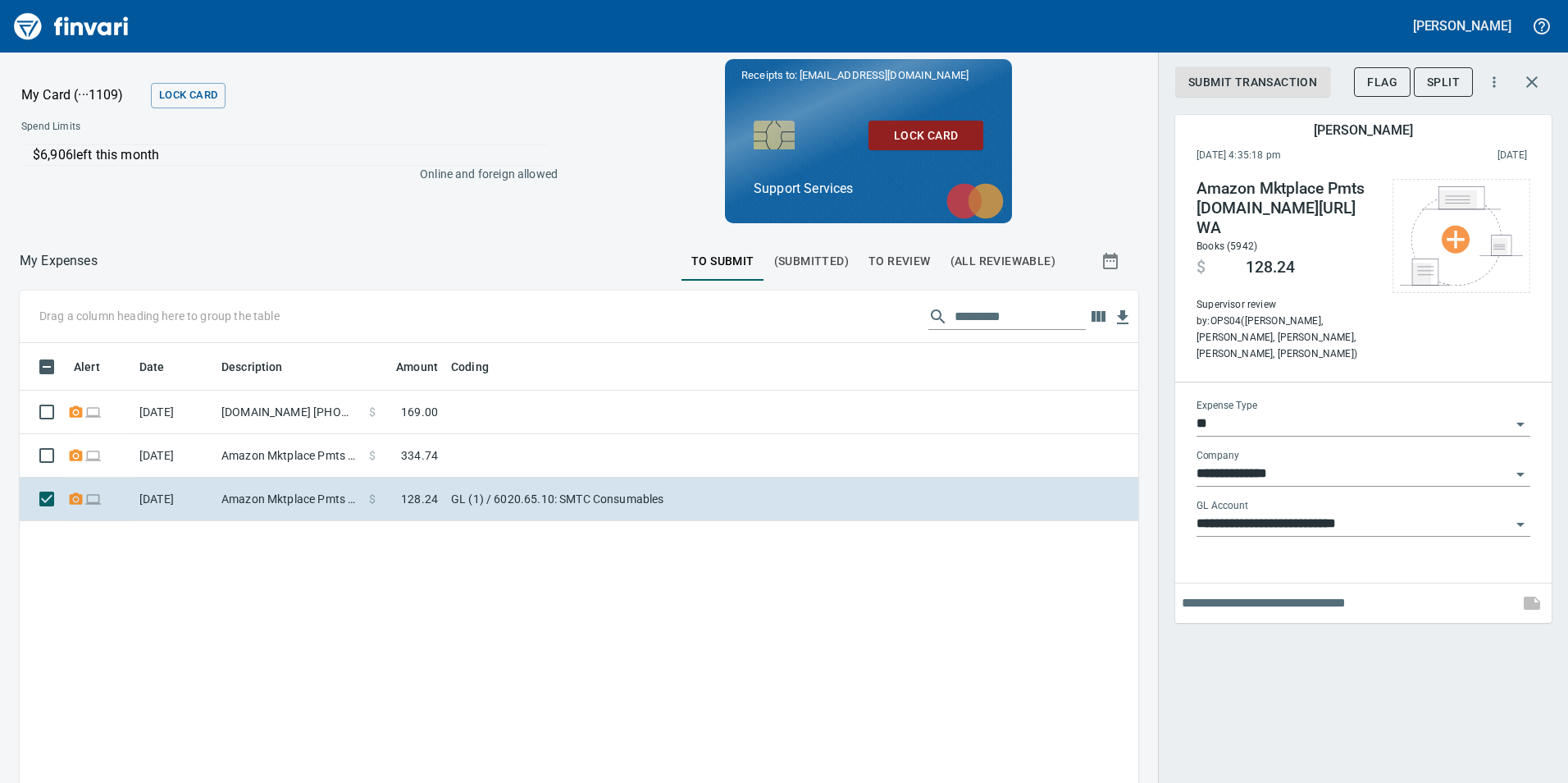
scroll to position [590, 1094]
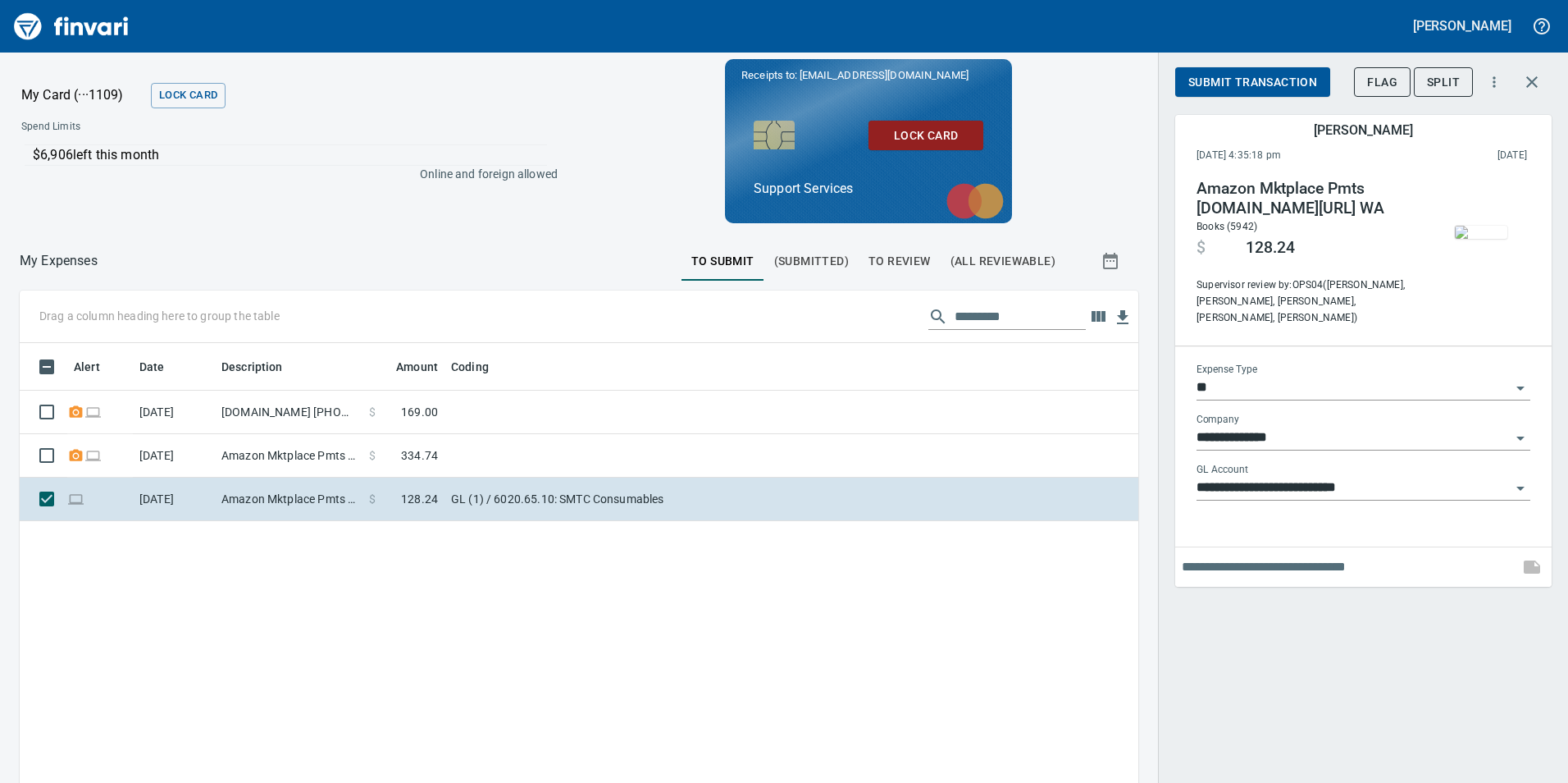
click at [1272, 553] on input "text" at bounding box center [1347, 566] width 331 height 26
click at [1234, 553] on input "**" at bounding box center [1347, 566] width 331 height 26
click at [1497, 226] on img "button" at bounding box center [1481, 231] width 52 height 13
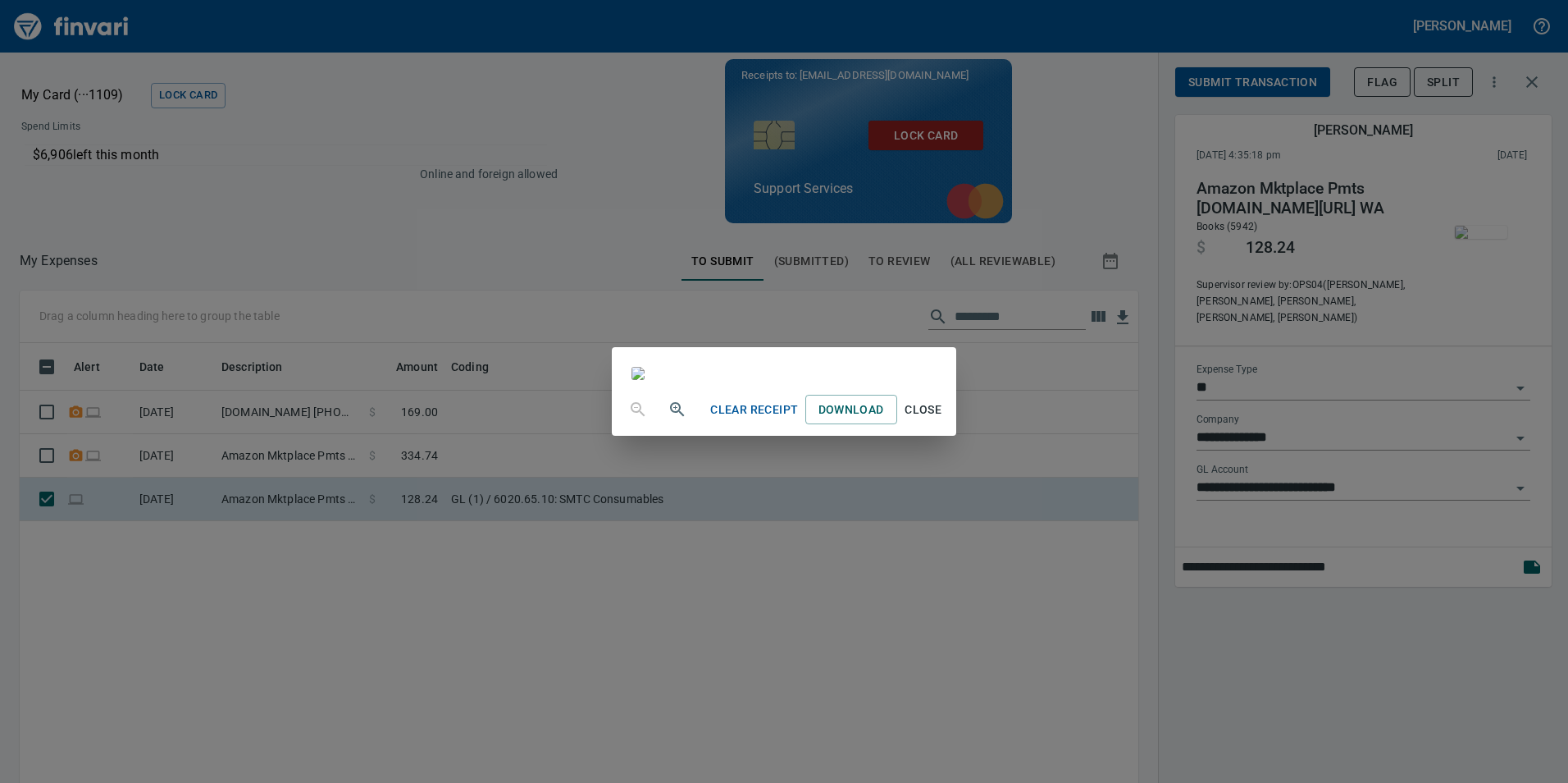
click at [452, 255] on div "Clear Receipt Download Close" at bounding box center [784, 391] width 1568 height 783
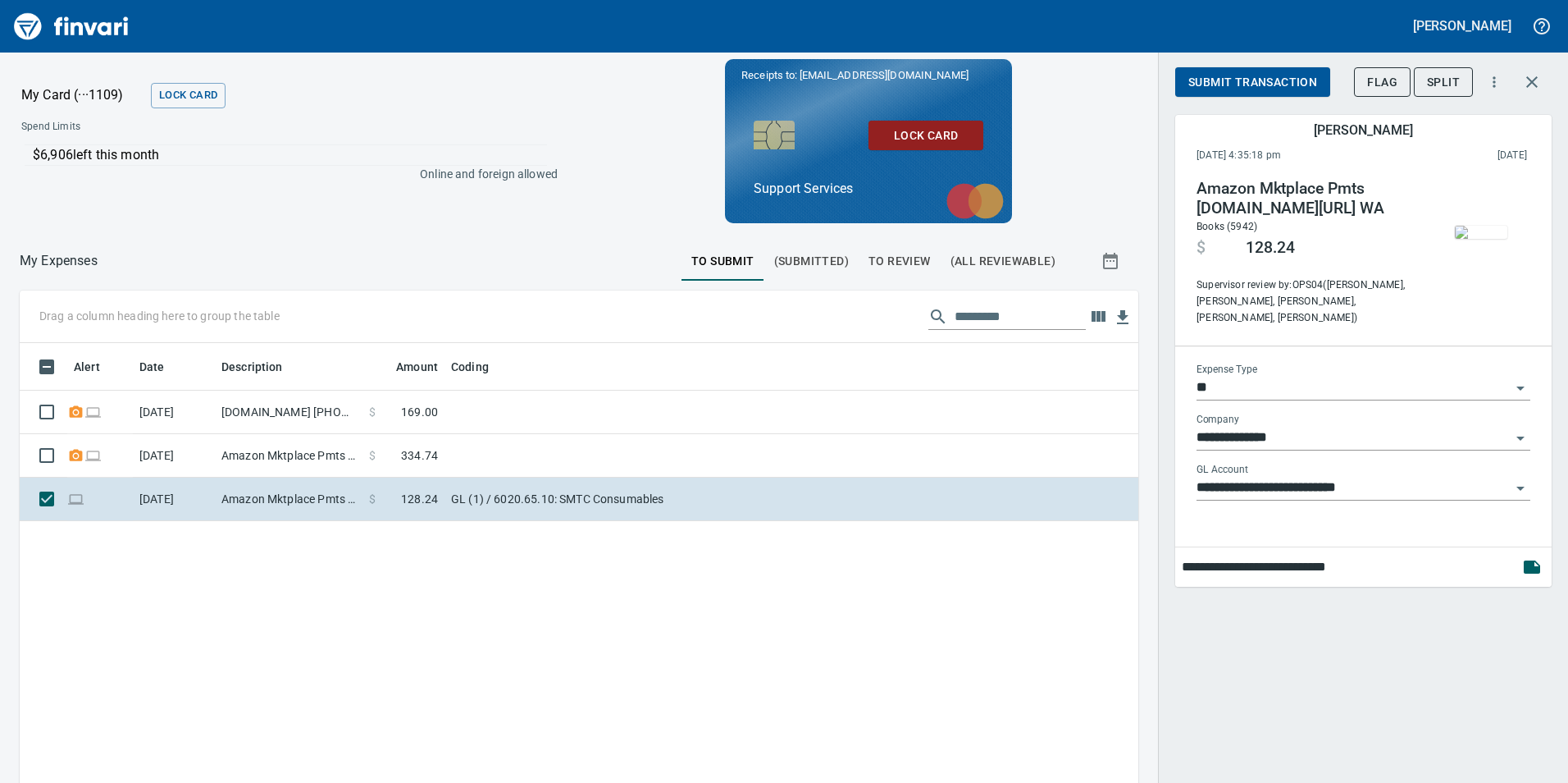
click at [1399, 560] on input "**********" at bounding box center [1347, 566] width 331 height 26
type input "**********"
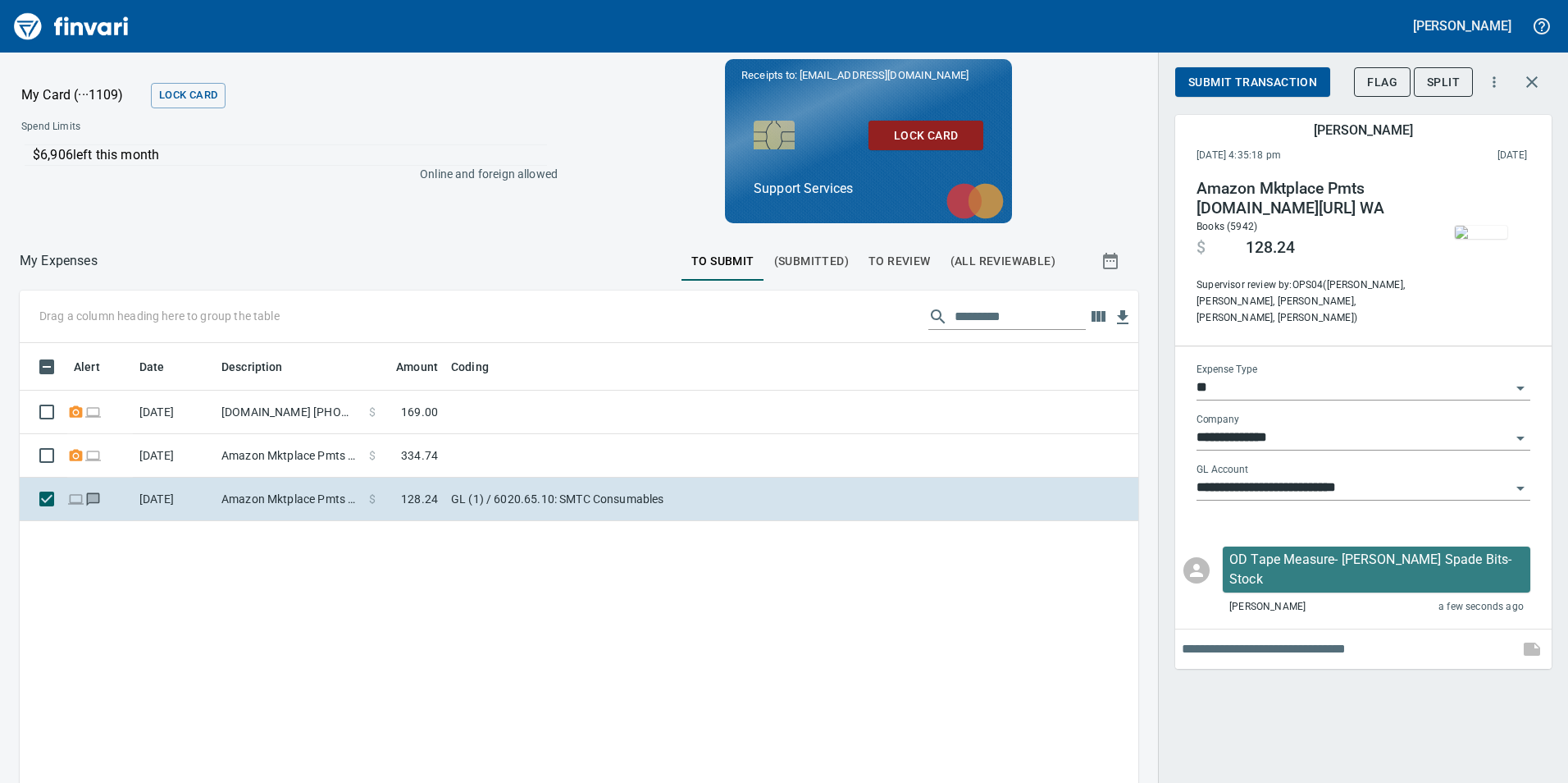
click at [1249, 88] on span "Submit Transaction" at bounding box center [1252, 82] width 128 height 20
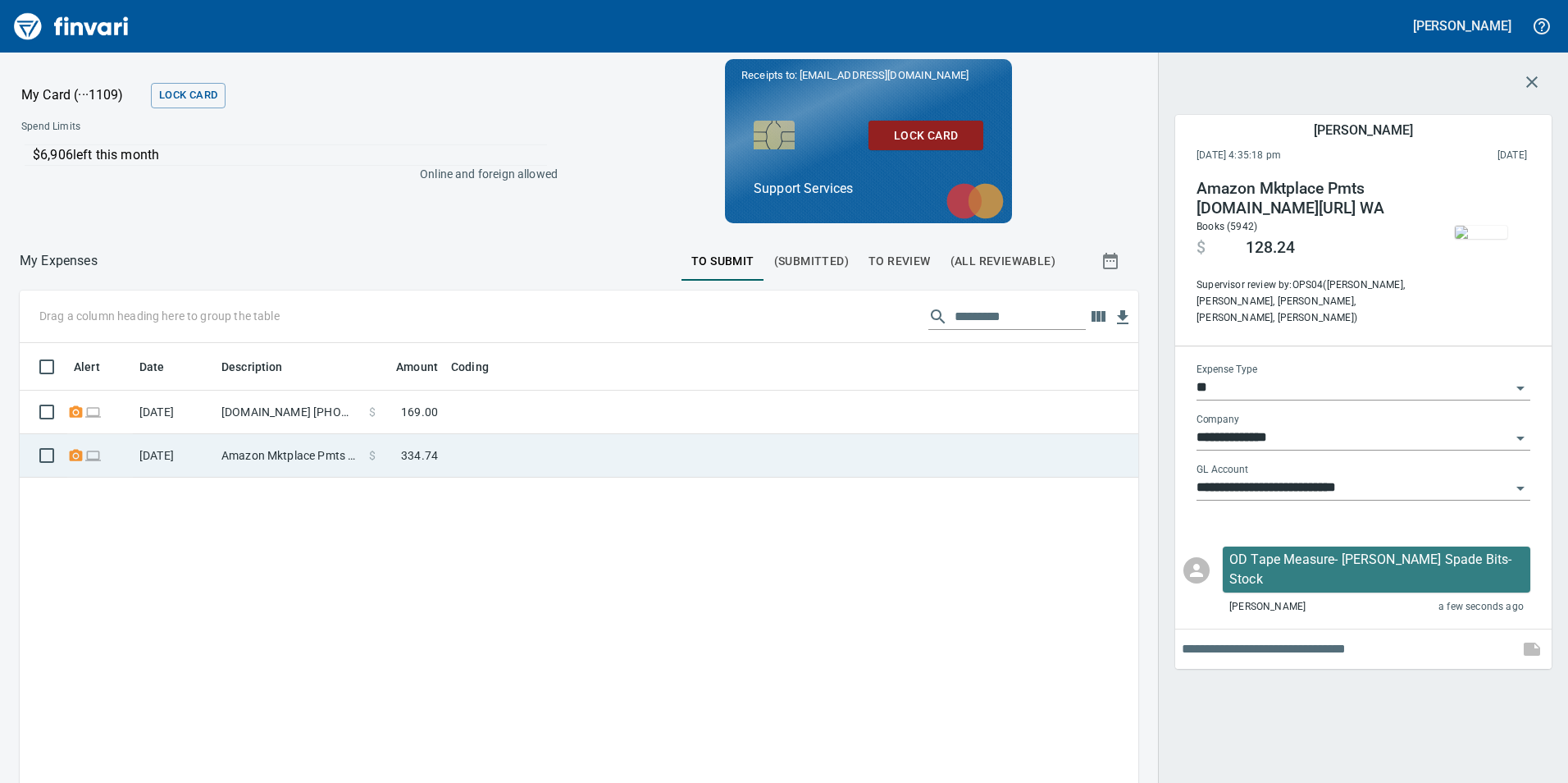
click at [440, 454] on td "$ 334.74" at bounding box center [403, 455] width 82 height 44
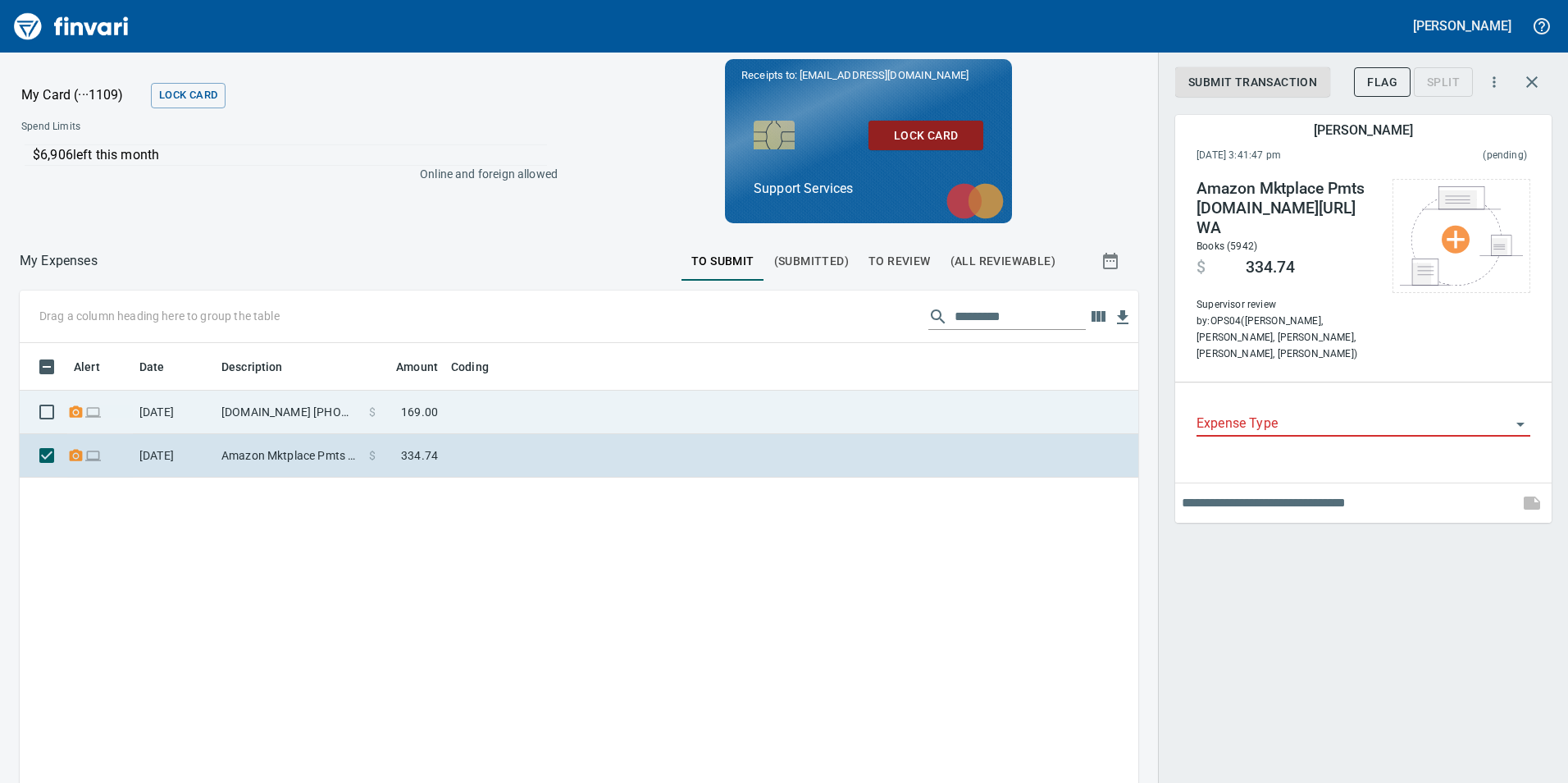
click at [646, 412] on td at bounding box center [649, 412] width 410 height 44
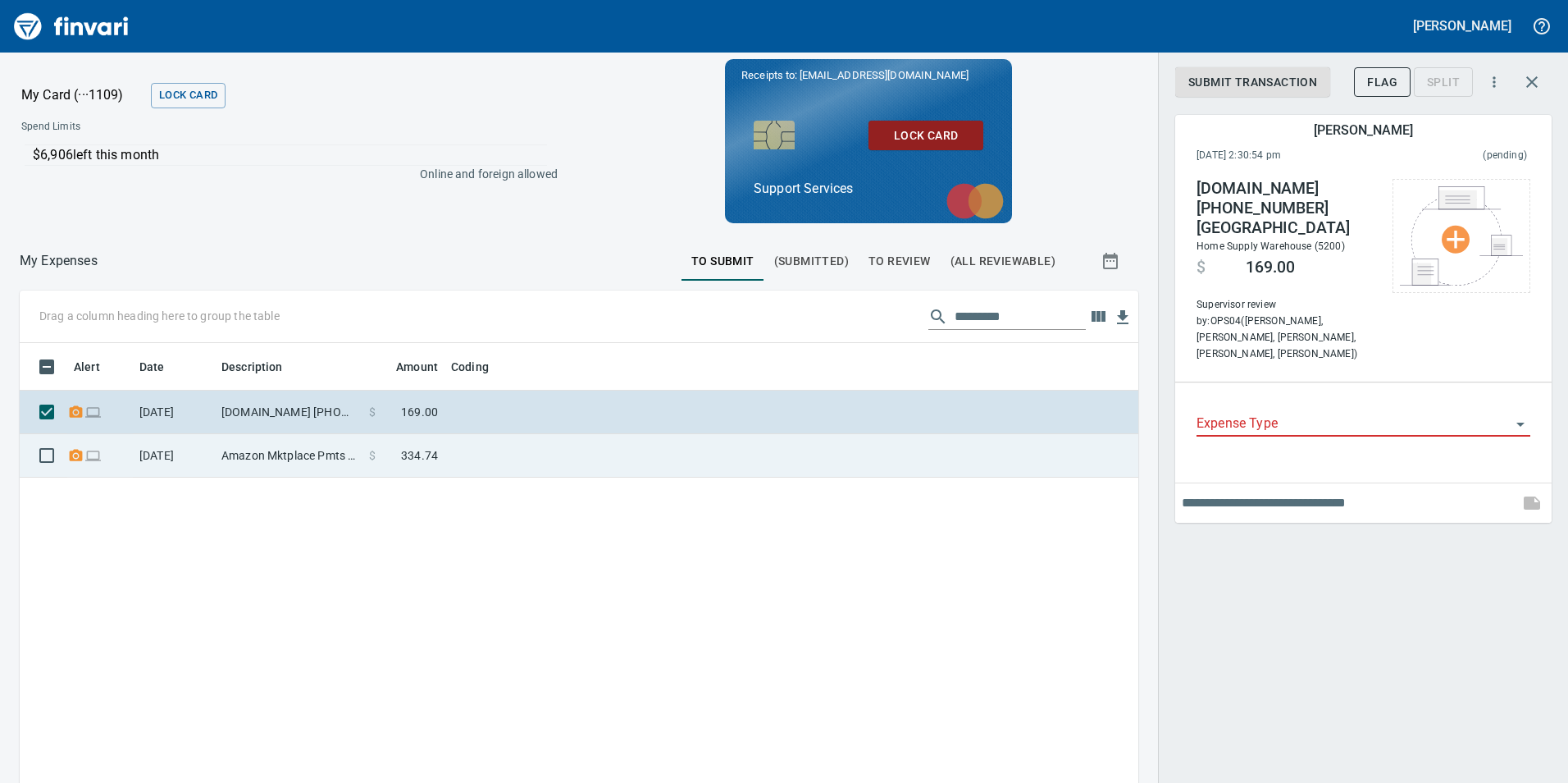
click at [630, 460] on td at bounding box center [649, 455] width 410 height 44
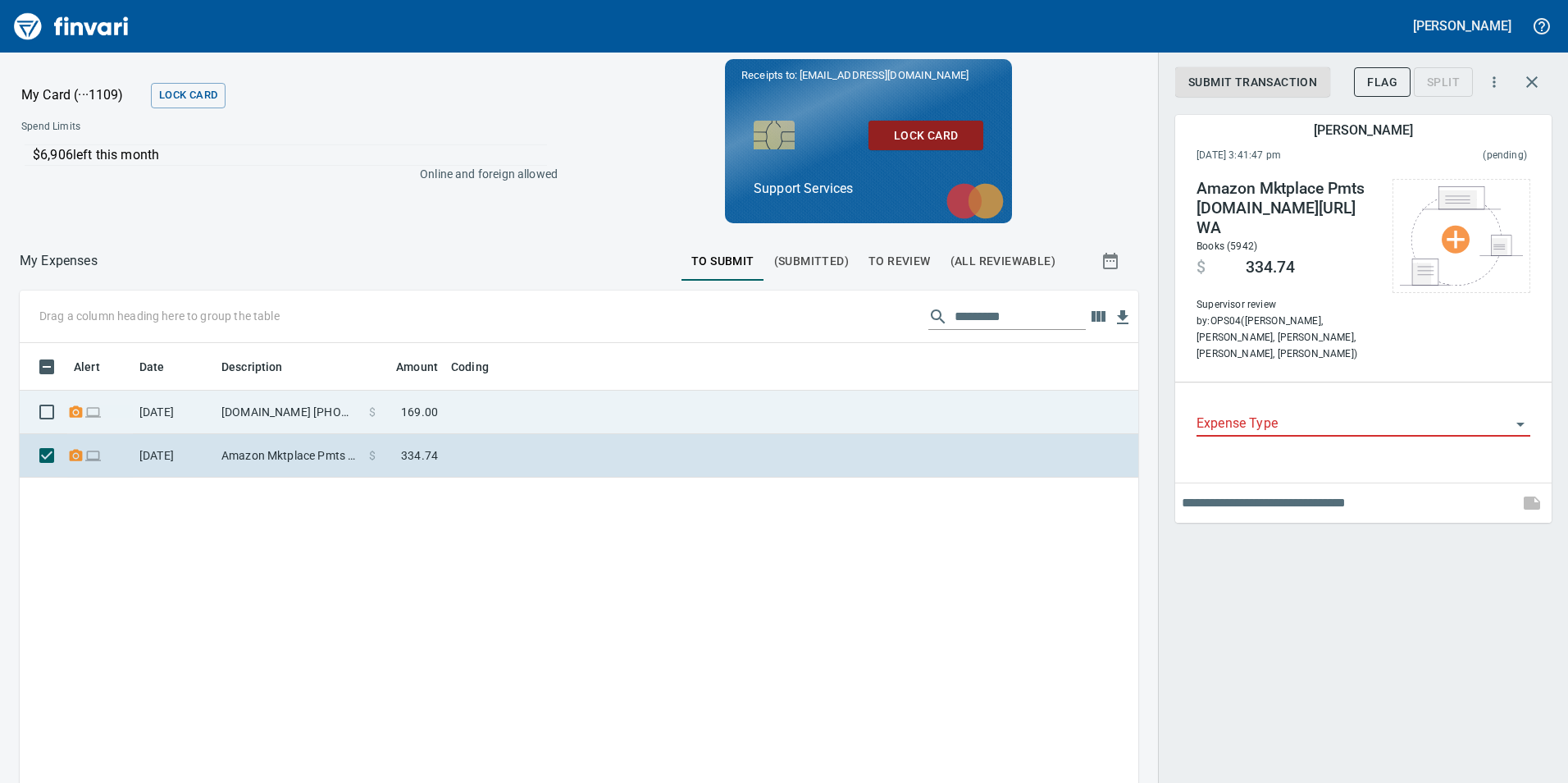
click at [714, 407] on td at bounding box center [649, 412] width 410 height 44
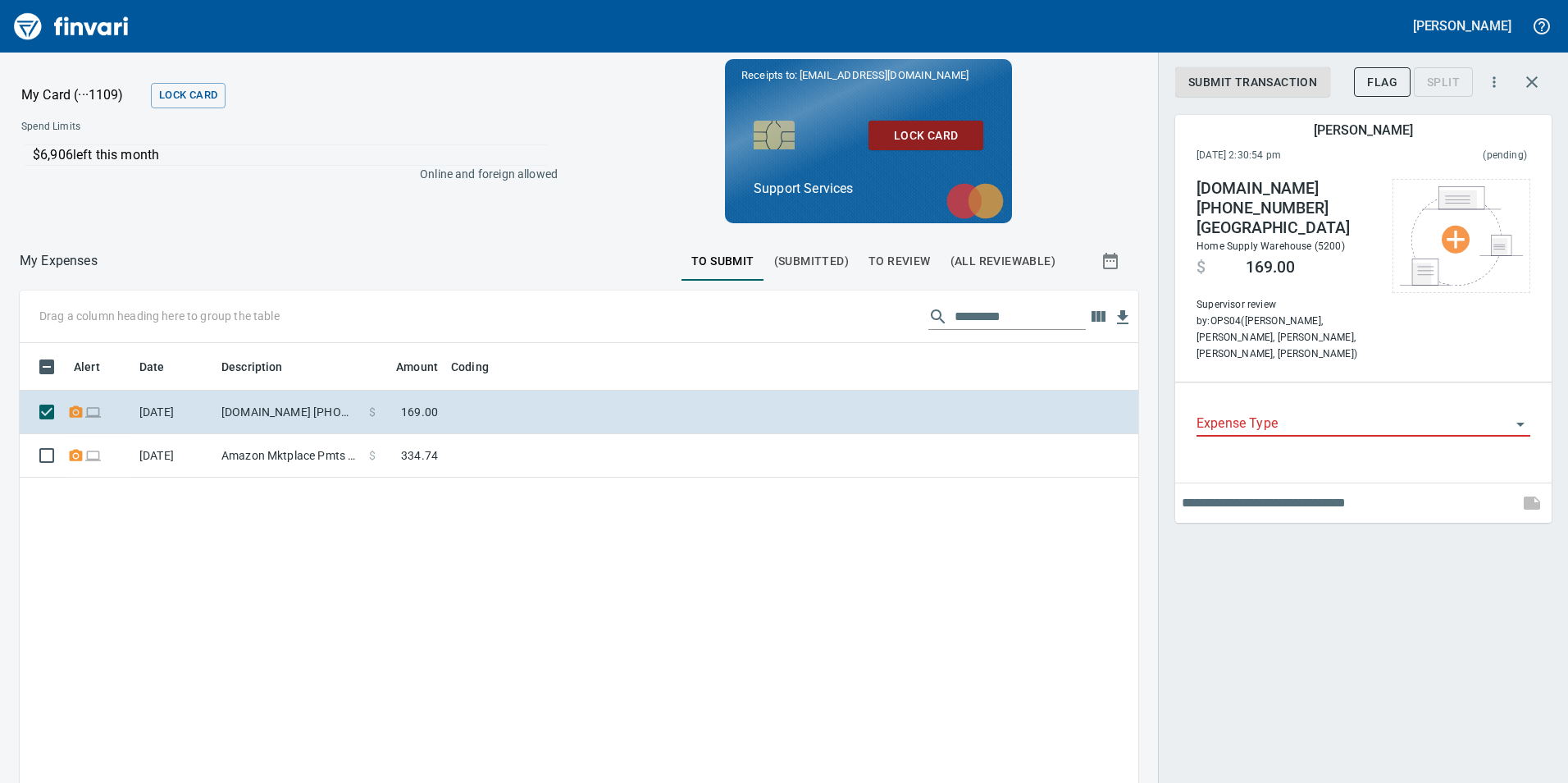
click at [667, 501] on div "Alert Date Description Amount Coding [DATE] [DOMAIN_NAME] [PHONE_NUMBER] GA $ 1…" at bounding box center [578, 645] width 1119 height 603
click at [894, 267] on span "To Review" at bounding box center [899, 261] width 62 height 20
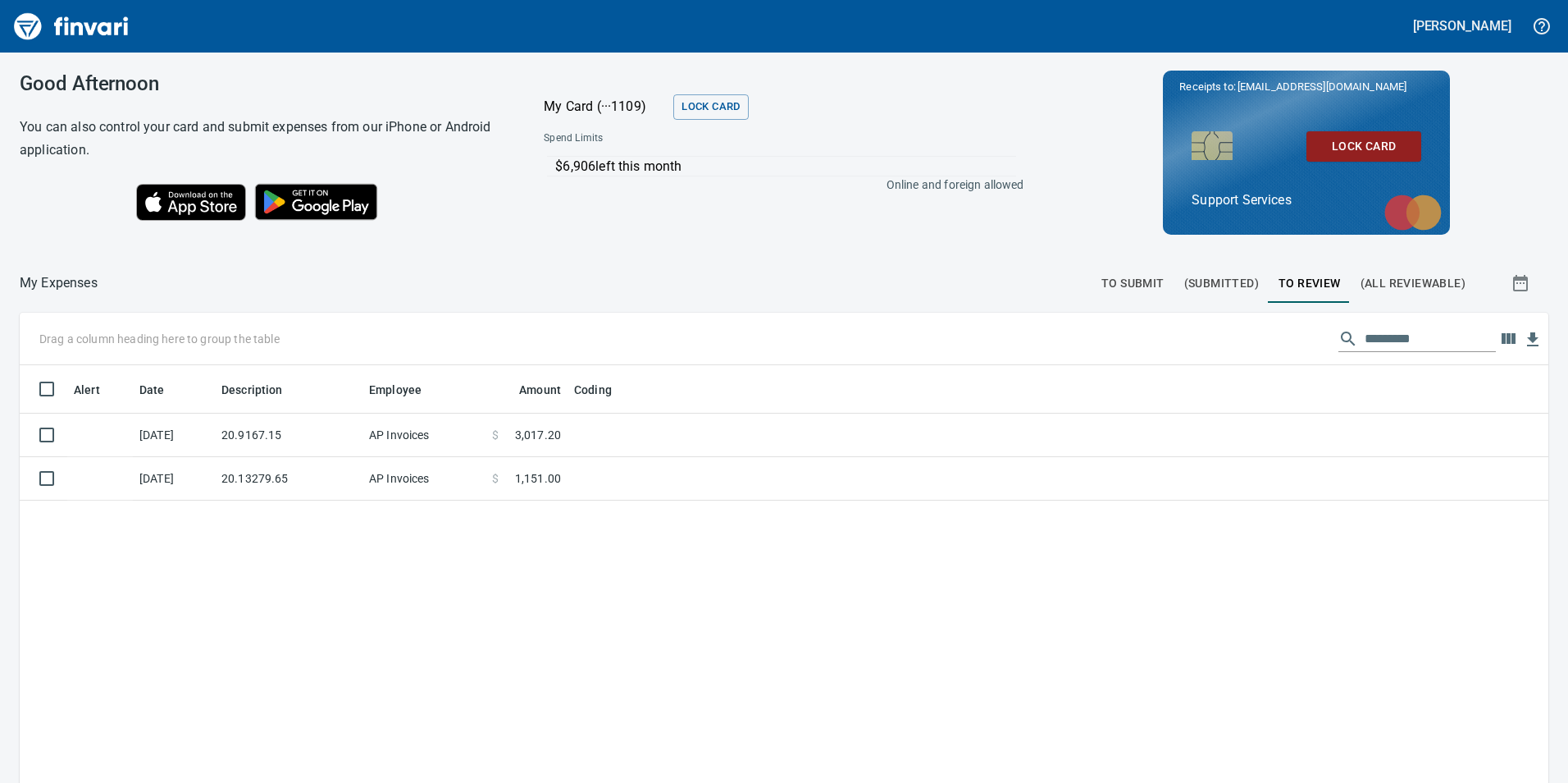
scroll to position [590, 1504]
